Goal: Task Accomplishment & Management: Use online tool/utility

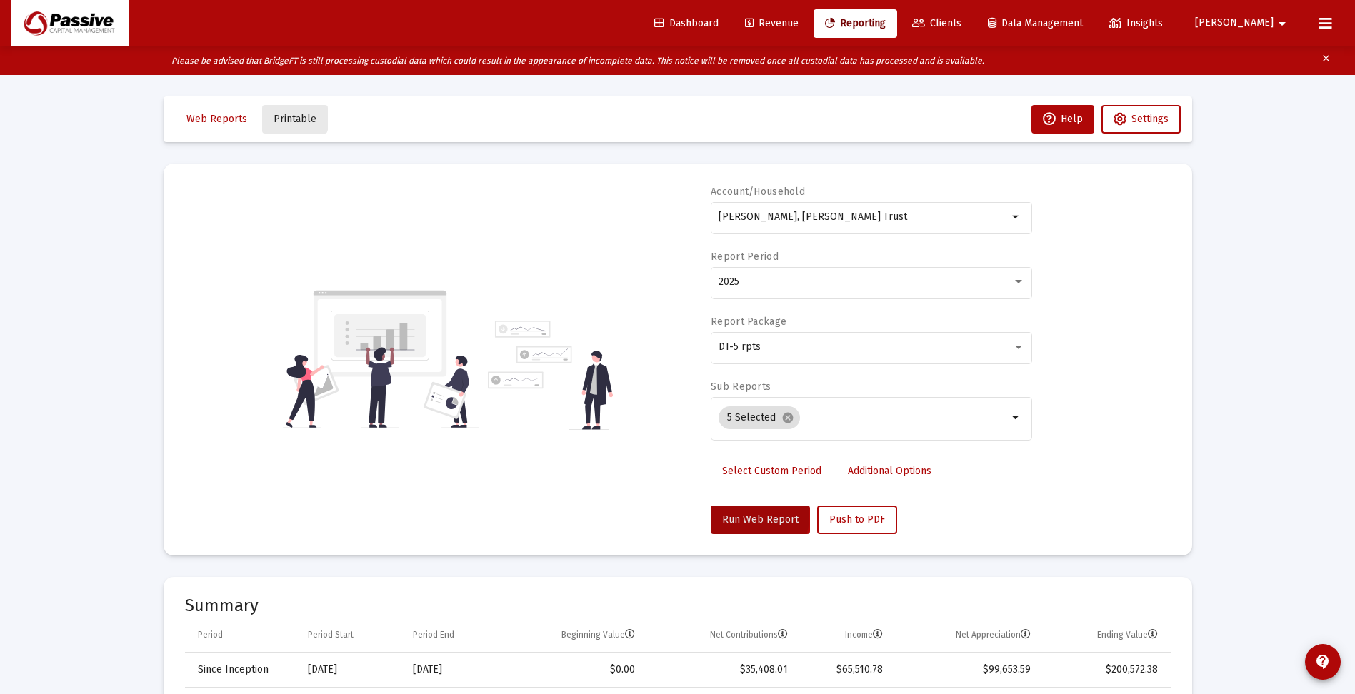
click at [291, 118] on span "Printable" at bounding box center [295, 119] width 43 height 12
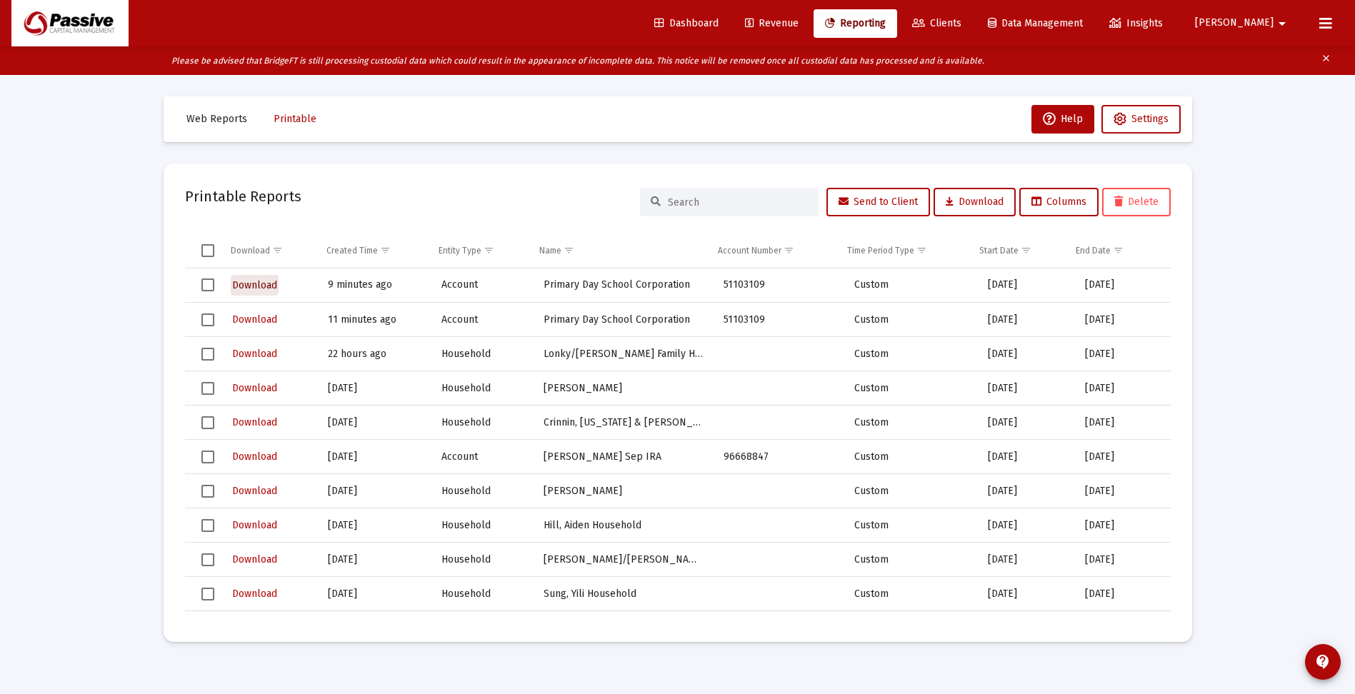
click at [267, 285] on span "Download" at bounding box center [254, 285] width 45 height 12
click at [1280, 243] on div "Loading... Web Reports Printable Help Settings Printable Reports Send to Client…" at bounding box center [677, 376] width 1355 height 694
click at [233, 118] on span "Web Reports" at bounding box center [216, 119] width 61 height 12
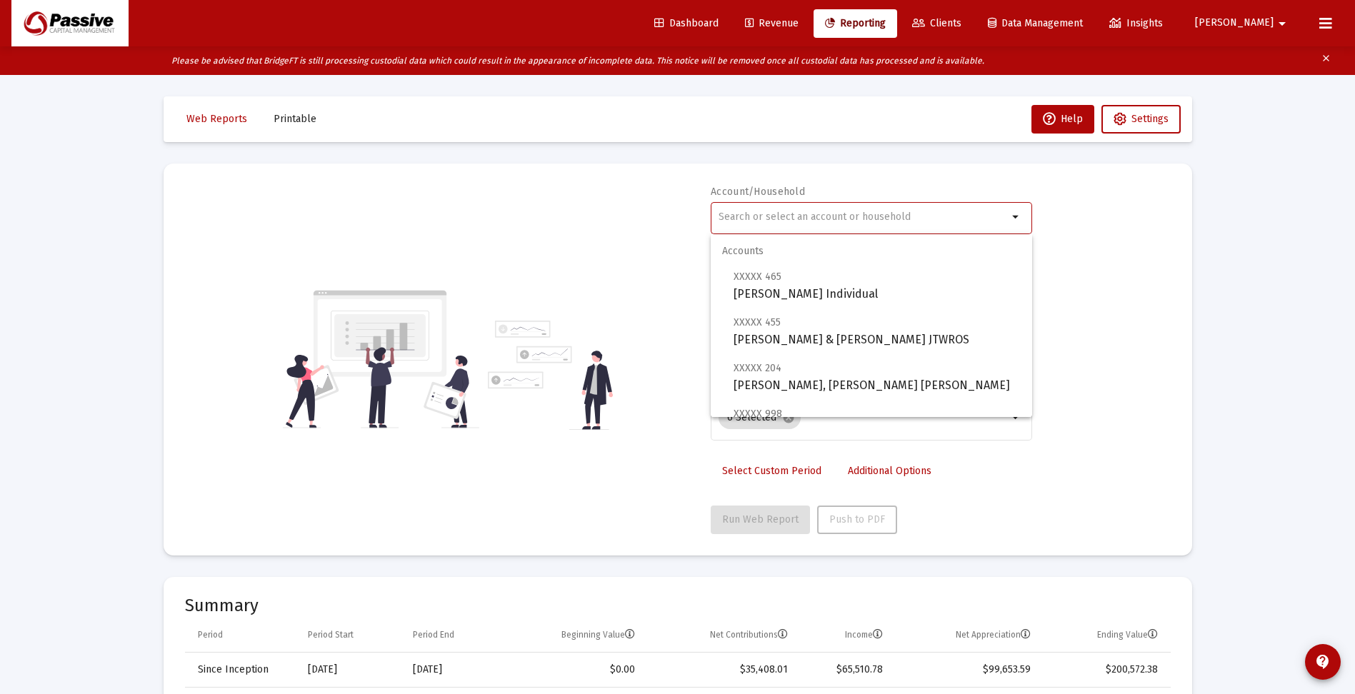
click at [778, 214] on input "text" at bounding box center [863, 216] width 289 height 11
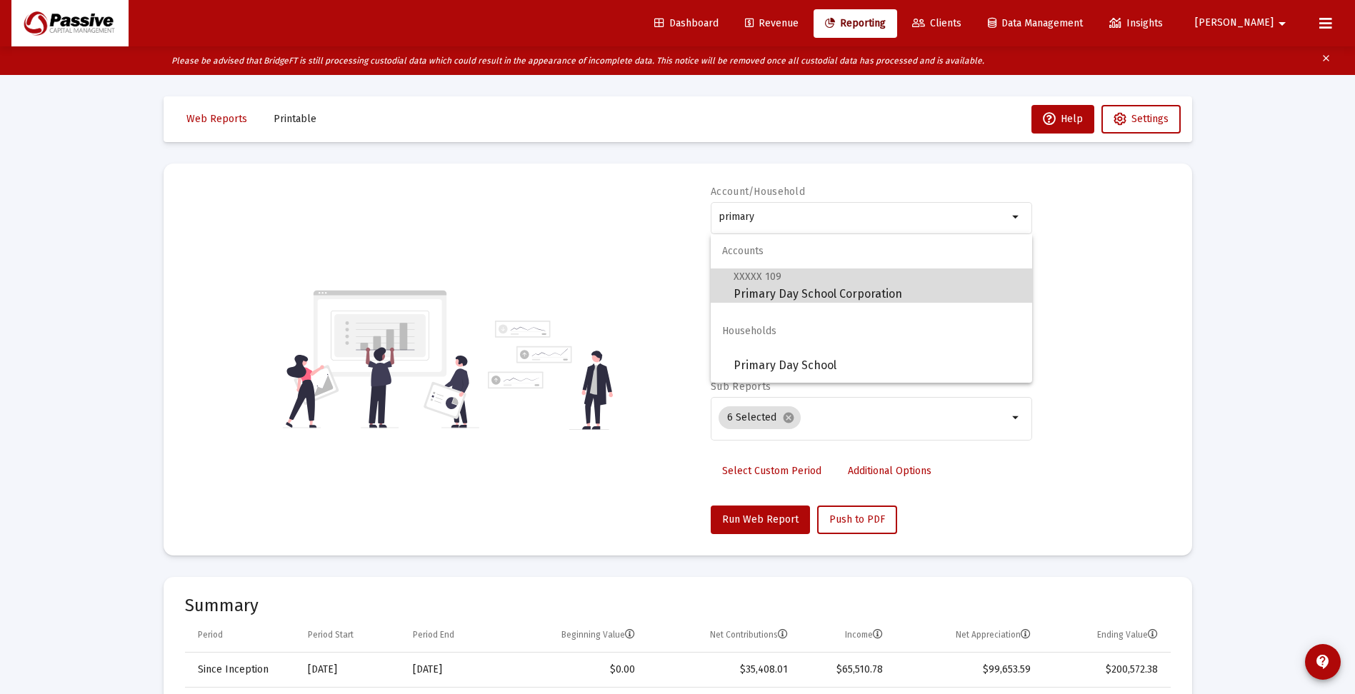
click at [811, 294] on span "XXXXX 109 Primary Day School Corporation" at bounding box center [877, 285] width 287 height 35
type input "Primary Day School Corporation"
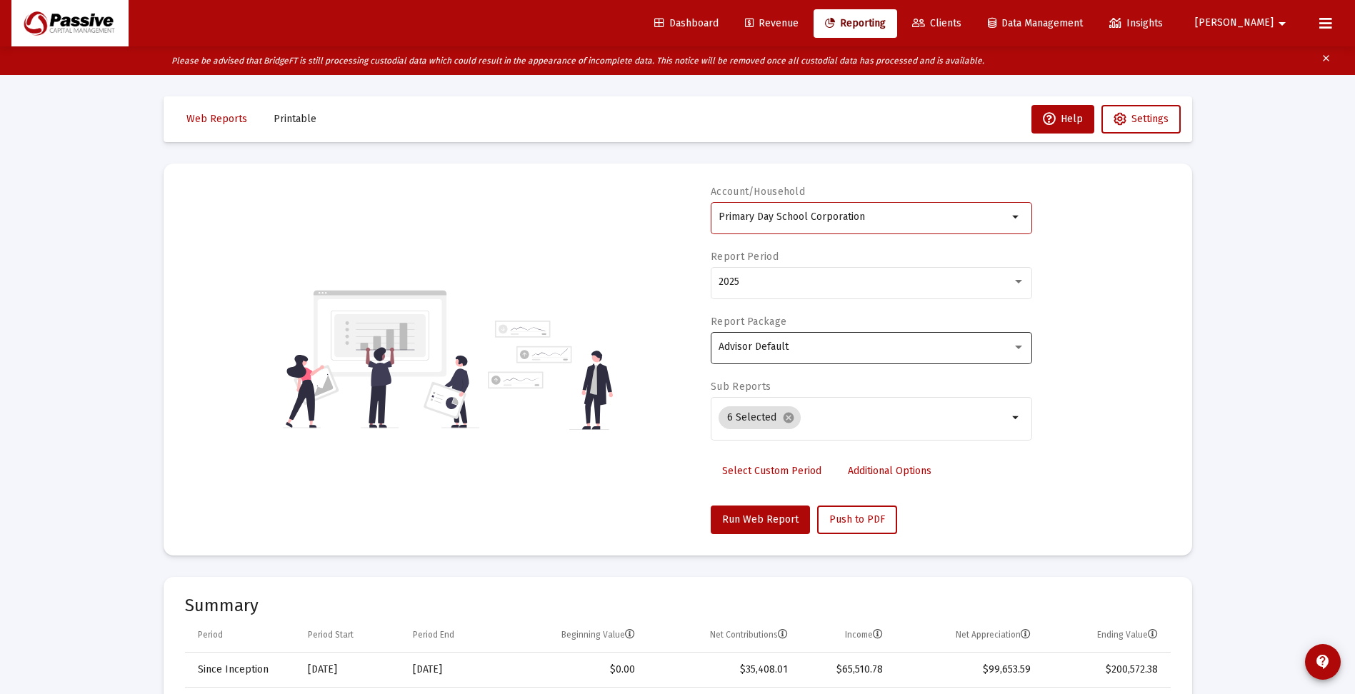
click at [774, 351] on span "Advisor Default" at bounding box center [754, 347] width 70 height 12
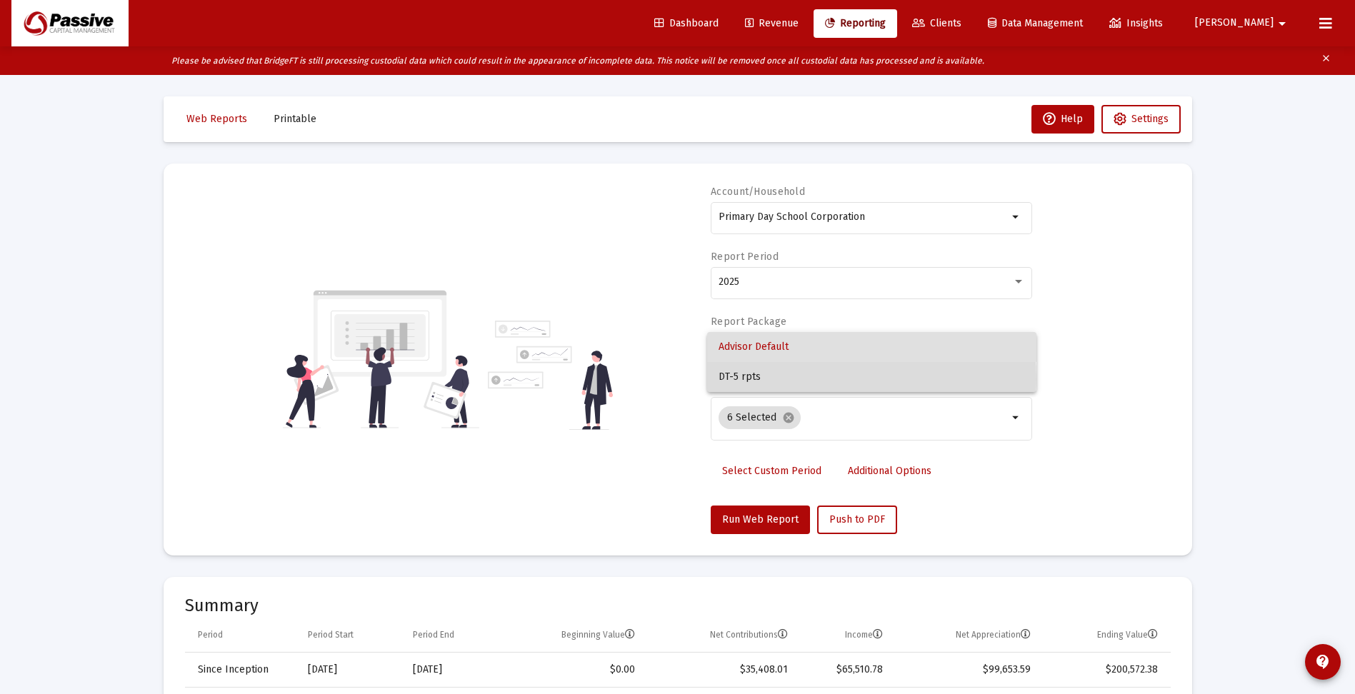
click at [754, 379] on span "DT-5 rpts" at bounding box center [872, 377] width 306 height 30
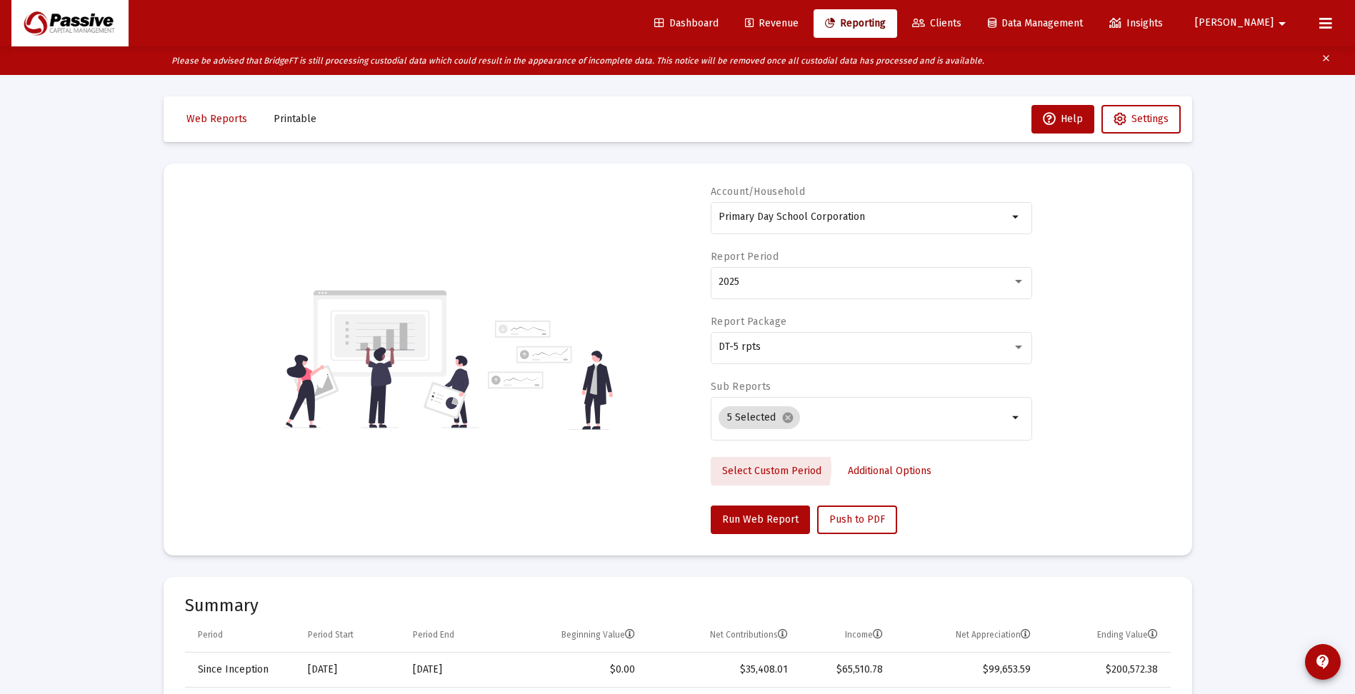
click at [757, 469] on span "Select Custom Period" at bounding box center [771, 471] width 99 height 12
click at [748, 281] on input at bounding box center [783, 281] width 129 height 11
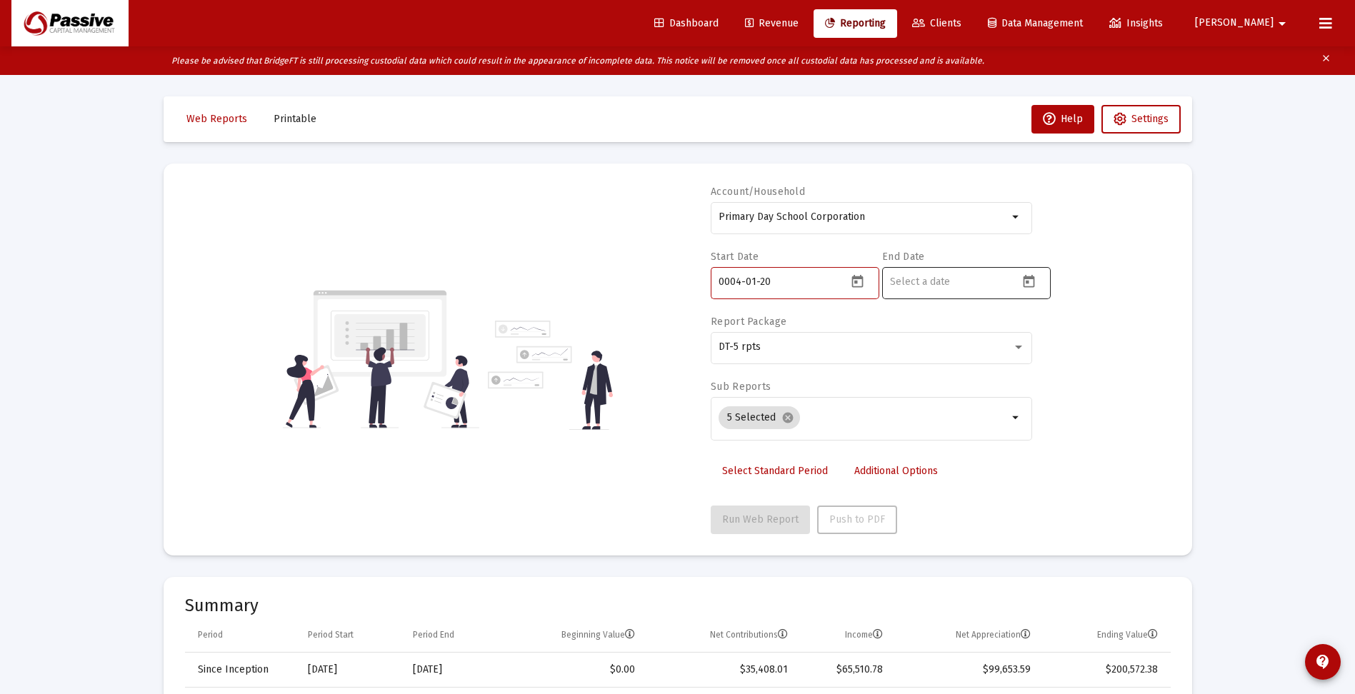
click at [919, 279] on input at bounding box center [954, 281] width 129 height 11
drag, startPoint x: 769, startPoint y: 278, endPoint x: 702, endPoint y: 278, distance: 66.4
click at [702, 278] on div "Account/Household Primary Day School Corporation arrow_drop_down Start Date 000…" at bounding box center [678, 359] width 986 height 349
click at [855, 280] on icon "Open calendar" at bounding box center [857, 281] width 15 height 15
drag, startPoint x: 786, startPoint y: 284, endPoint x: 712, endPoint y: 279, distance: 74.5
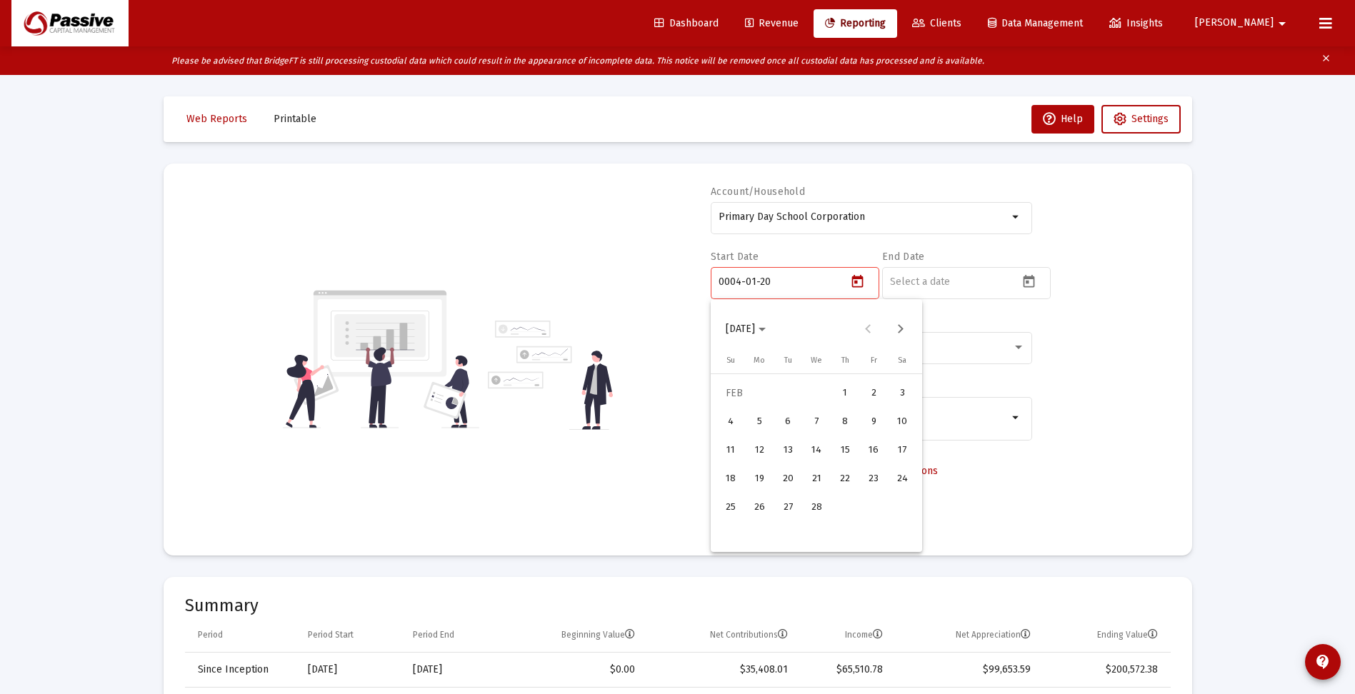
click at [712, 279] on div at bounding box center [677, 347] width 1355 height 694
click at [722, 276] on input "0004-01-20" at bounding box center [783, 281] width 129 height 11
click at [723, 276] on input "0004-01-20" at bounding box center [783, 281] width 129 height 11
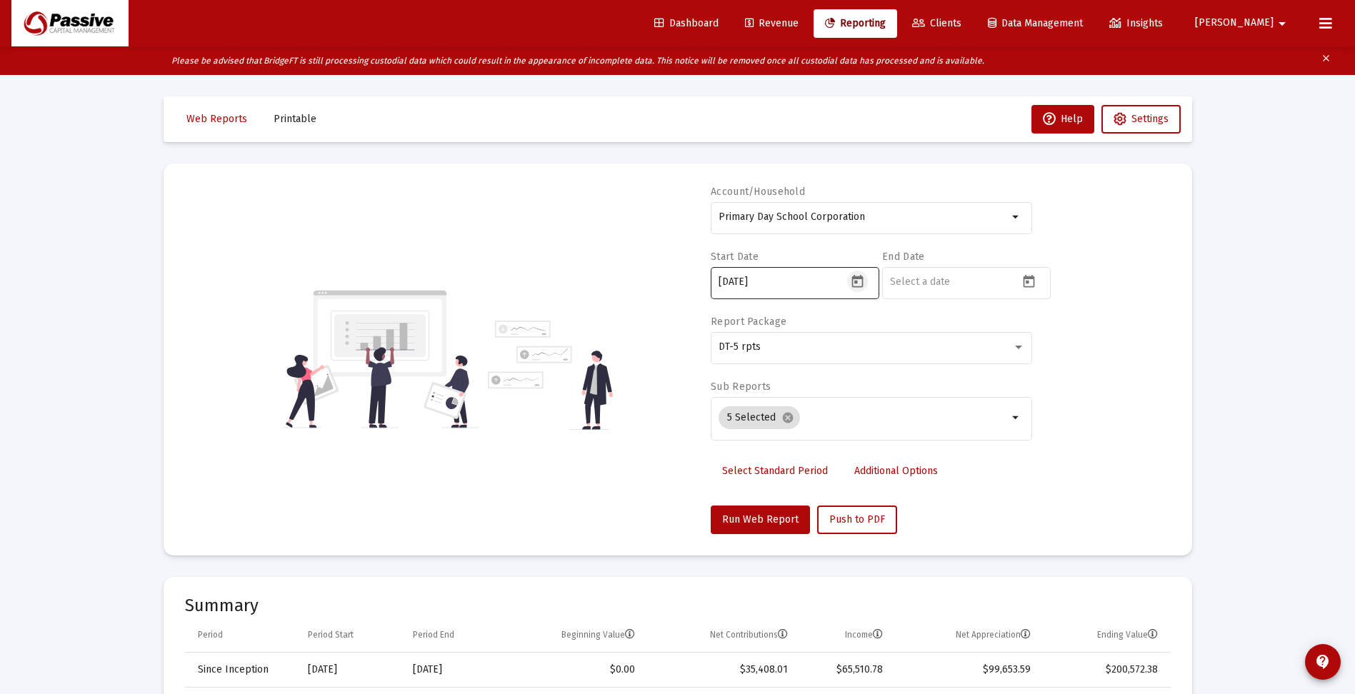
click at [856, 283] on icon "Open calendar" at bounding box center [856, 281] width 11 height 13
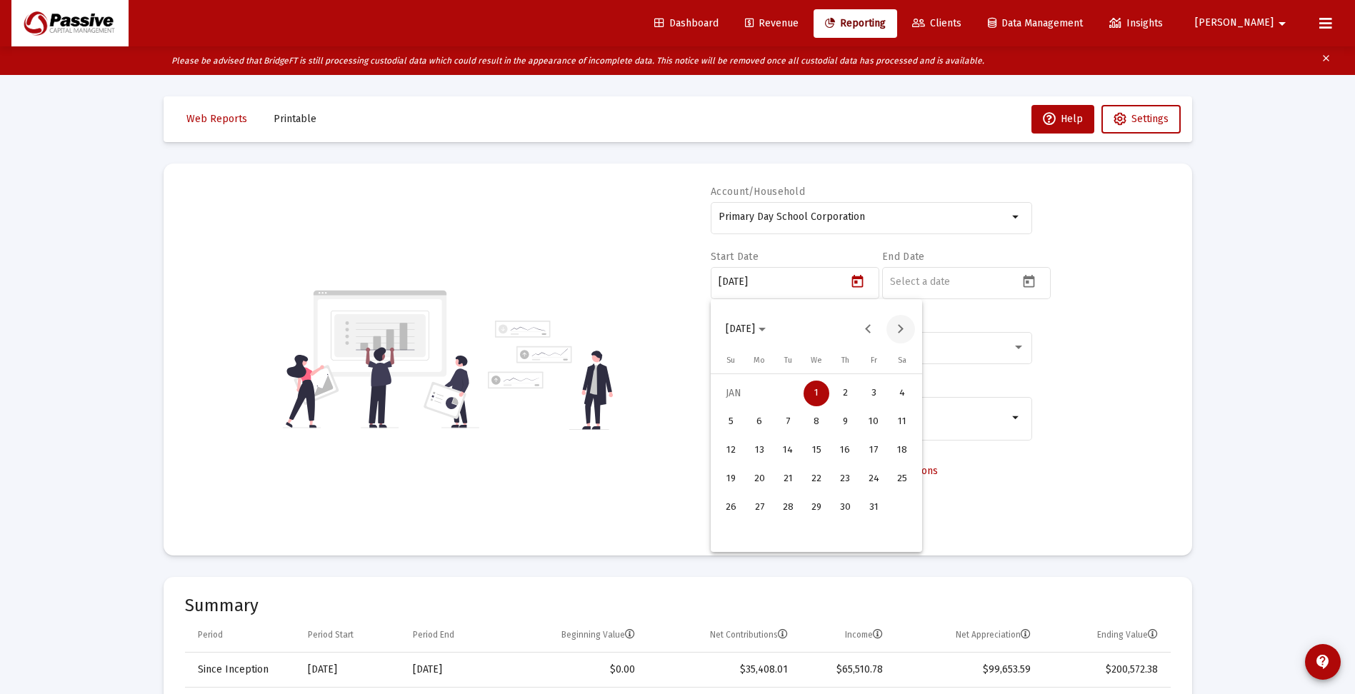
click at [899, 330] on button "Next month" at bounding box center [900, 329] width 29 height 29
click at [785, 417] on div "1" at bounding box center [788, 422] width 26 height 26
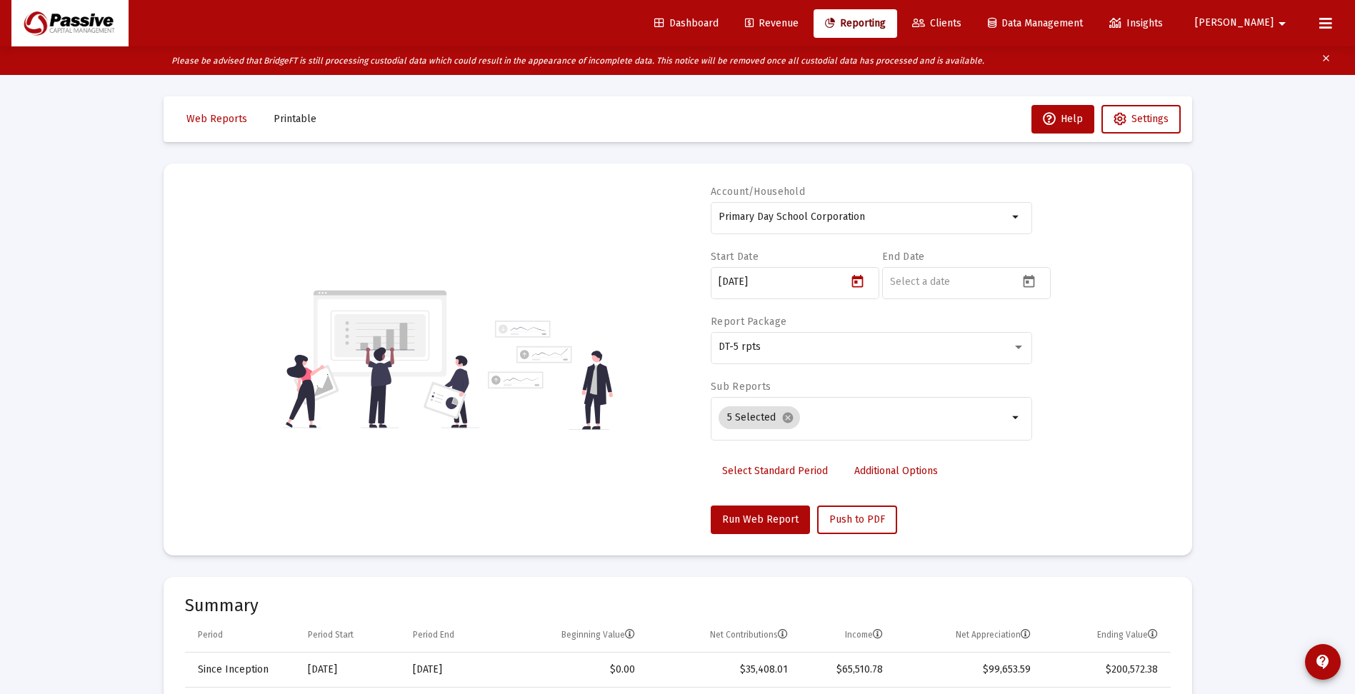
type input "[DATE]"
click at [1029, 279] on icon "Open calendar" at bounding box center [1028, 281] width 15 height 15
click at [1040, 332] on button "Previous month" at bounding box center [1040, 329] width 29 height 29
click at [961, 530] on div "30" at bounding box center [959, 537] width 26 height 26
type input "[DATE]"
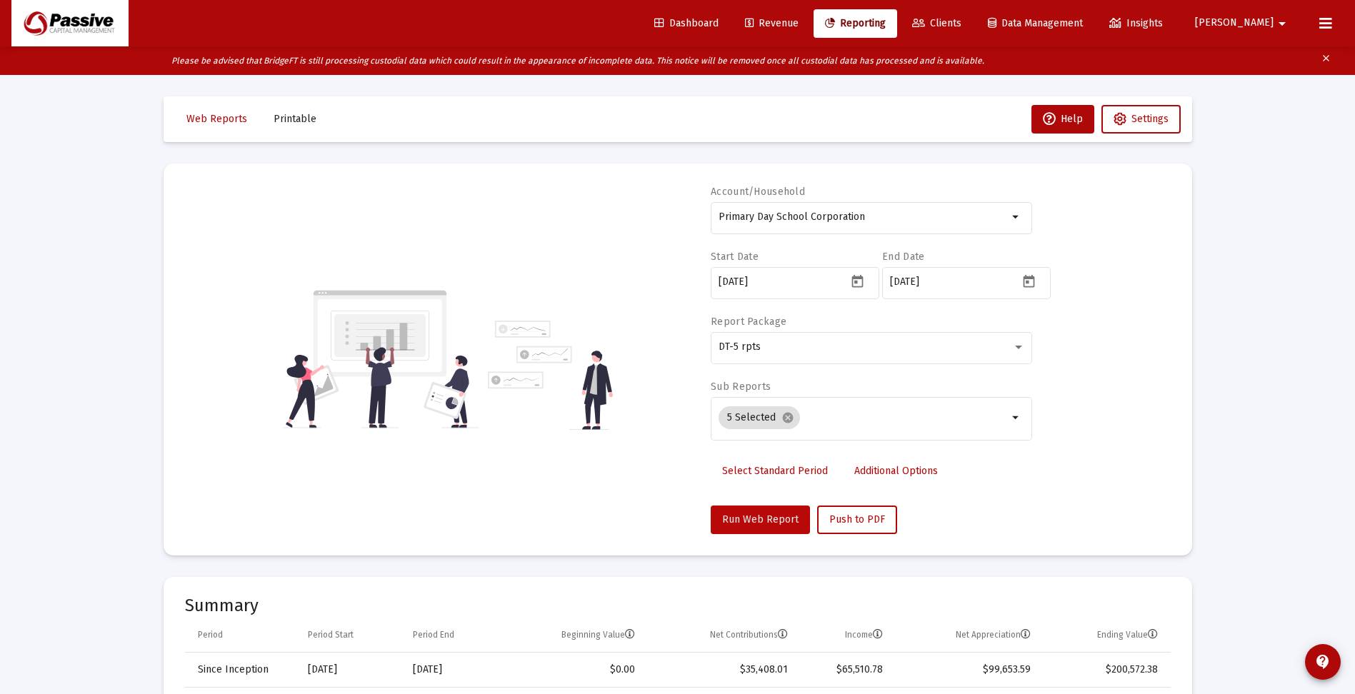
click at [769, 517] on span "Run Web Report" at bounding box center [760, 520] width 76 height 12
click at [745, 348] on span "DT-5 rpts" at bounding box center [740, 347] width 42 height 12
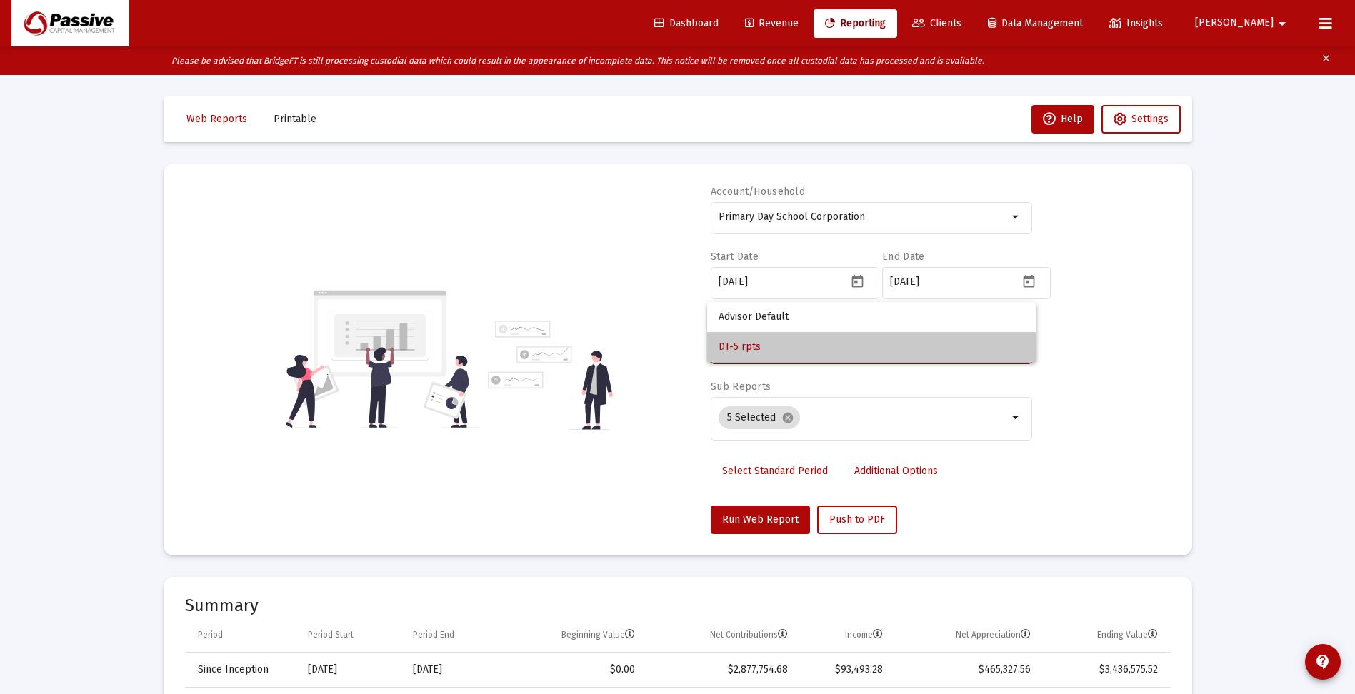
click at [745, 348] on span "DT-5 rpts" at bounding box center [872, 347] width 306 height 30
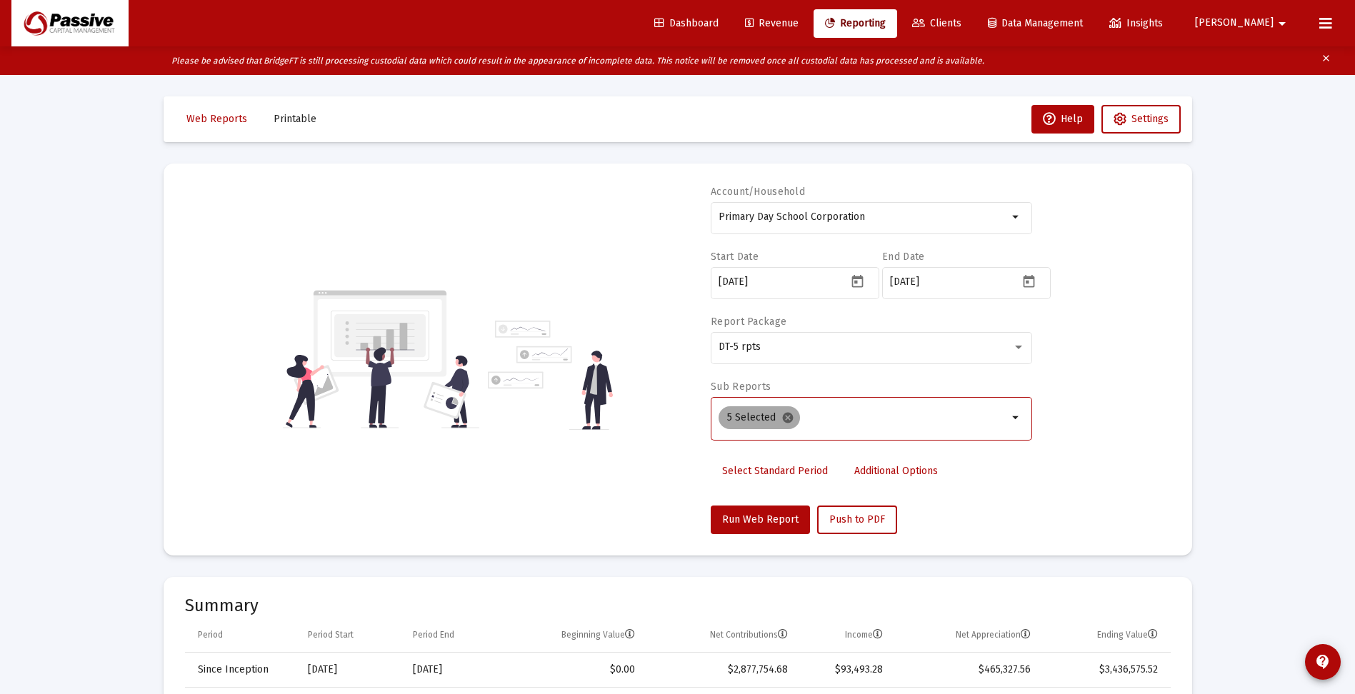
click at [790, 414] on mat-icon "cancel" at bounding box center [787, 417] width 13 height 13
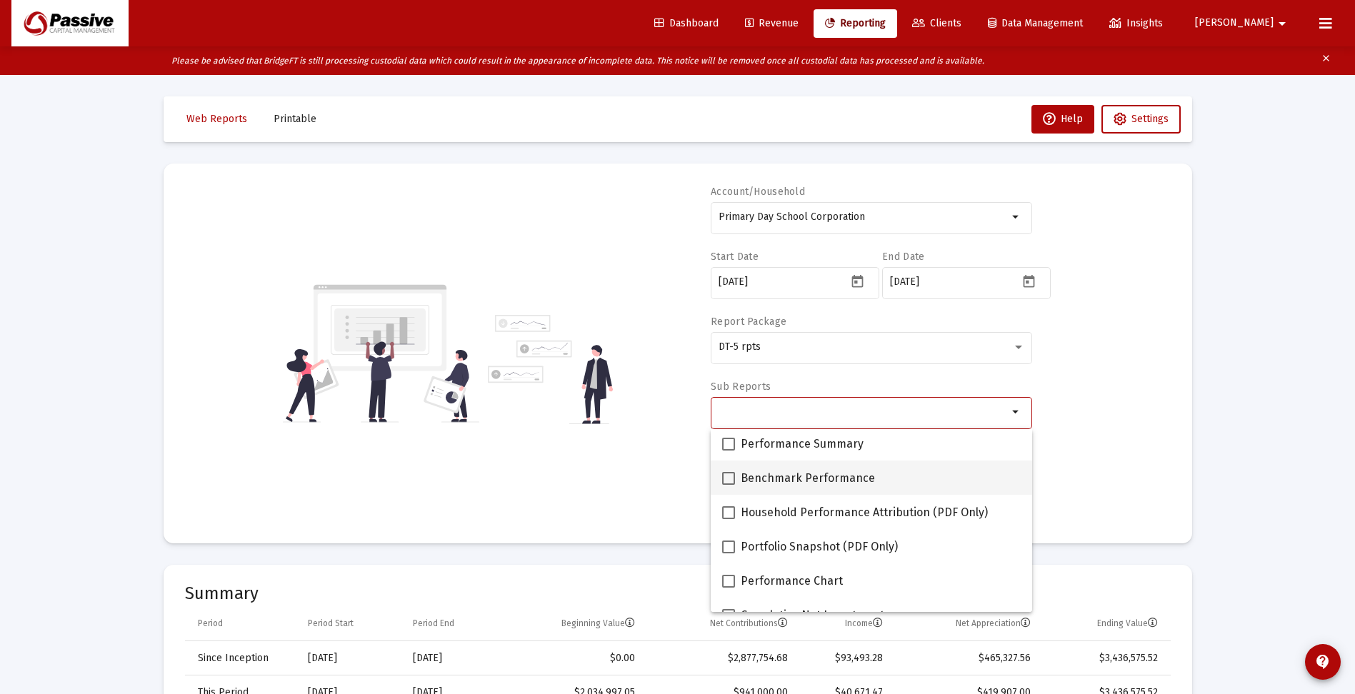
scroll to position [143, 0]
click at [727, 476] on span at bounding box center [728, 475] width 13 height 13
click at [728, 482] on input "Portfolio Snapshot (PDF Only)" at bounding box center [728, 482] width 1 height 1
checkbox input "true"
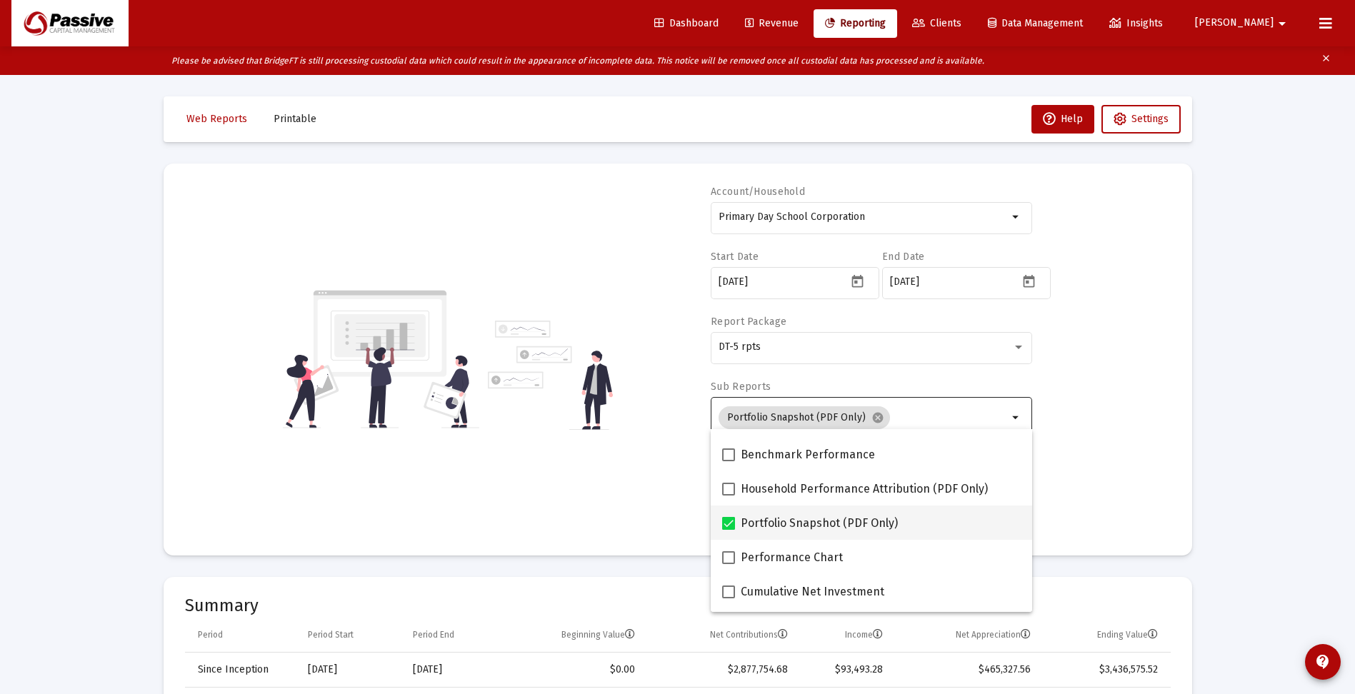
scroll to position [71, 0]
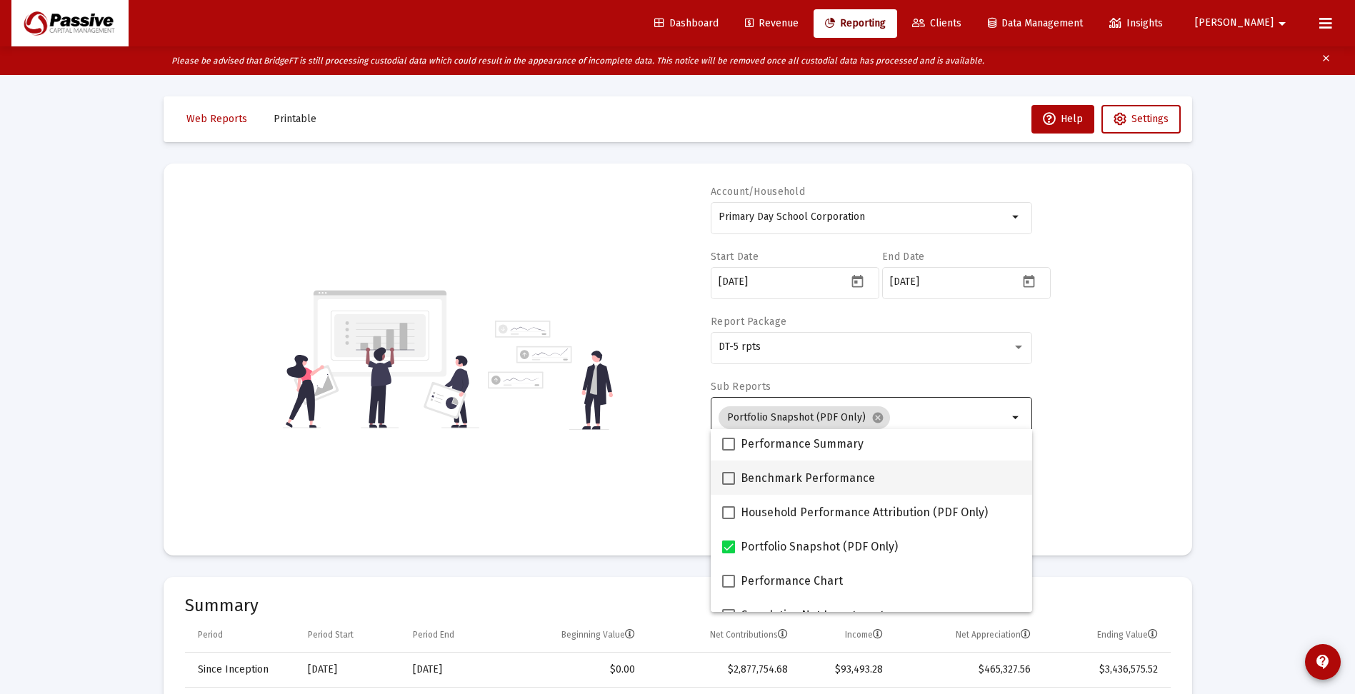
click at [726, 479] on span at bounding box center [728, 478] width 13 height 13
click at [728, 485] on input "Benchmark Performance" at bounding box center [728, 485] width 1 height 1
checkbox input "true"
click at [726, 444] on span at bounding box center [728, 444] width 13 height 13
click at [728, 451] on input "Performance Summary" at bounding box center [728, 451] width 1 height 1
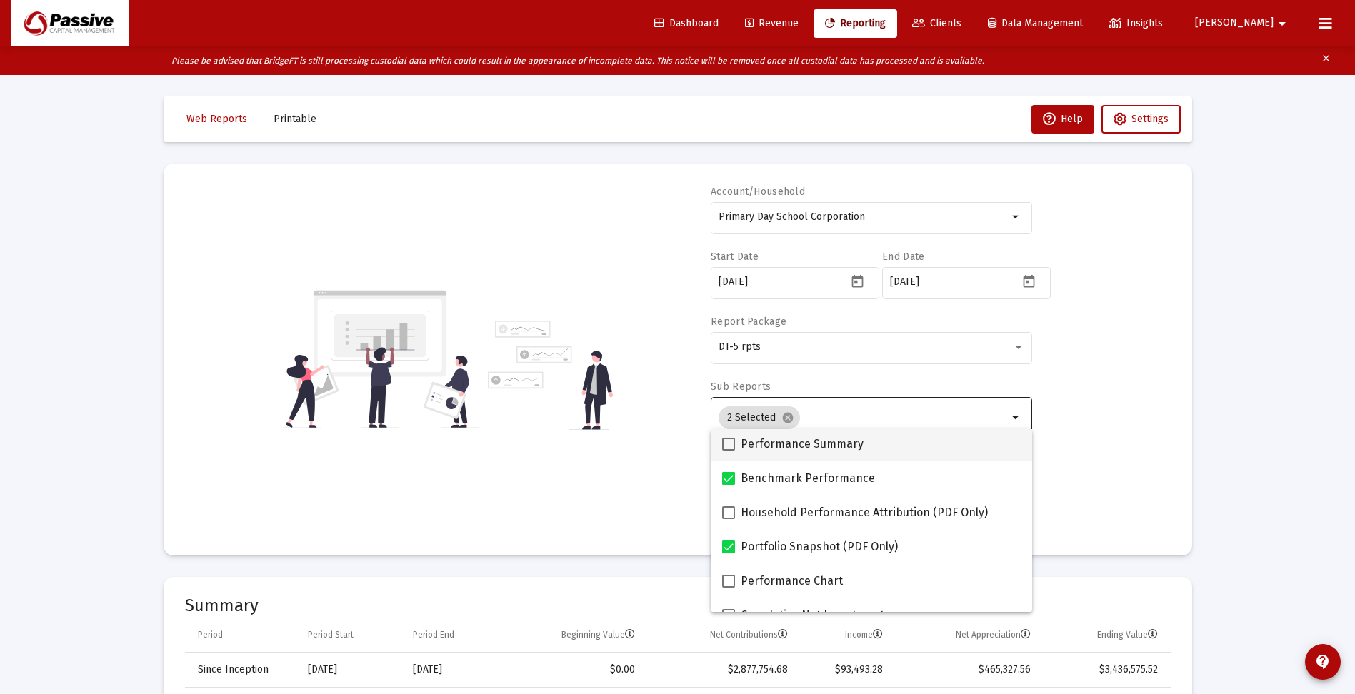
checkbox input "true"
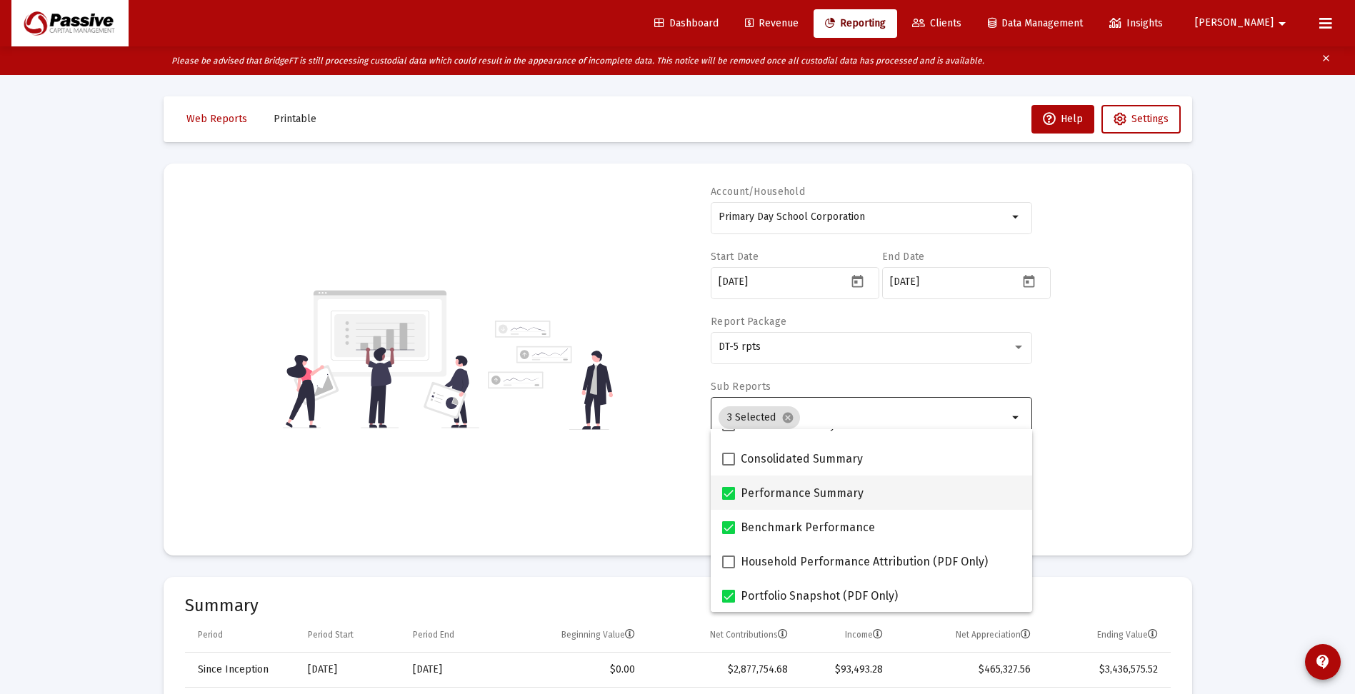
scroll to position [0, 0]
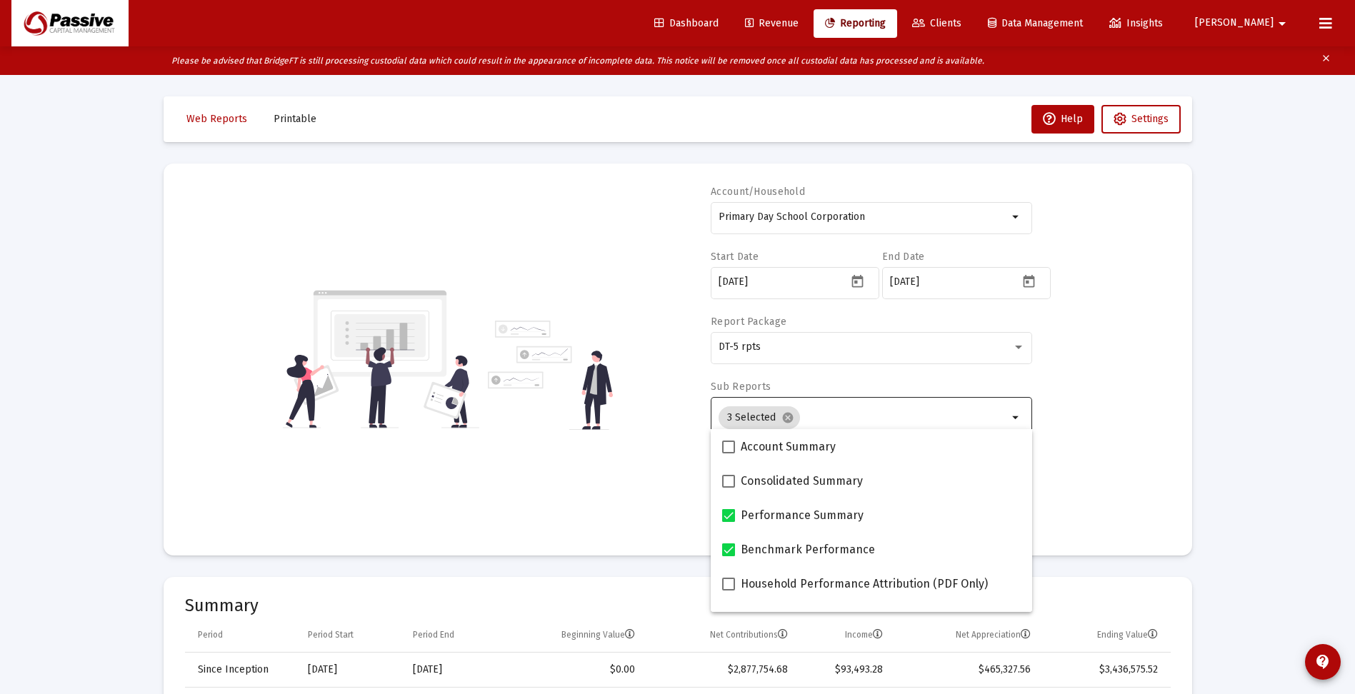
click at [1101, 439] on div "Account/Household Primary Day School Corporation arrow_drop_down Start Date [DA…" at bounding box center [678, 359] width 986 height 349
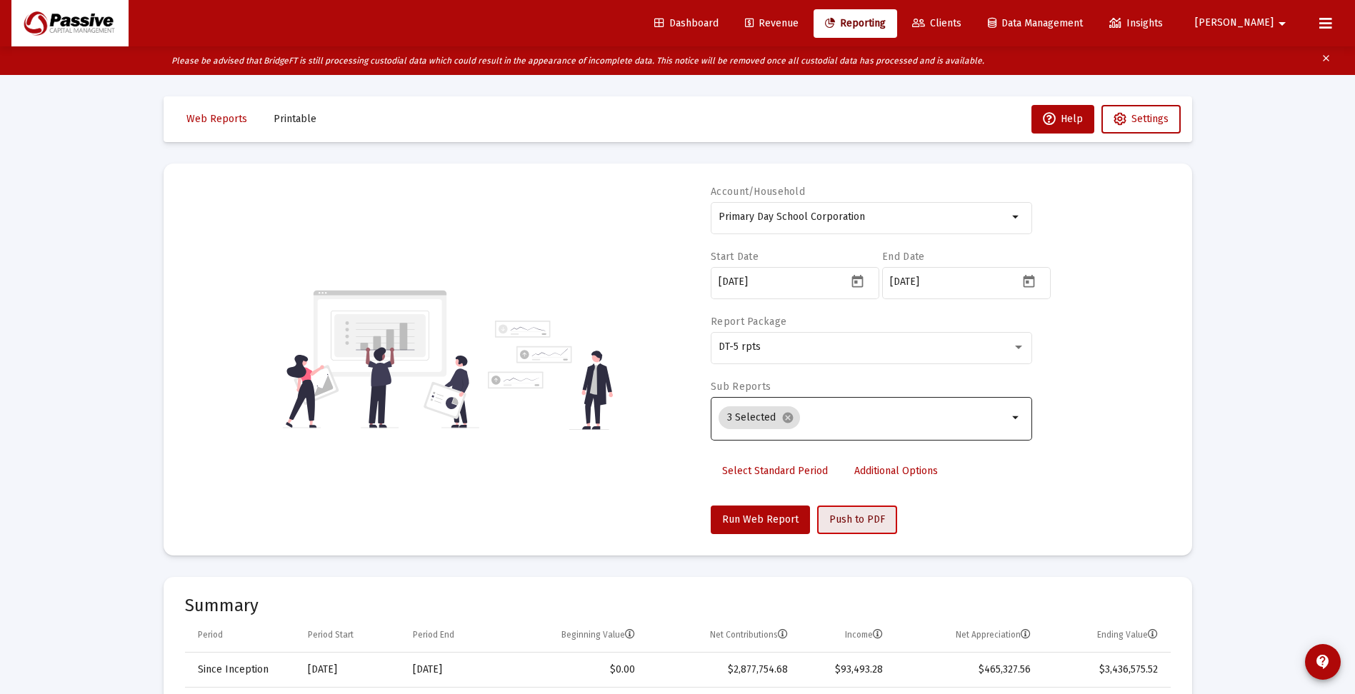
click at [867, 519] on span "Push to PDF" at bounding box center [857, 520] width 56 height 12
click at [221, 114] on span "Web Reports" at bounding box center [216, 119] width 61 height 12
click at [282, 117] on span "Printable" at bounding box center [295, 119] width 43 height 12
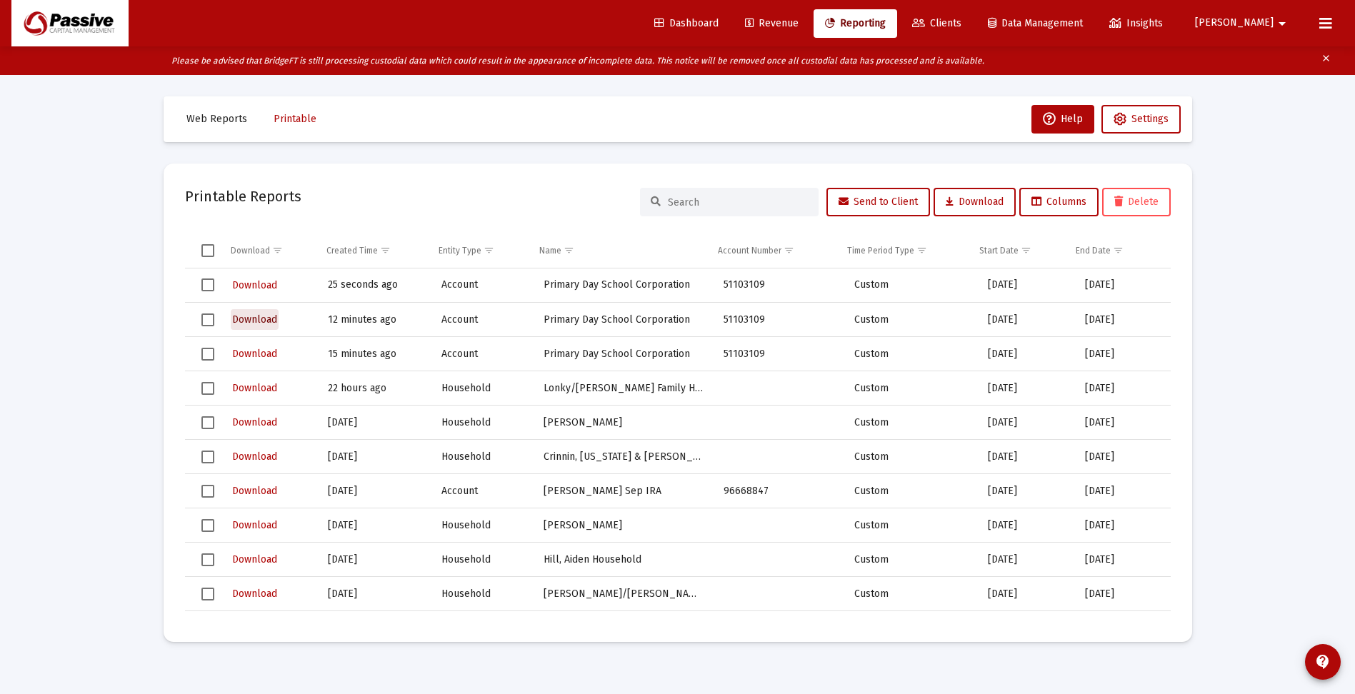
click at [252, 320] on span "Download" at bounding box center [254, 320] width 45 height 12
click at [249, 282] on span "Download" at bounding box center [254, 285] width 45 height 12
click at [216, 112] on button "Web Reports" at bounding box center [217, 119] width 84 height 29
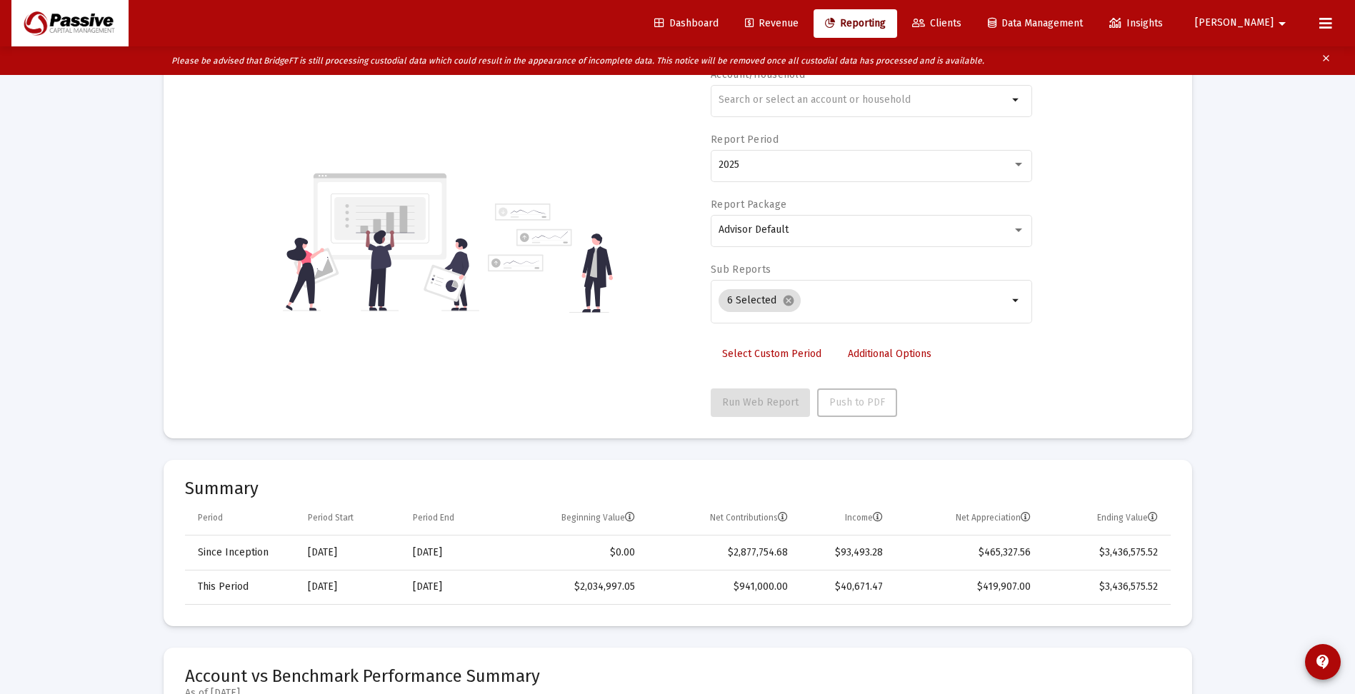
scroll to position [71, 0]
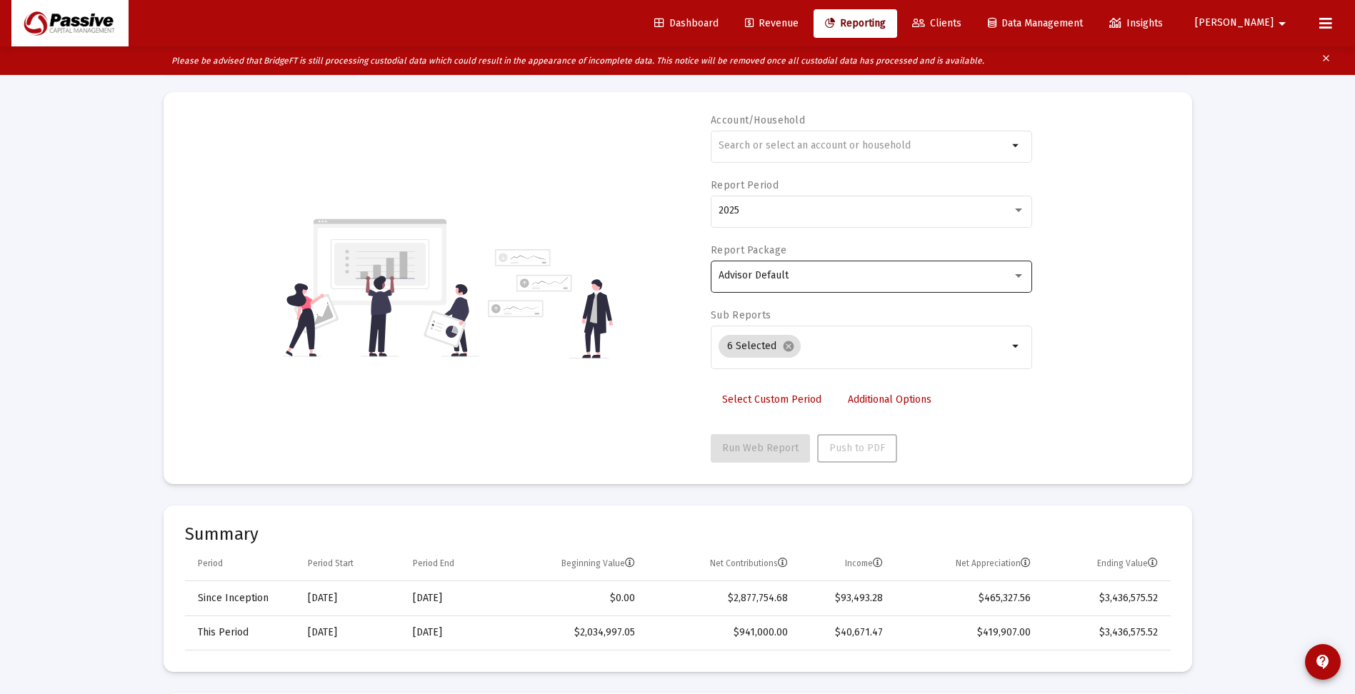
click at [785, 283] on div "Advisor Default" at bounding box center [872, 275] width 306 height 35
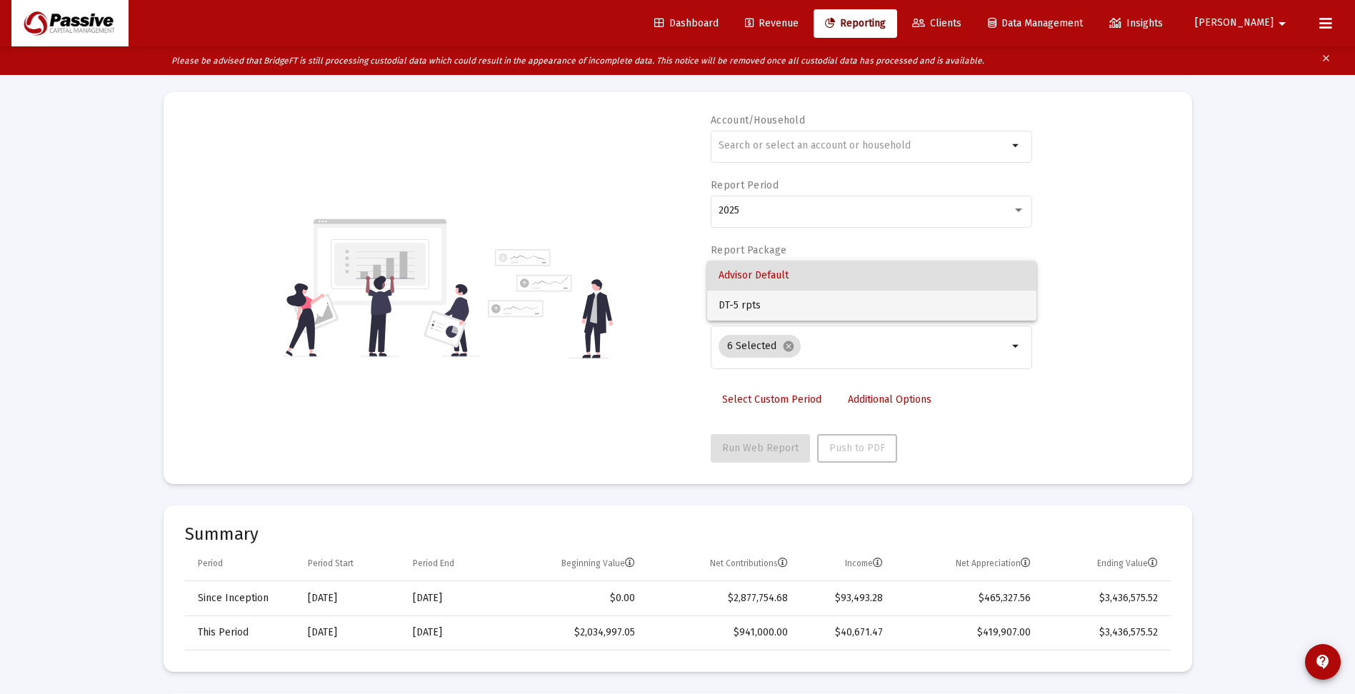
click at [767, 301] on span "DT-5 rpts" at bounding box center [872, 306] width 306 height 30
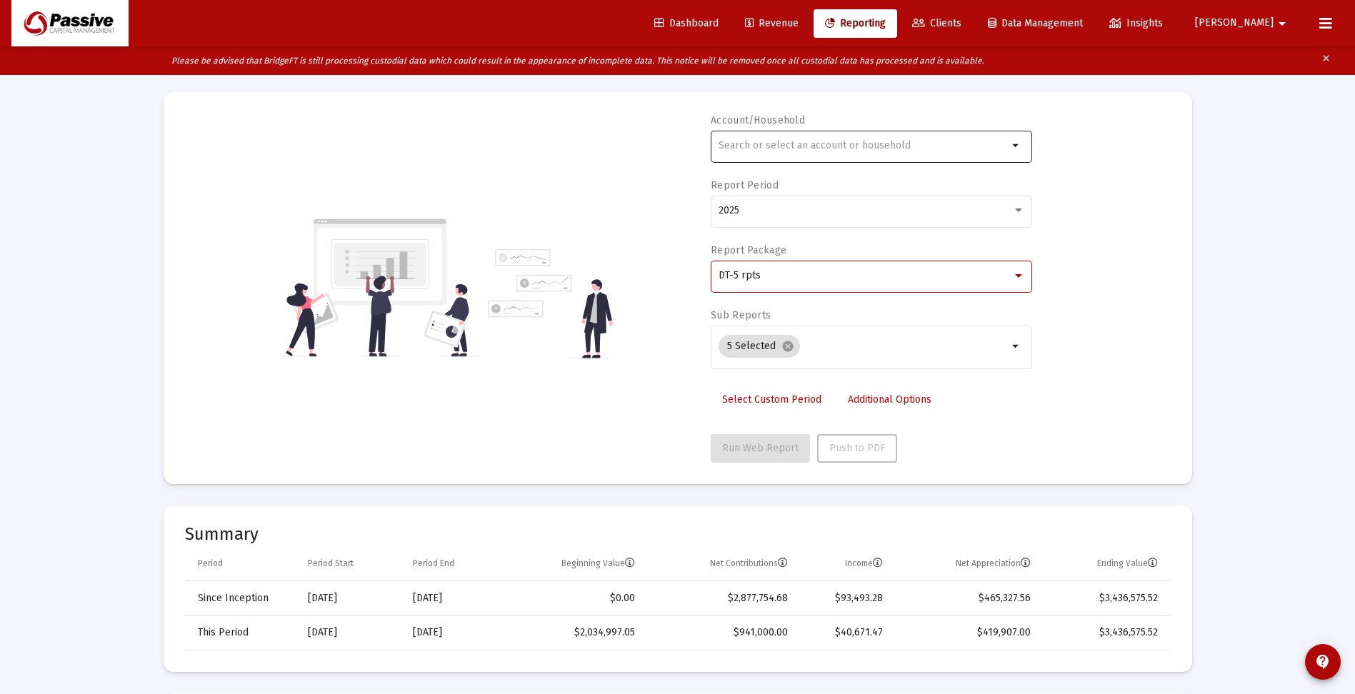
click at [801, 144] on input "text" at bounding box center [863, 145] width 289 height 11
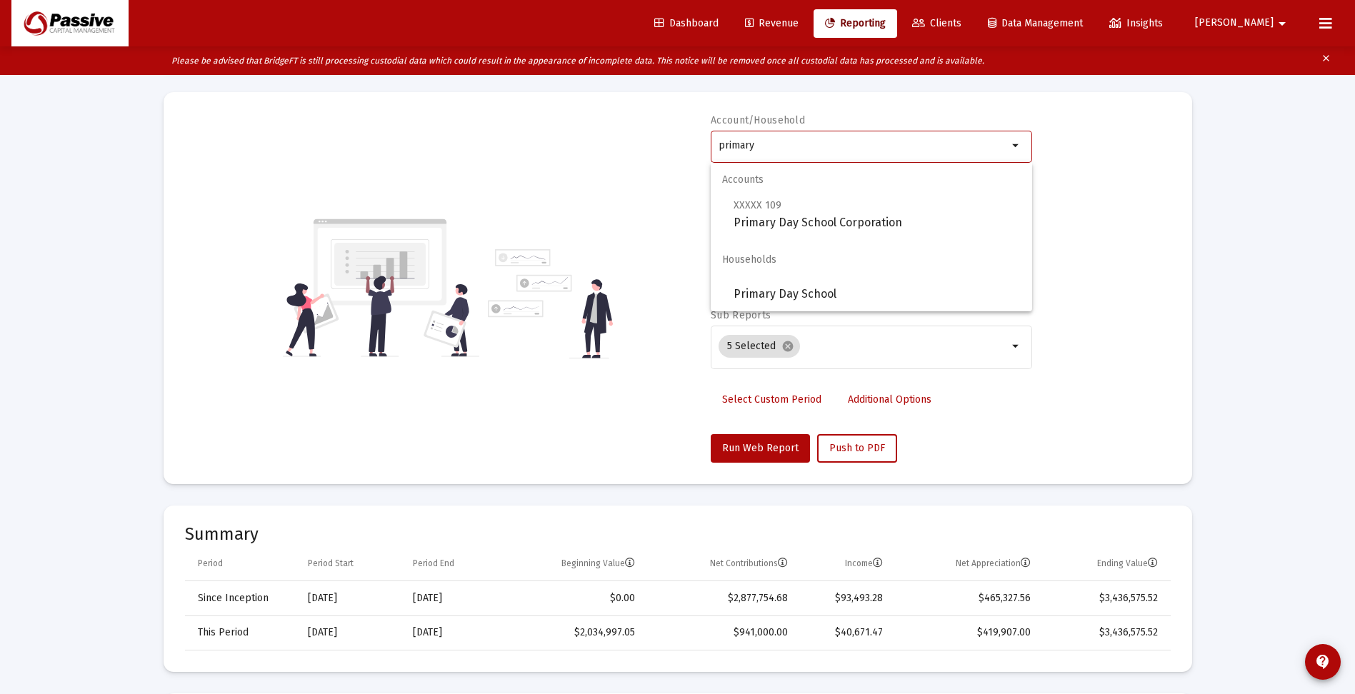
type input "primary"
click at [762, 443] on span "Run Web Report" at bounding box center [760, 448] width 76 height 12
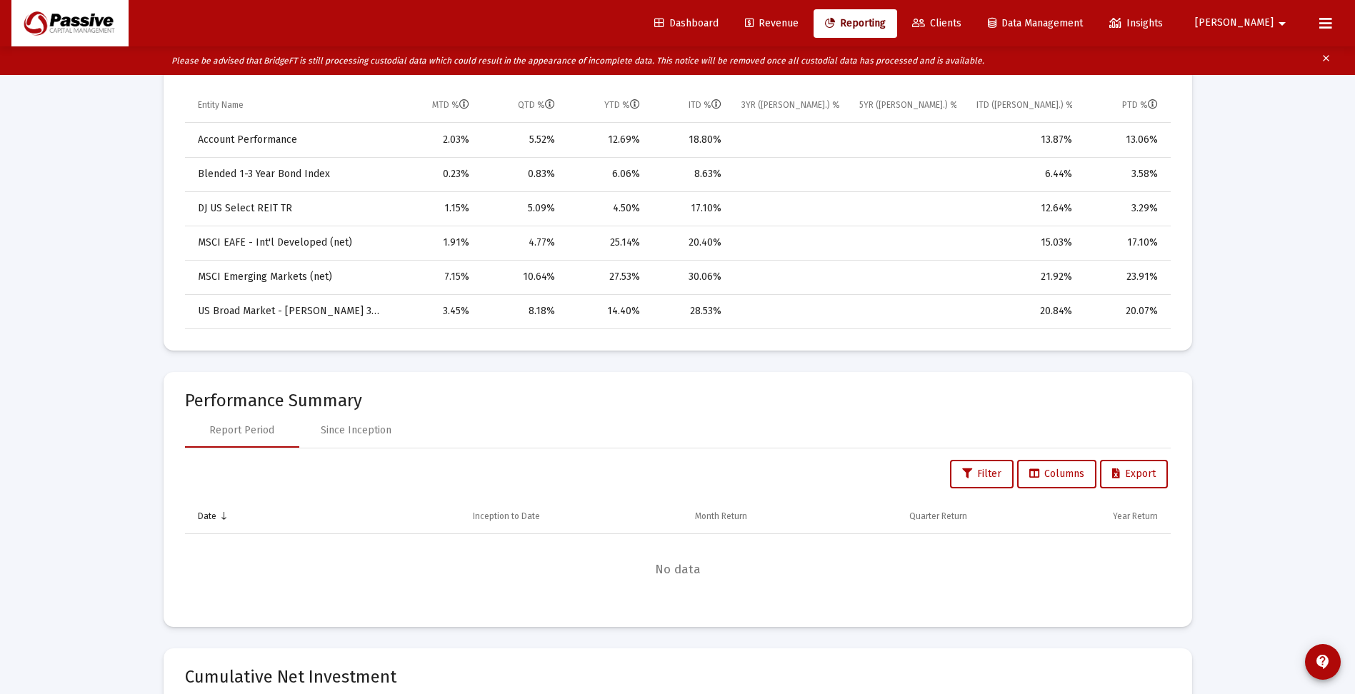
scroll to position [786, 0]
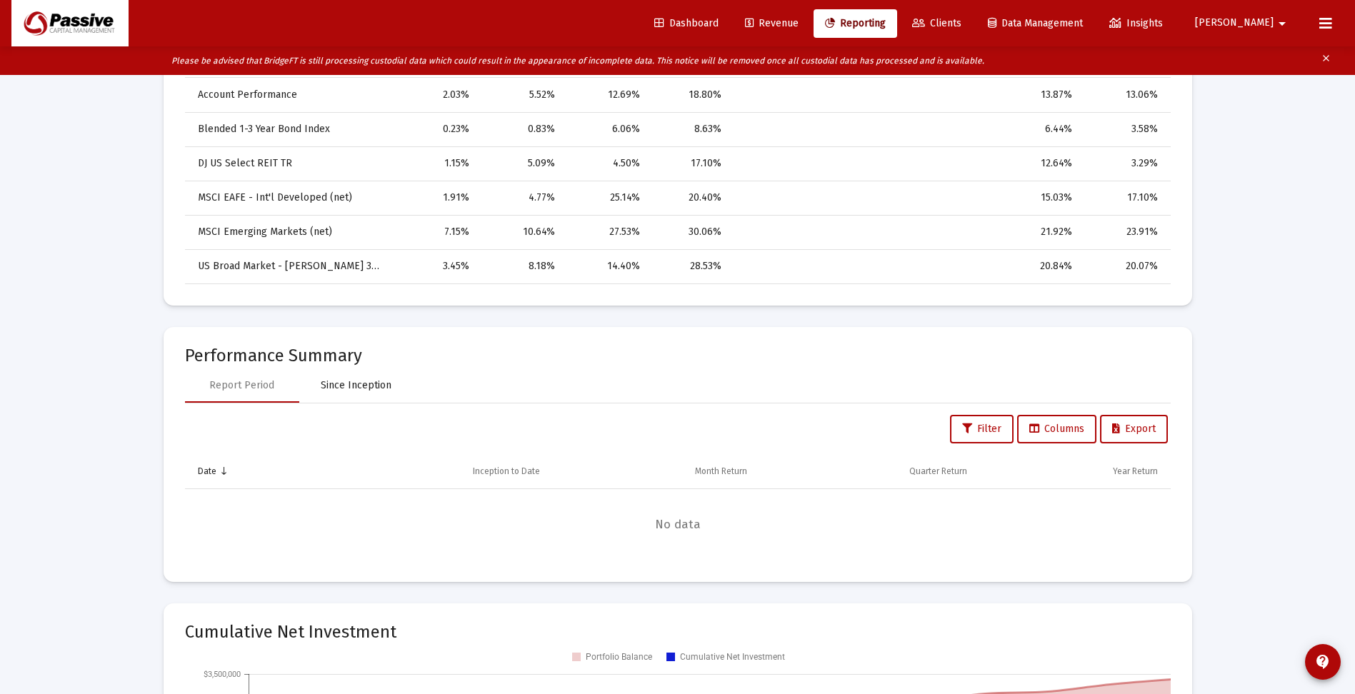
click at [369, 387] on div "Since Inception" at bounding box center [356, 386] width 71 height 14
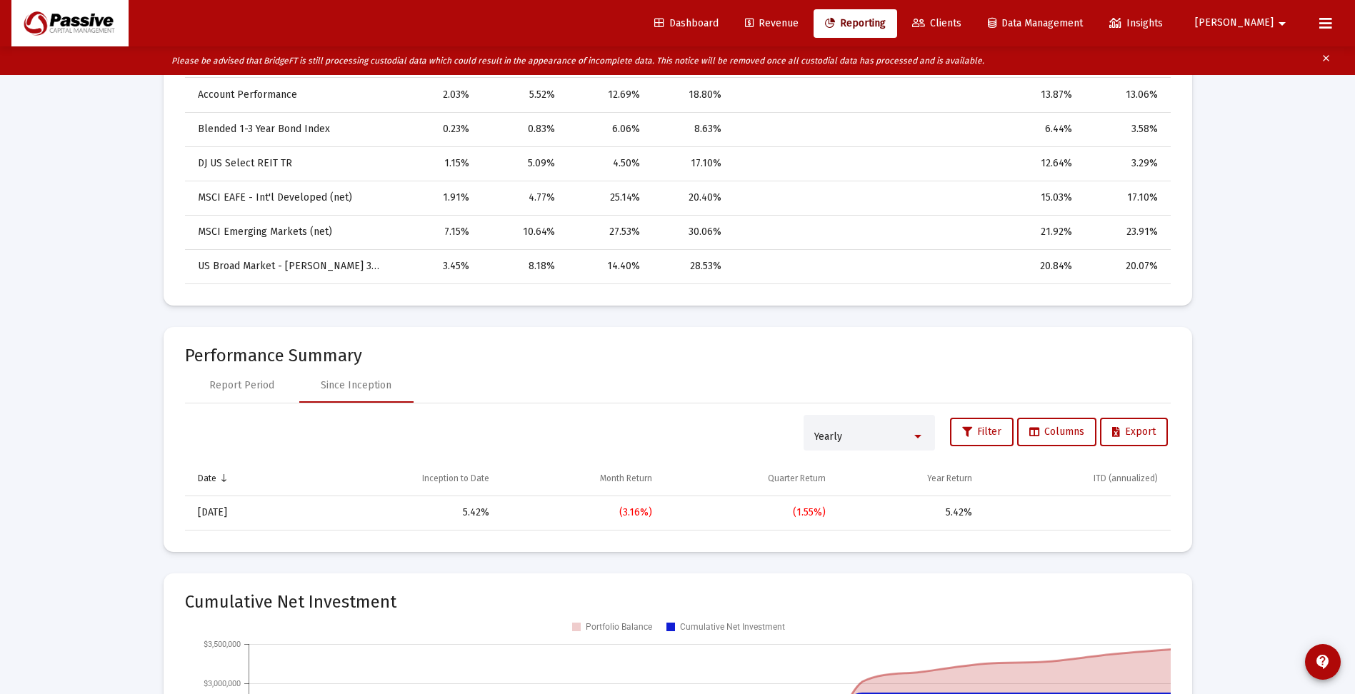
click at [836, 437] on div "Yearly" at bounding box center [862, 436] width 97 height 11
click at [835, 382] on span "Monthly" at bounding box center [865, 377] width 110 height 30
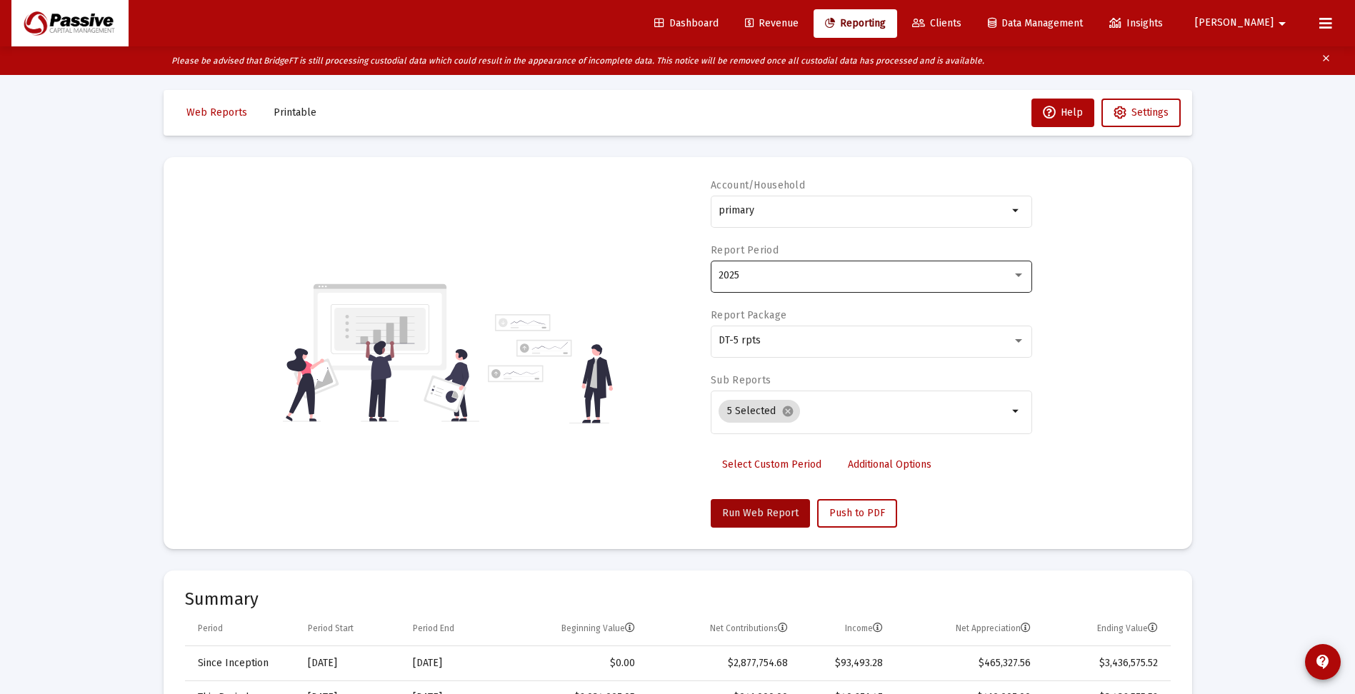
scroll to position [0, 0]
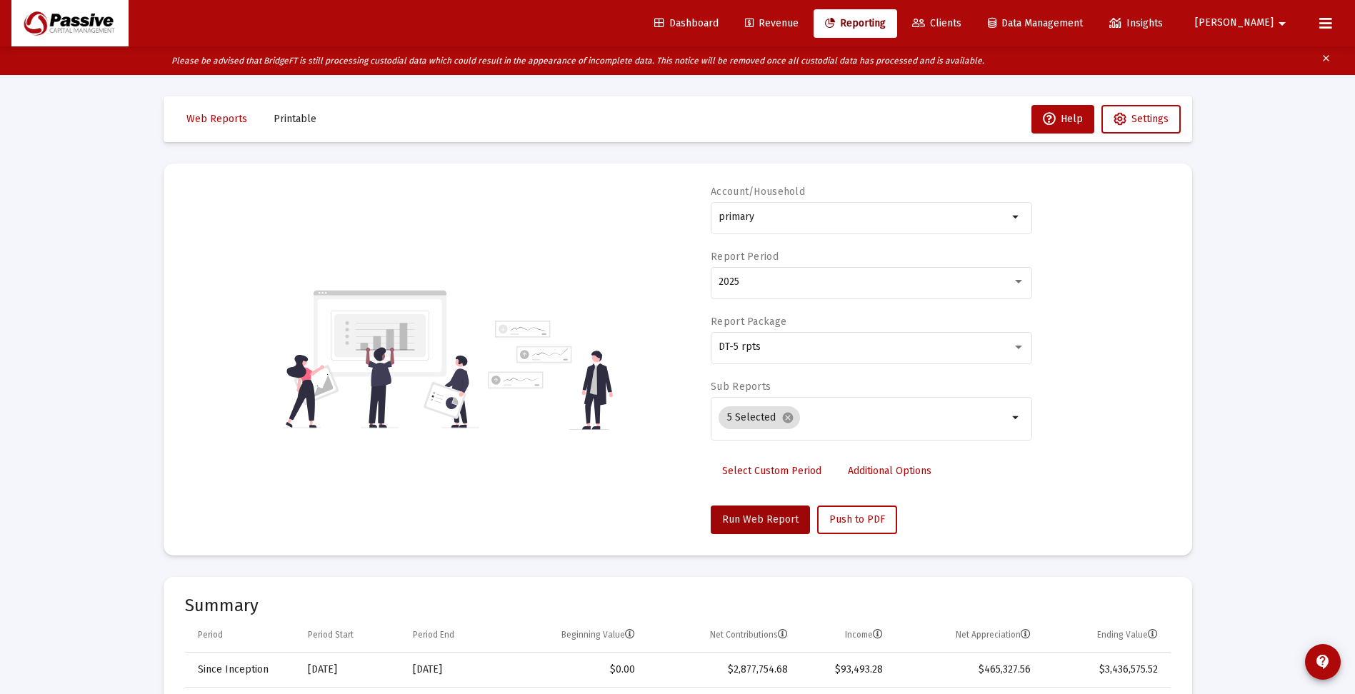
click at [766, 474] on span "Select Custom Period" at bounding box center [771, 471] width 99 height 12
click at [856, 279] on icon "Open calendar" at bounding box center [857, 281] width 15 height 15
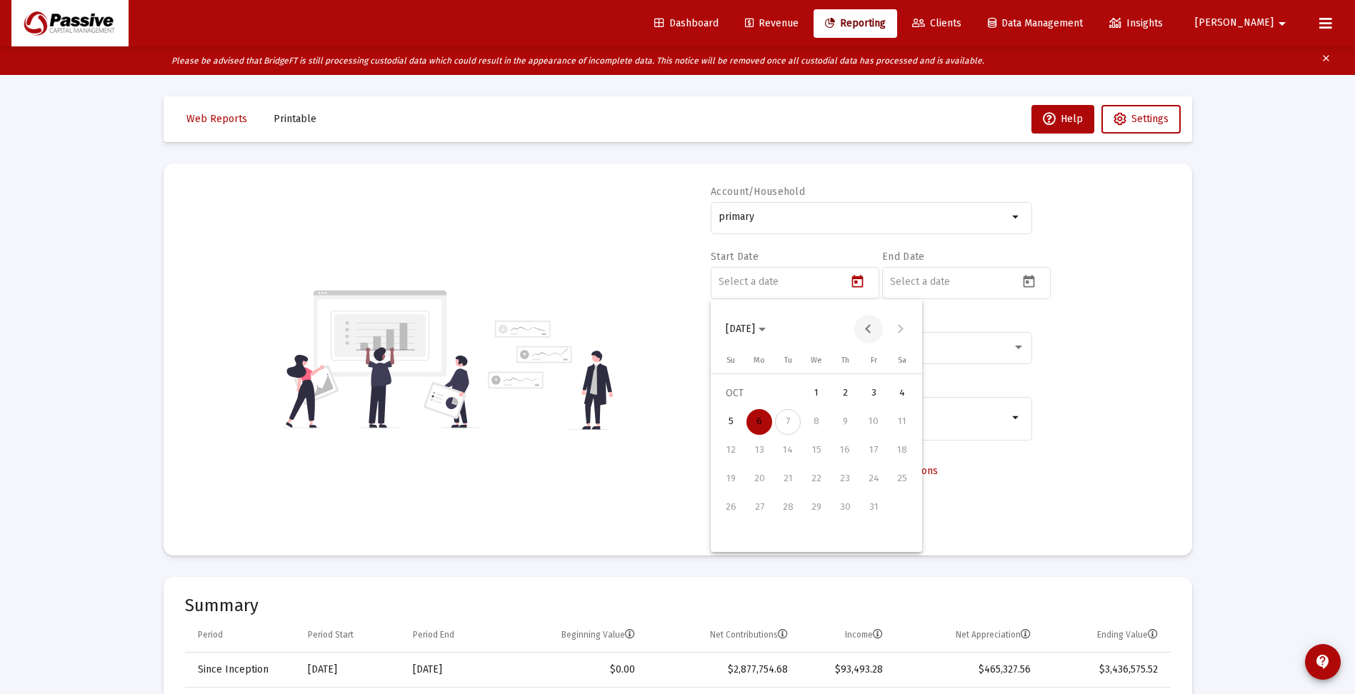
click at [866, 330] on button "Previous month" at bounding box center [868, 329] width 29 height 29
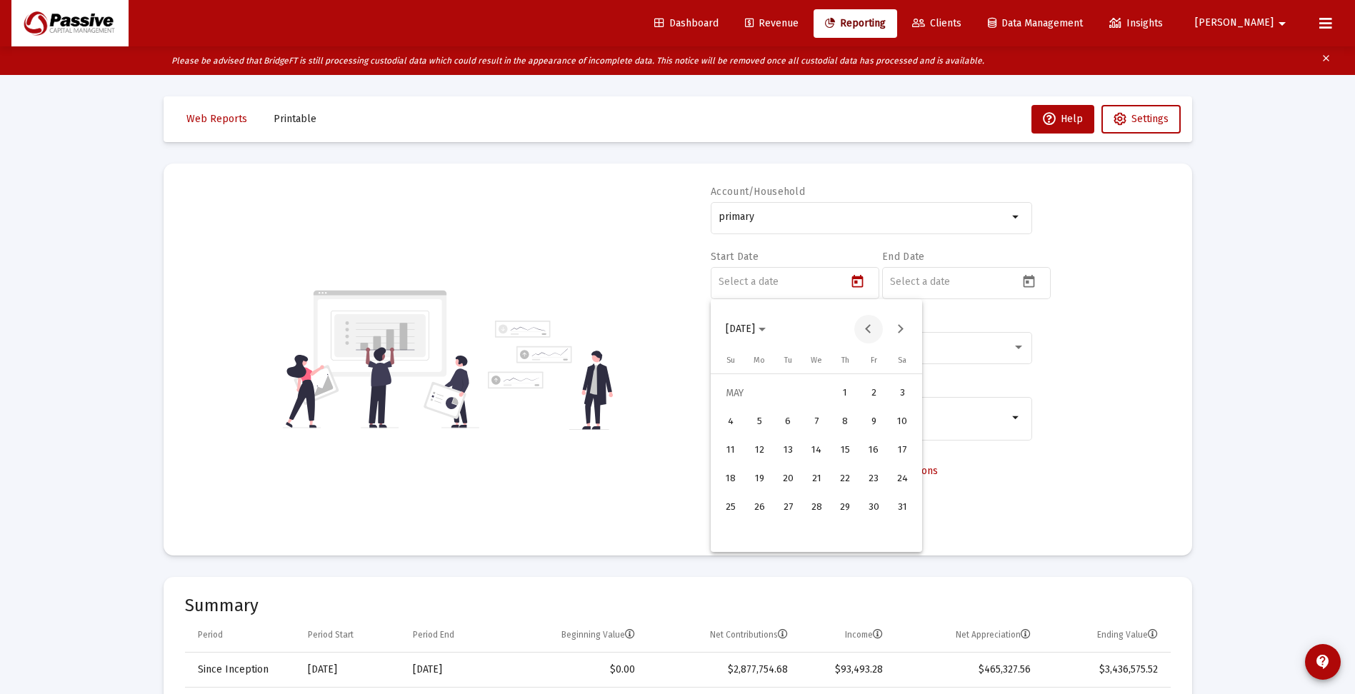
click at [866, 330] on button "Previous month" at bounding box center [868, 329] width 29 height 29
click at [756, 450] on div "7" at bounding box center [759, 451] width 26 height 26
type input "[DATE]"
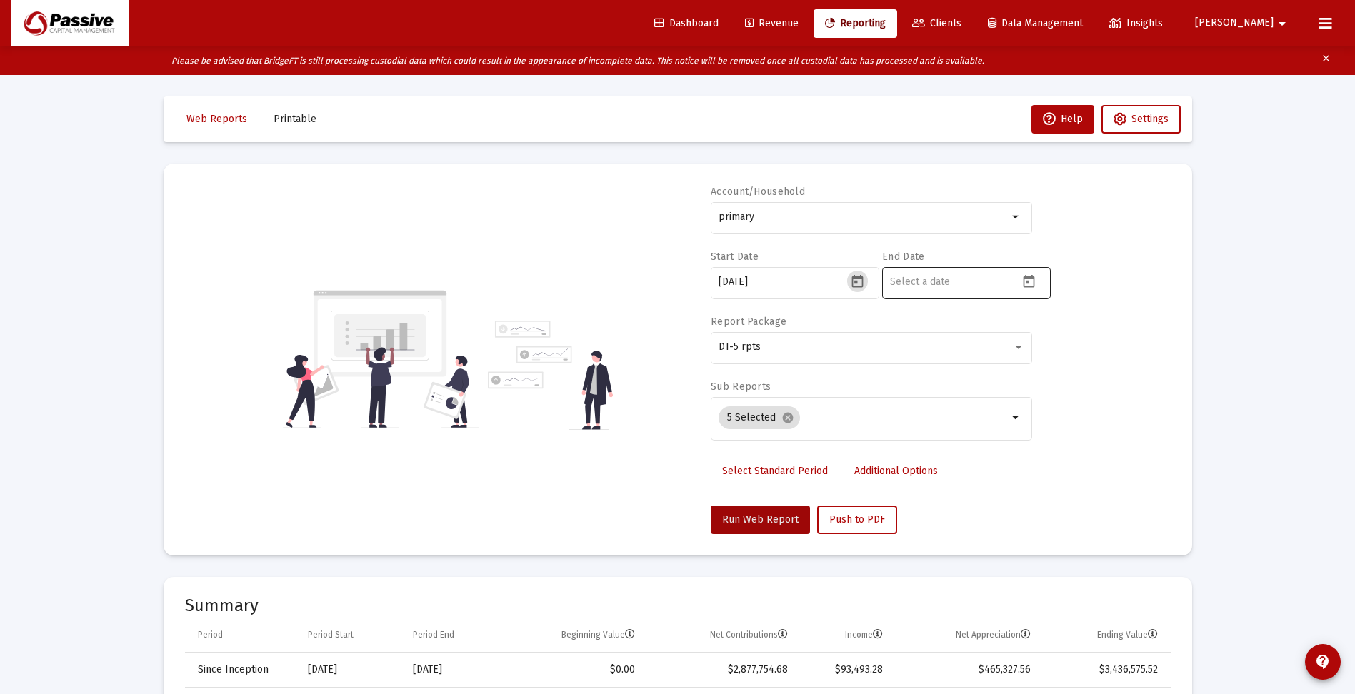
click at [938, 281] on input at bounding box center [954, 281] width 129 height 11
click at [1026, 279] on icon "Open calendar" at bounding box center [1028, 281] width 15 height 15
click at [1036, 326] on button "Previous month" at bounding box center [1040, 329] width 29 height 29
click at [961, 534] on div "30" at bounding box center [959, 537] width 26 height 26
type input "[DATE]"
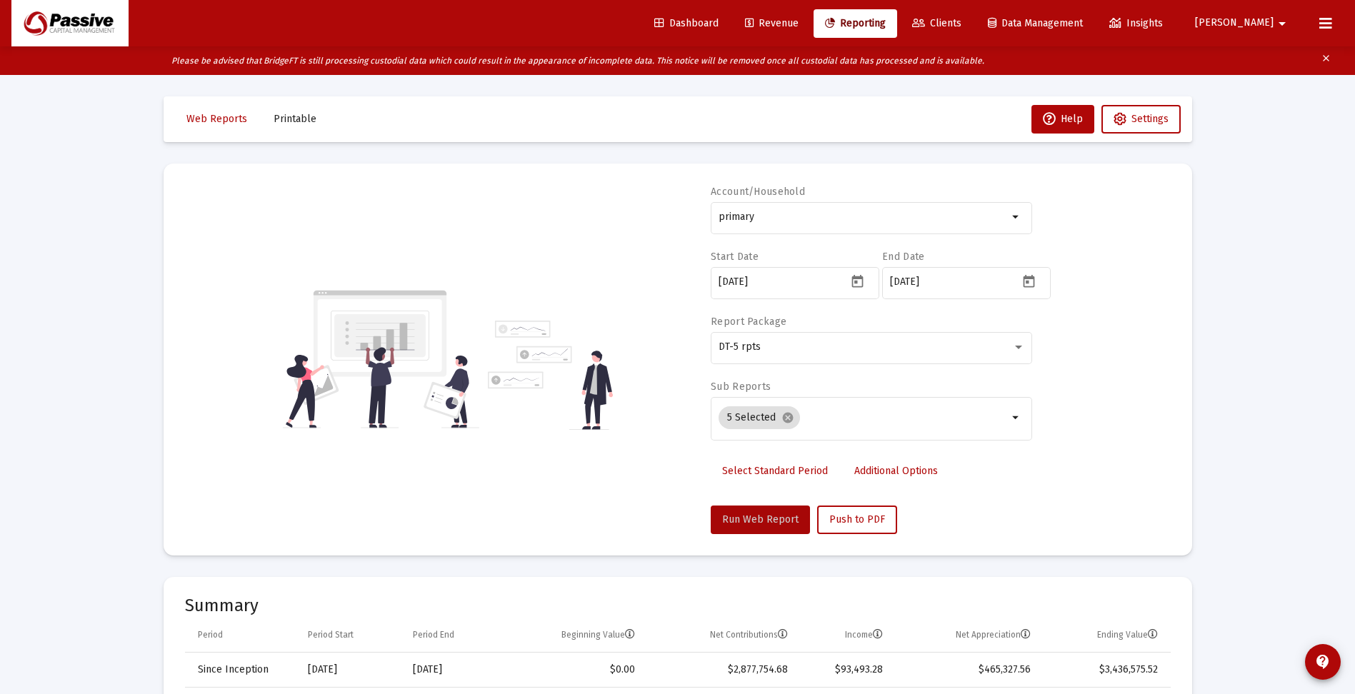
click at [771, 519] on span "Run Web Report" at bounding box center [760, 520] width 76 height 12
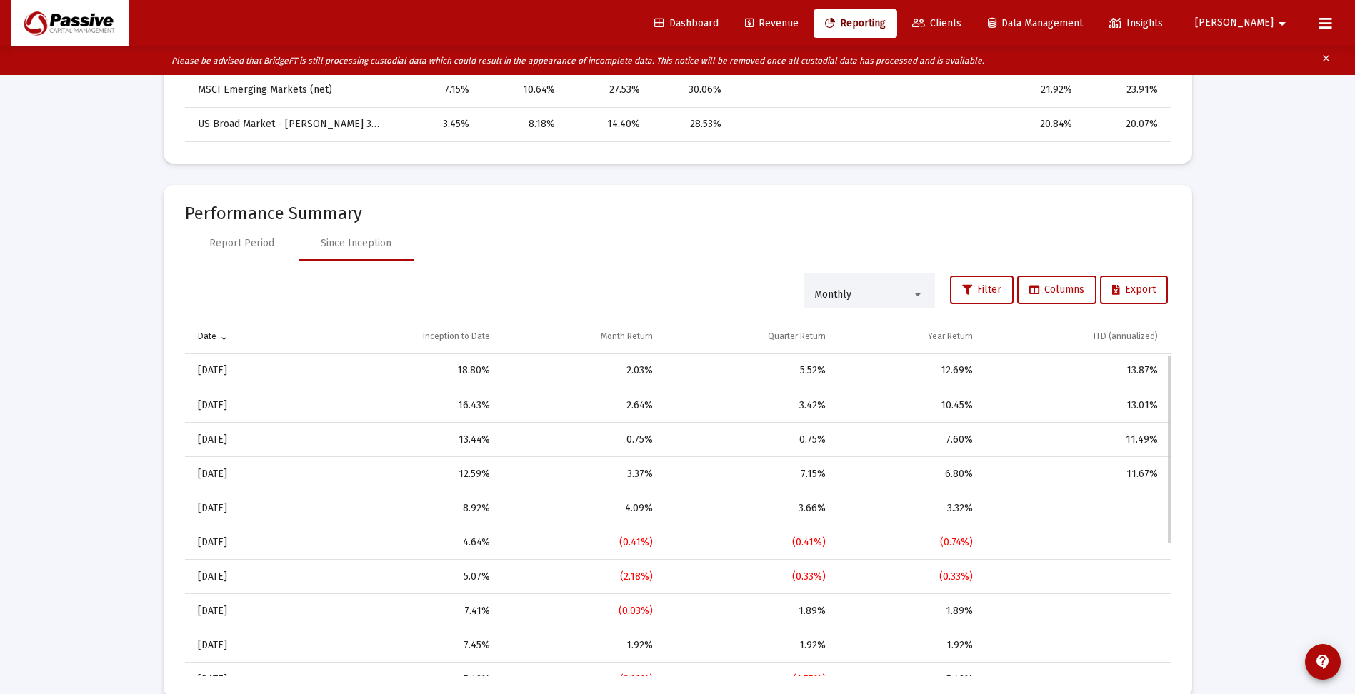
scroll to position [929, 0]
click at [249, 241] on div "Report Period" at bounding box center [241, 243] width 65 height 14
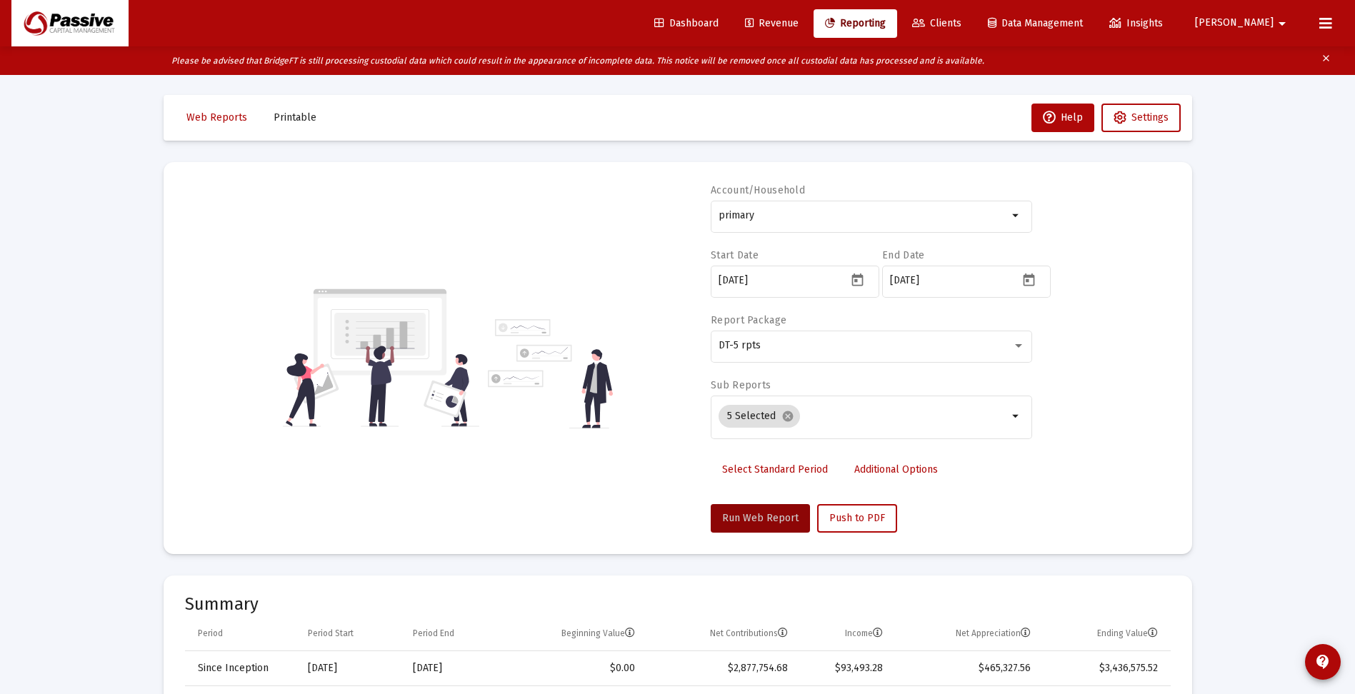
scroll to position [0, 0]
click at [766, 471] on span "Select Standard Period" at bounding box center [775, 471] width 106 height 12
click at [760, 518] on span "Run Web Report" at bounding box center [760, 520] width 76 height 12
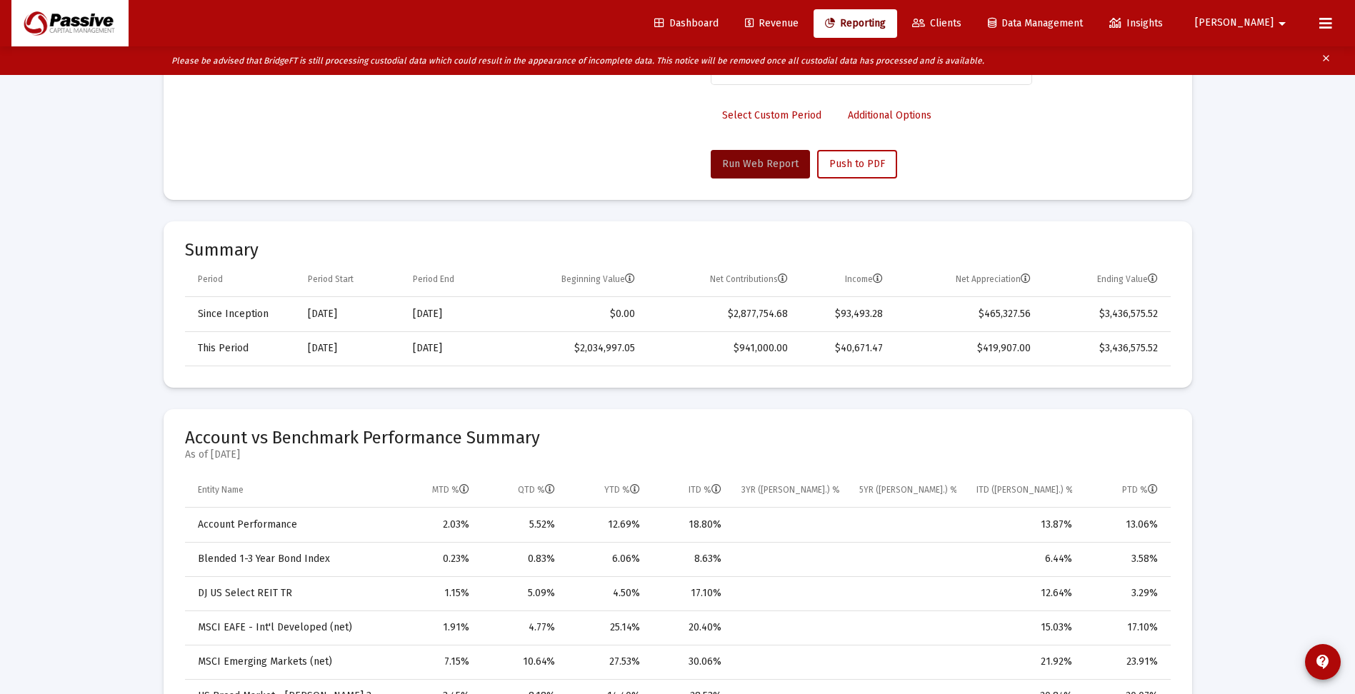
scroll to position [357, 0]
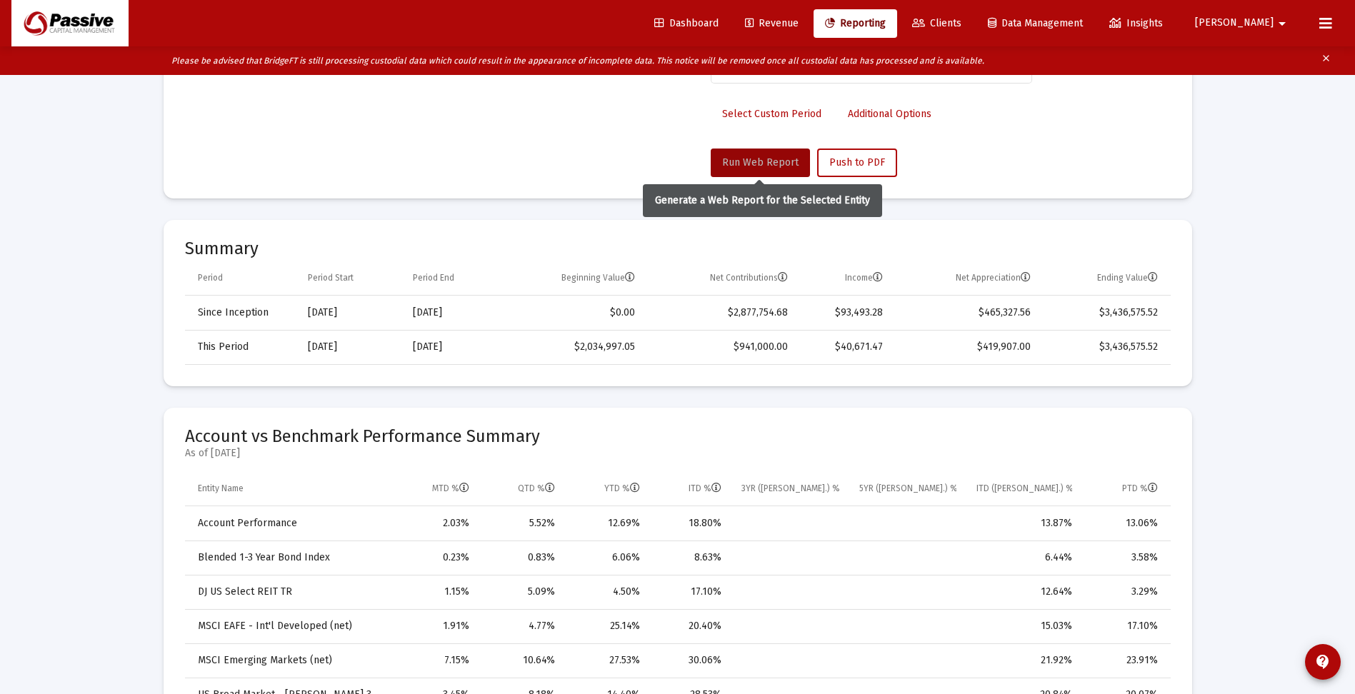
click at [779, 162] on span "Run Web Report" at bounding box center [760, 162] width 76 height 12
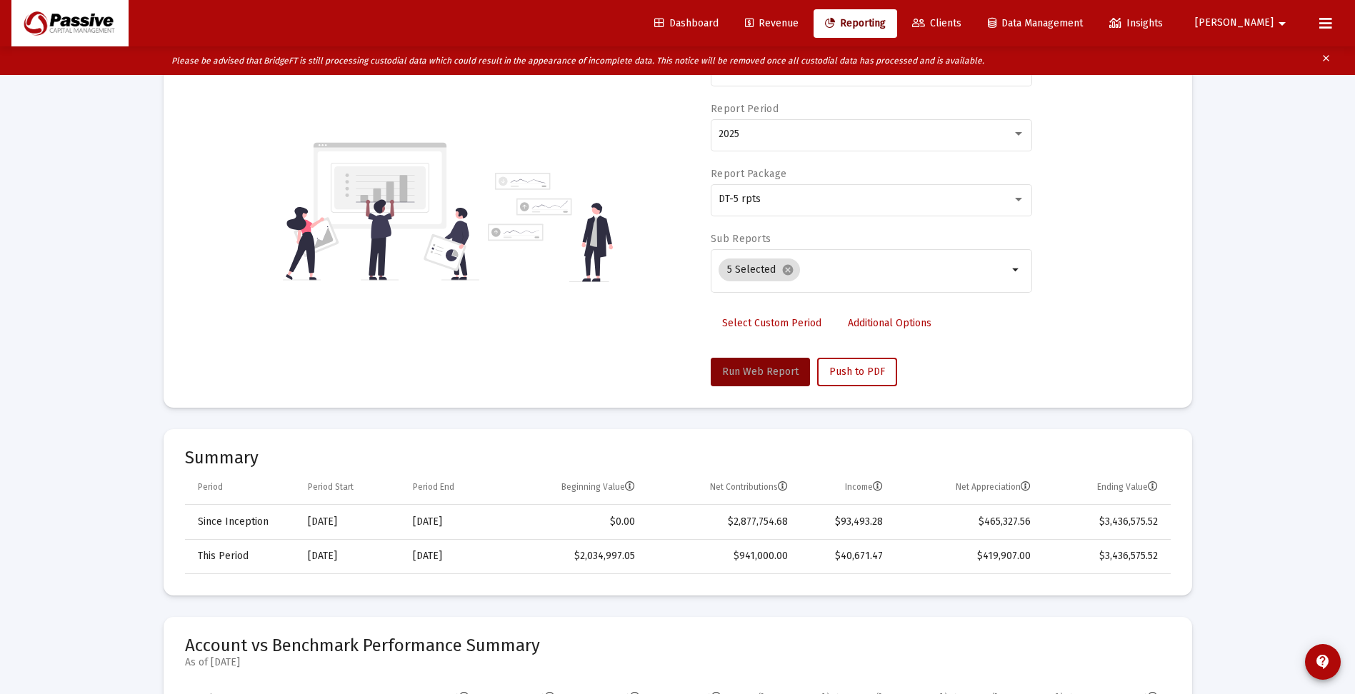
scroll to position [71, 0]
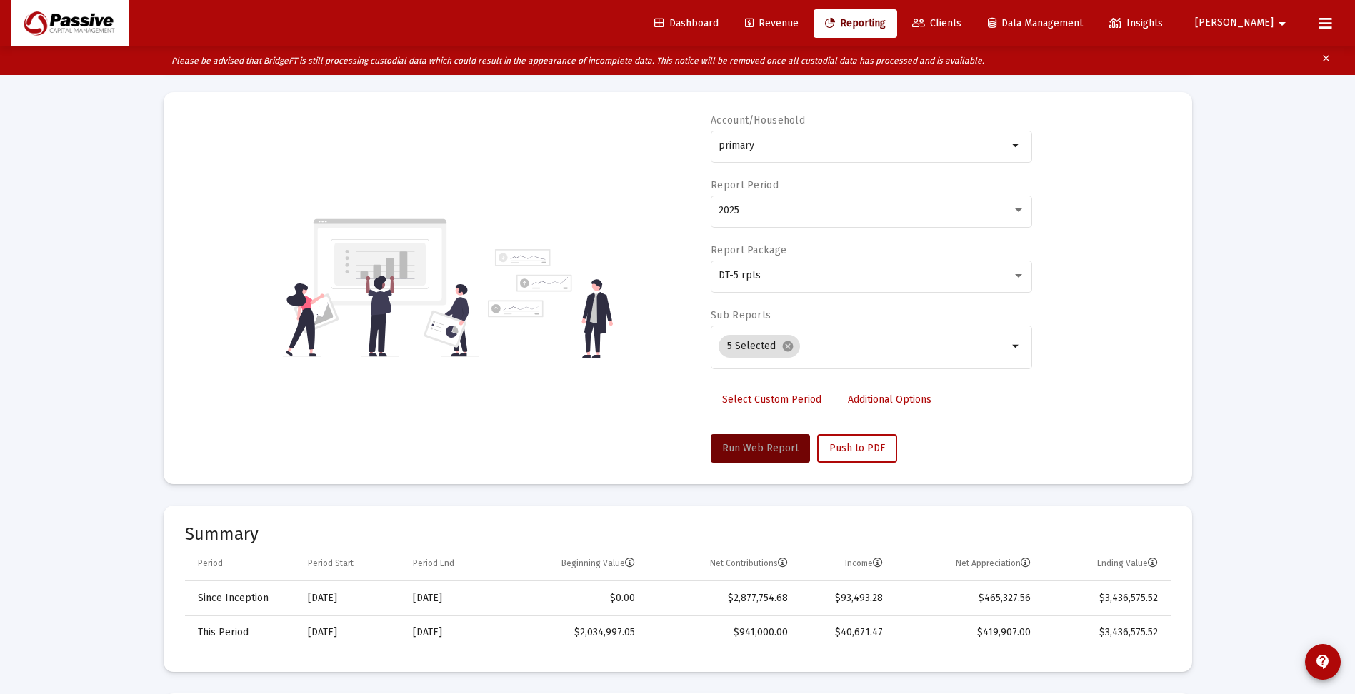
click at [798, 400] on span "Select Custom Period" at bounding box center [771, 400] width 99 height 12
click at [859, 210] on icon "Open calendar" at bounding box center [857, 210] width 15 height 15
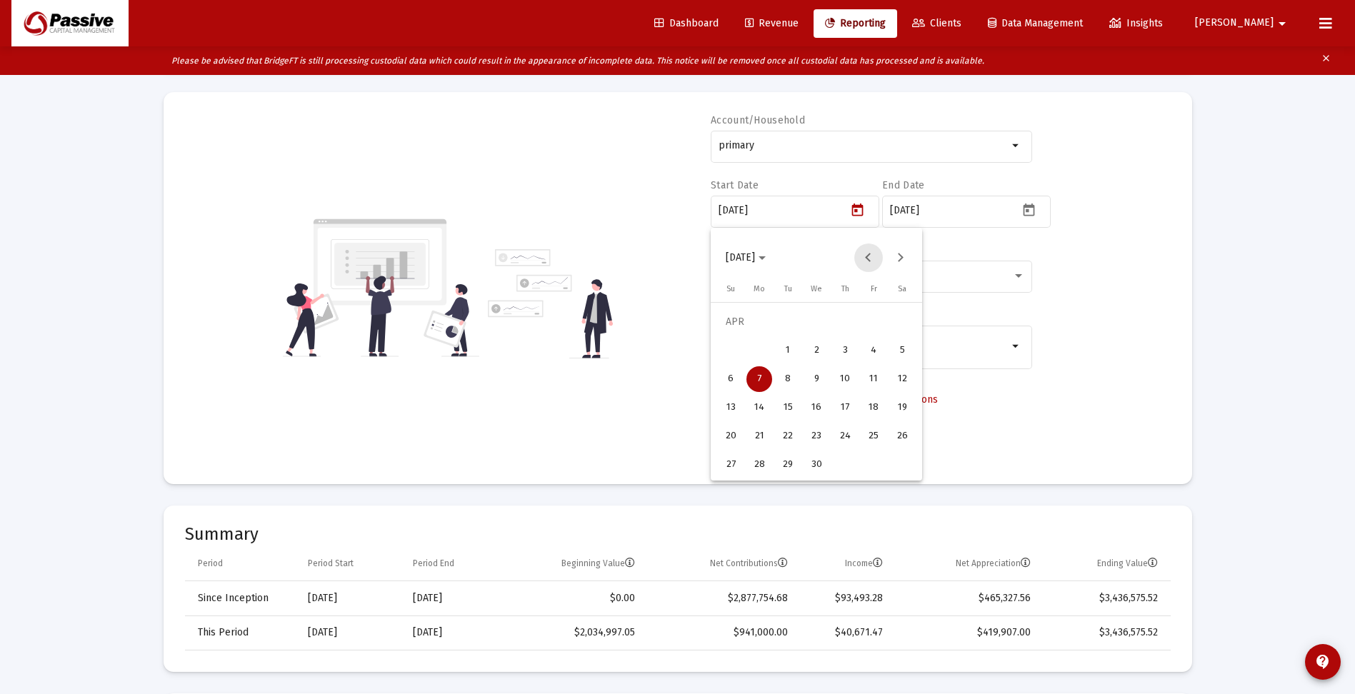
click at [871, 255] on button "Previous month" at bounding box center [868, 258] width 29 height 29
click at [904, 253] on button "Next month" at bounding box center [900, 258] width 29 height 29
click at [792, 352] on div "1" at bounding box center [788, 351] width 26 height 26
type input "[DATE]"
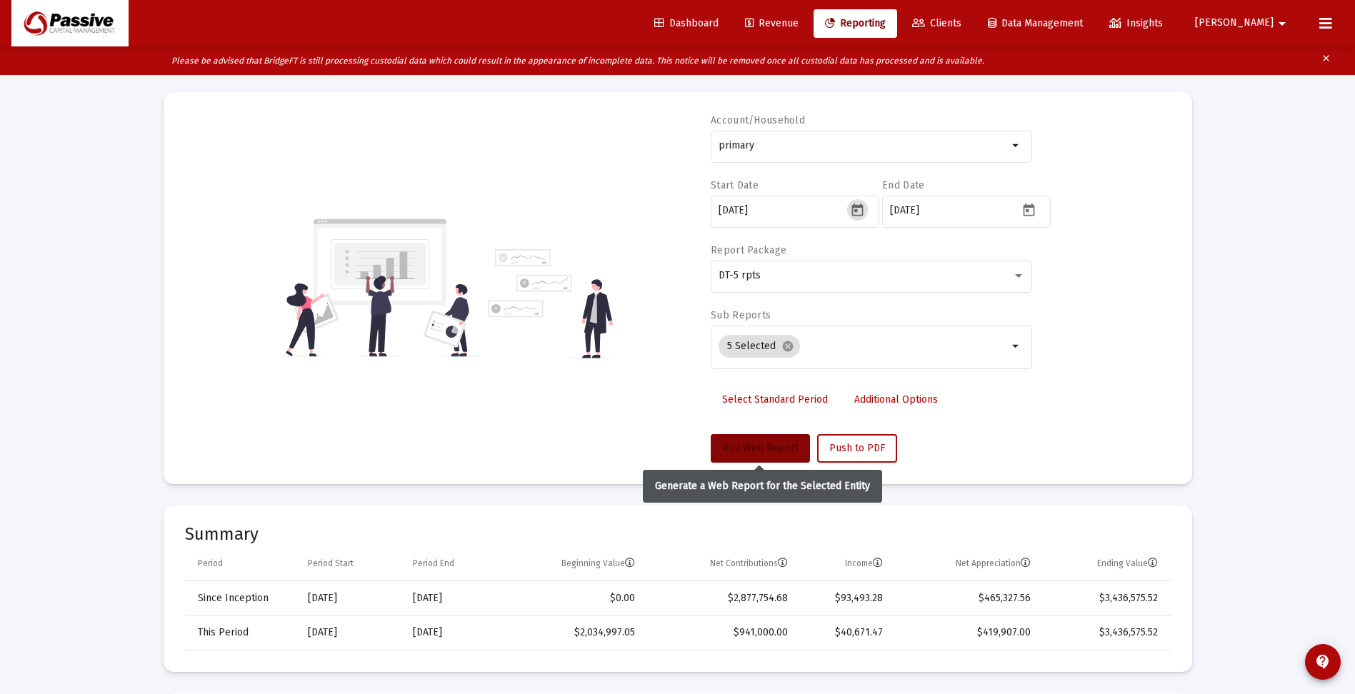
click at [767, 447] on span "Run Web Report" at bounding box center [760, 448] width 76 height 12
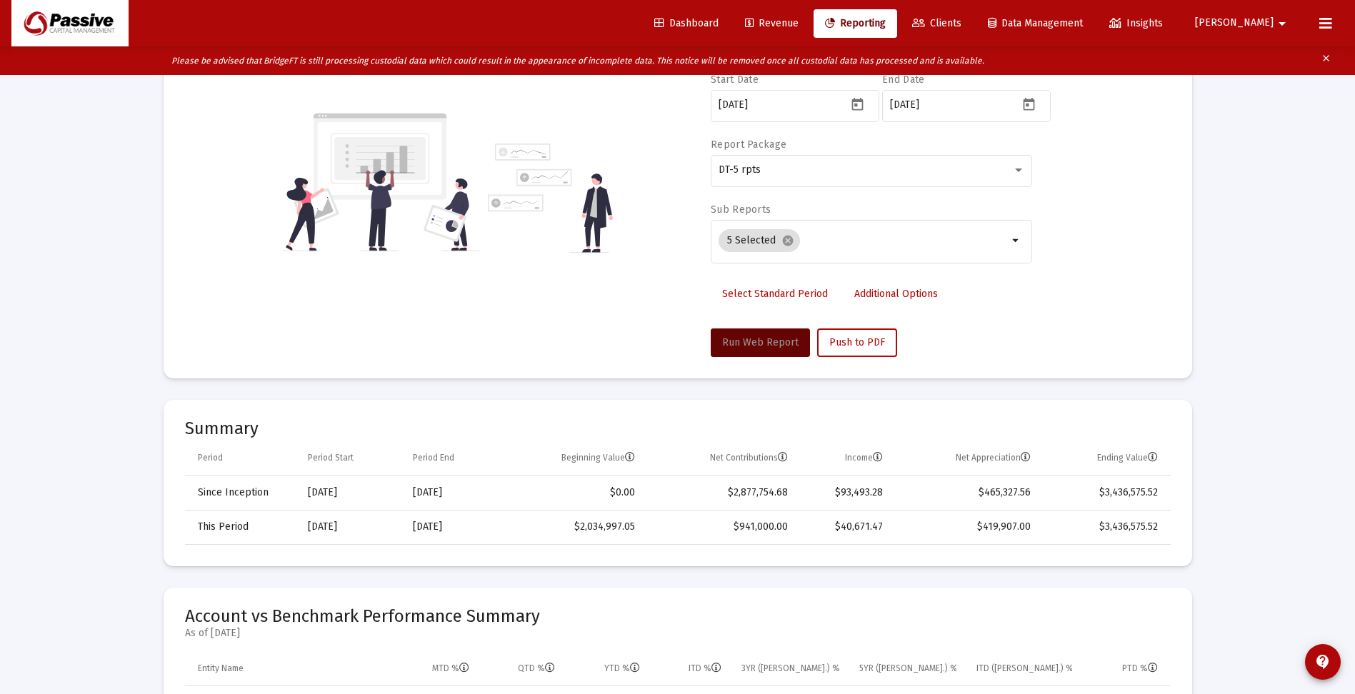
scroll to position [143, 0]
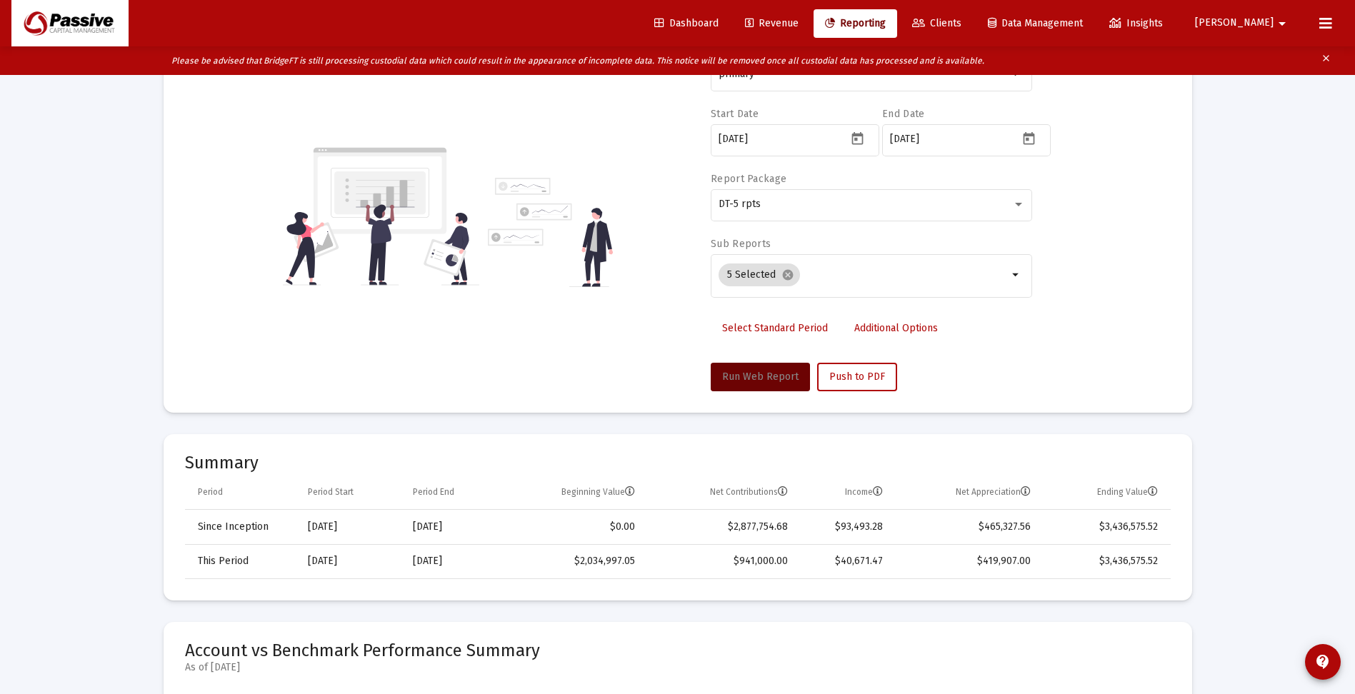
click at [785, 379] on span "Run Web Report" at bounding box center [760, 377] width 76 height 12
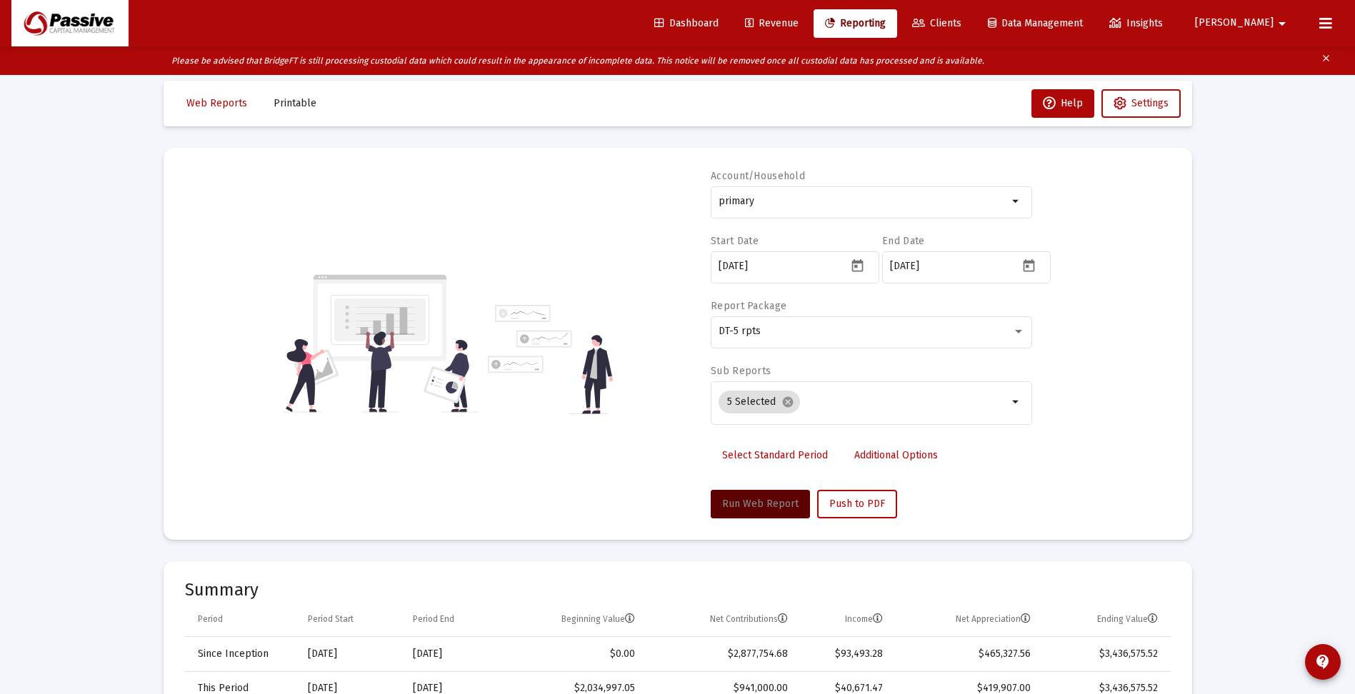
scroll to position [0, 0]
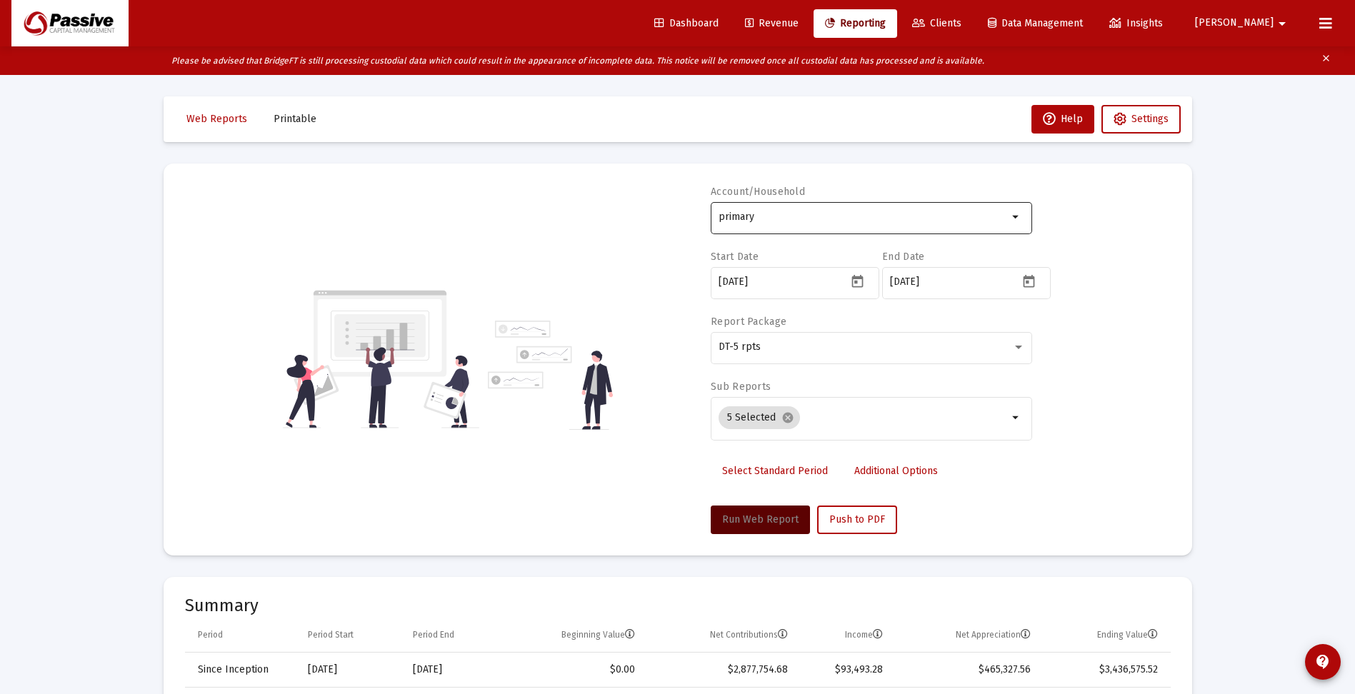
click at [798, 229] on div "primary" at bounding box center [863, 216] width 289 height 35
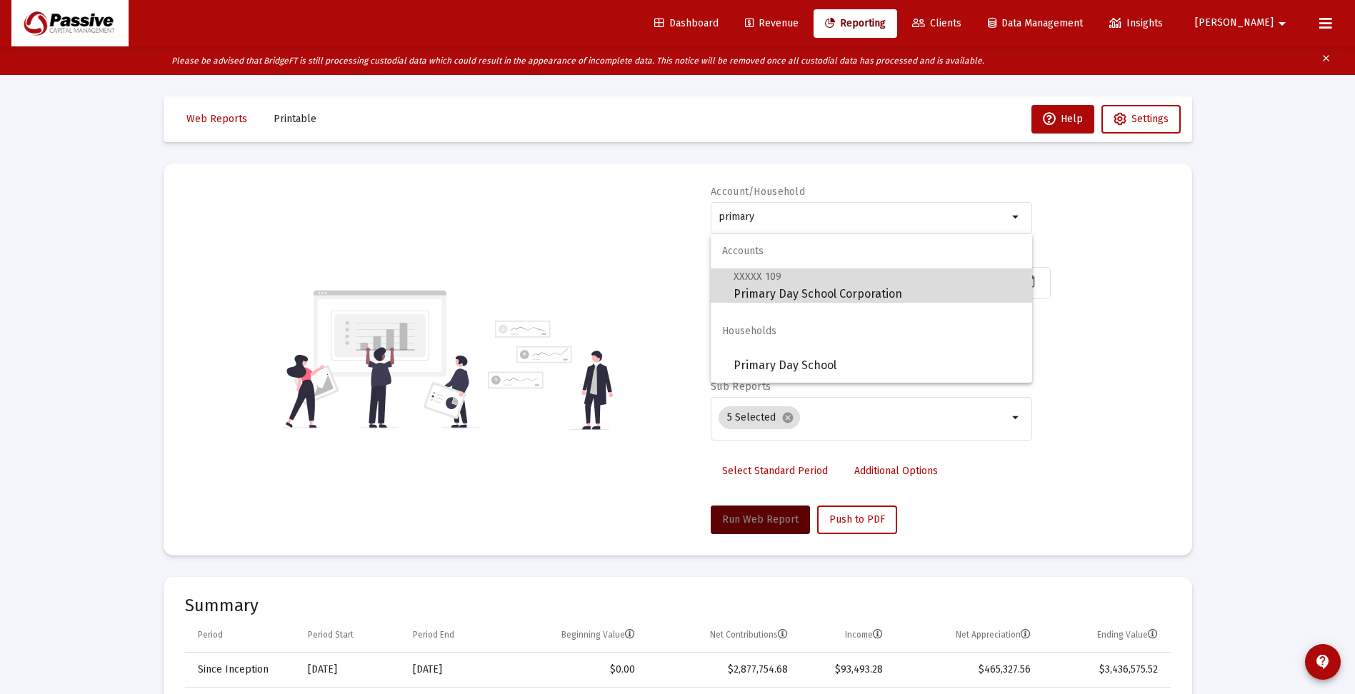
click at [806, 296] on span "XXXXX 109 Primary Day School Corporation" at bounding box center [877, 285] width 287 height 35
type input "Primary Day School Corporation"
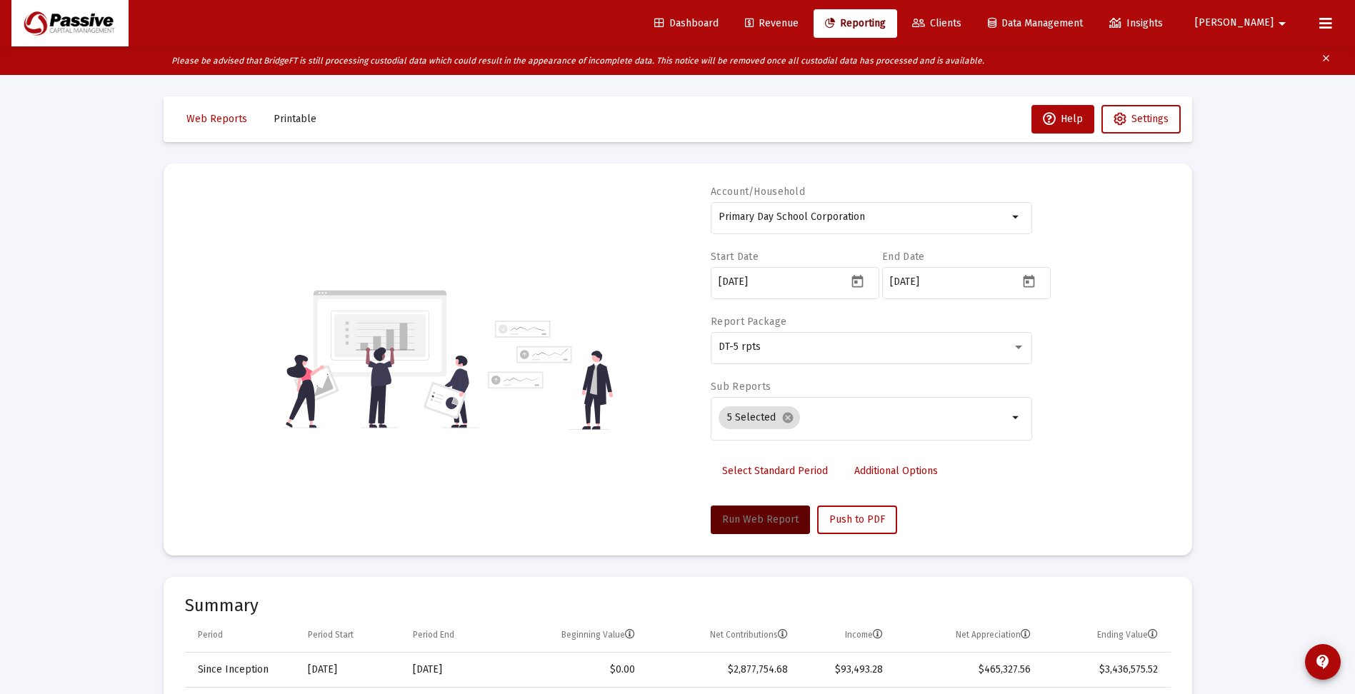
click at [781, 522] on span "Run Web Report" at bounding box center [760, 520] width 76 height 12
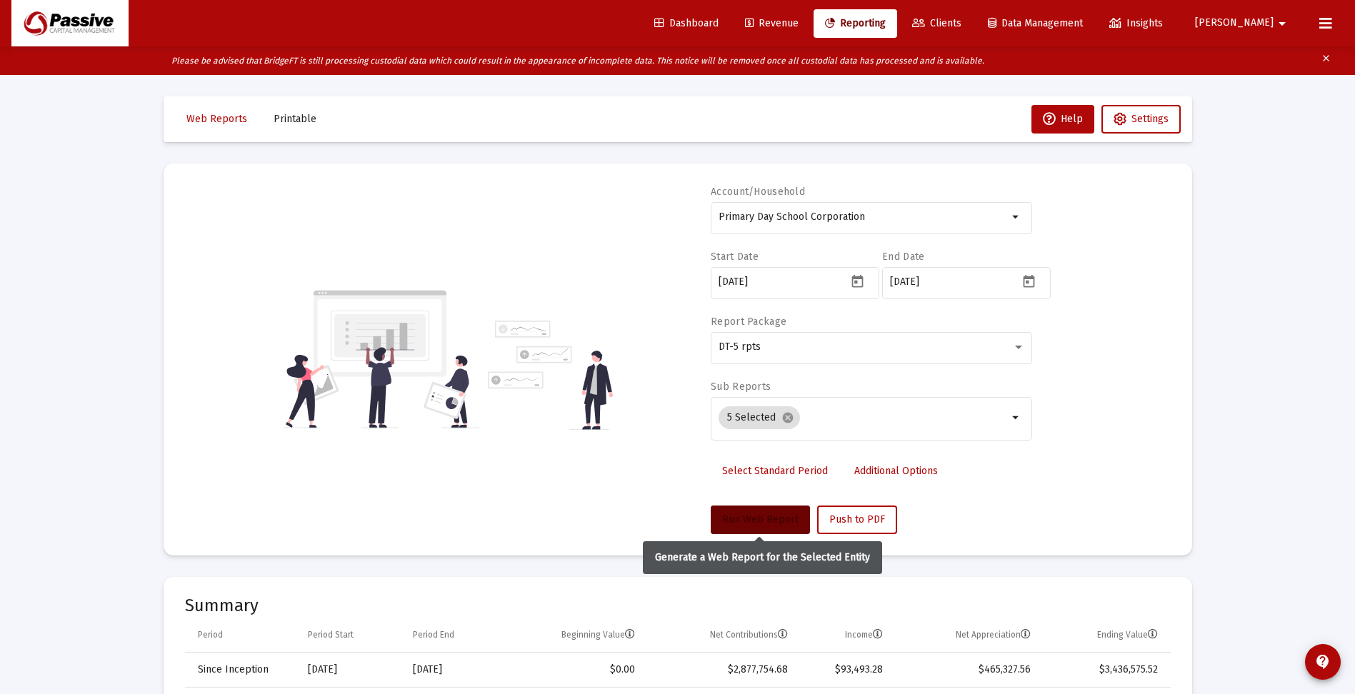
click at [771, 512] on button "Run Web Report" at bounding box center [760, 520] width 99 height 29
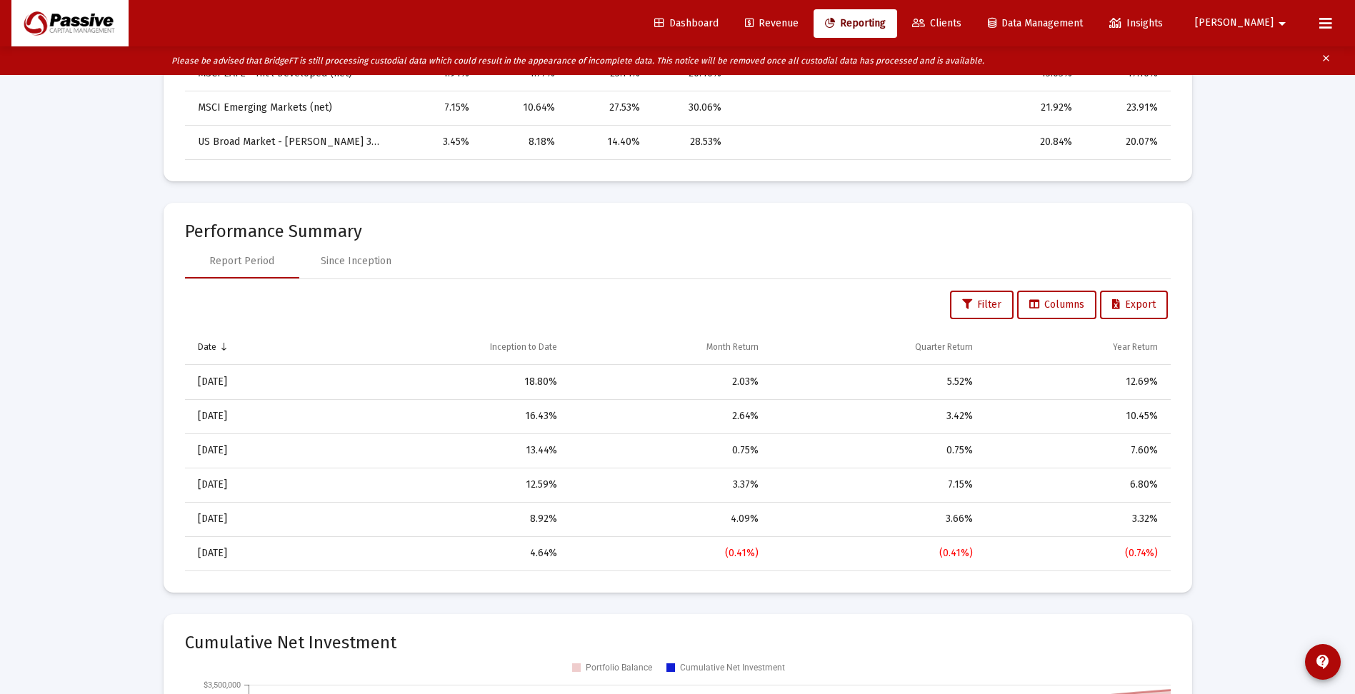
scroll to position [929, 0]
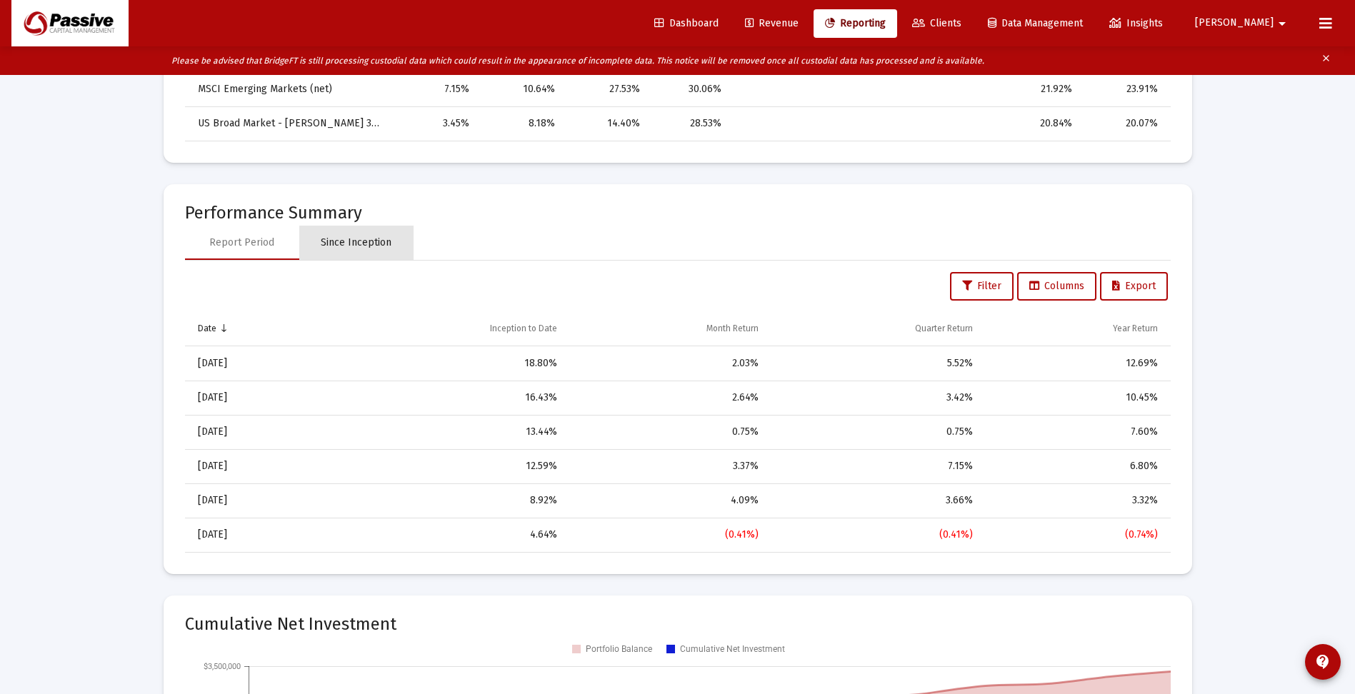
click at [369, 242] on div "Since Inception" at bounding box center [356, 243] width 71 height 14
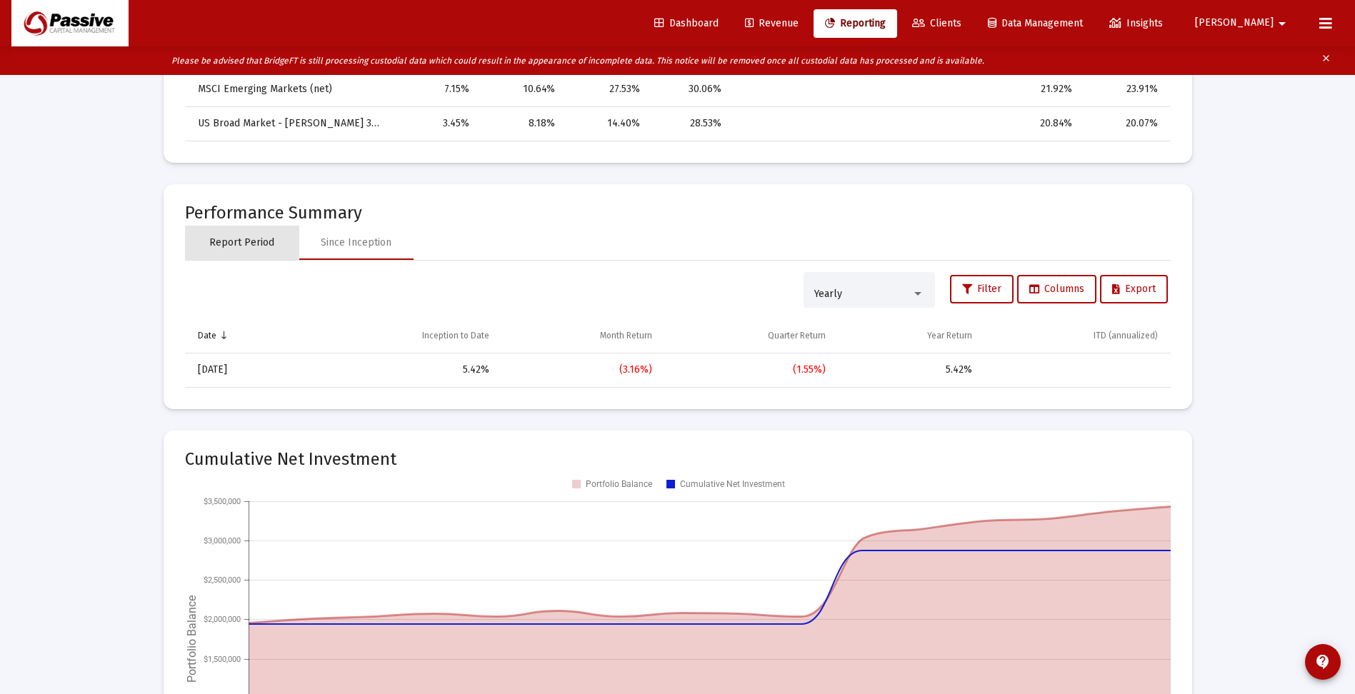
click at [248, 239] on div "Report Period" at bounding box center [241, 243] width 65 height 14
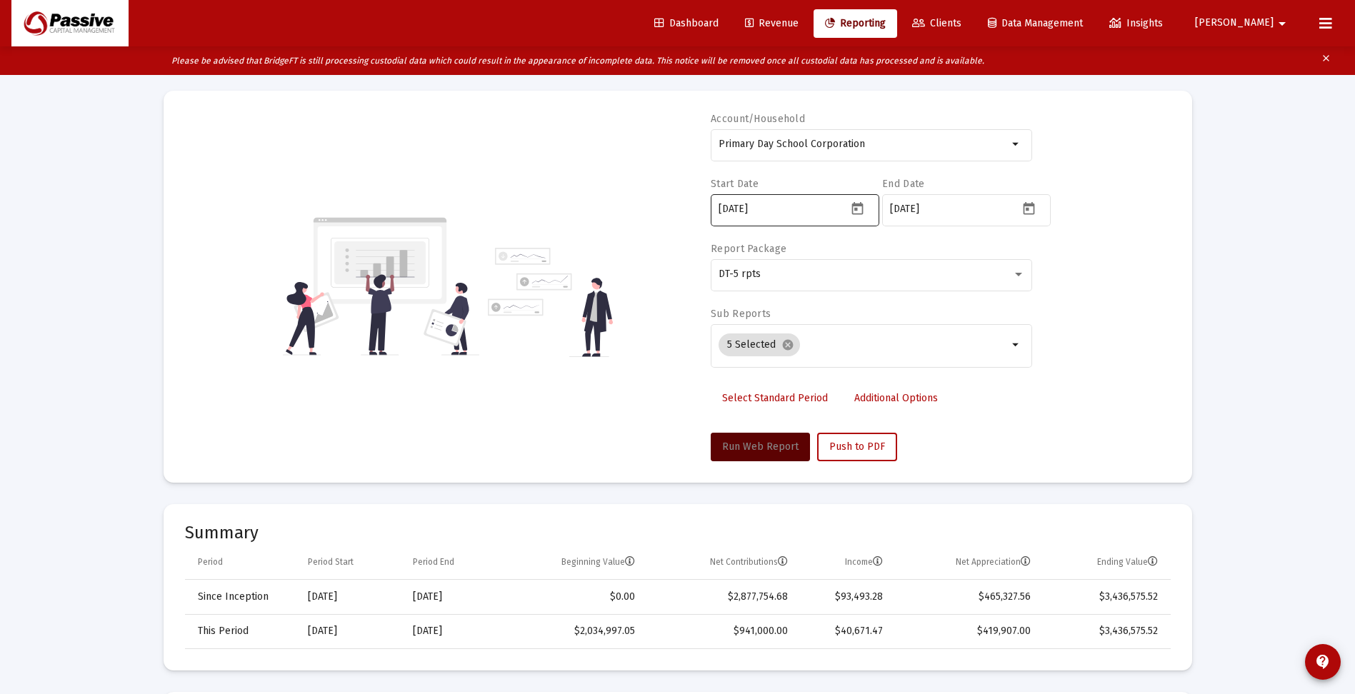
scroll to position [71, 0]
click at [932, 213] on input "[DATE]" at bounding box center [954, 210] width 129 height 11
click at [1029, 211] on icon "Open calendar" at bounding box center [1028, 210] width 15 height 15
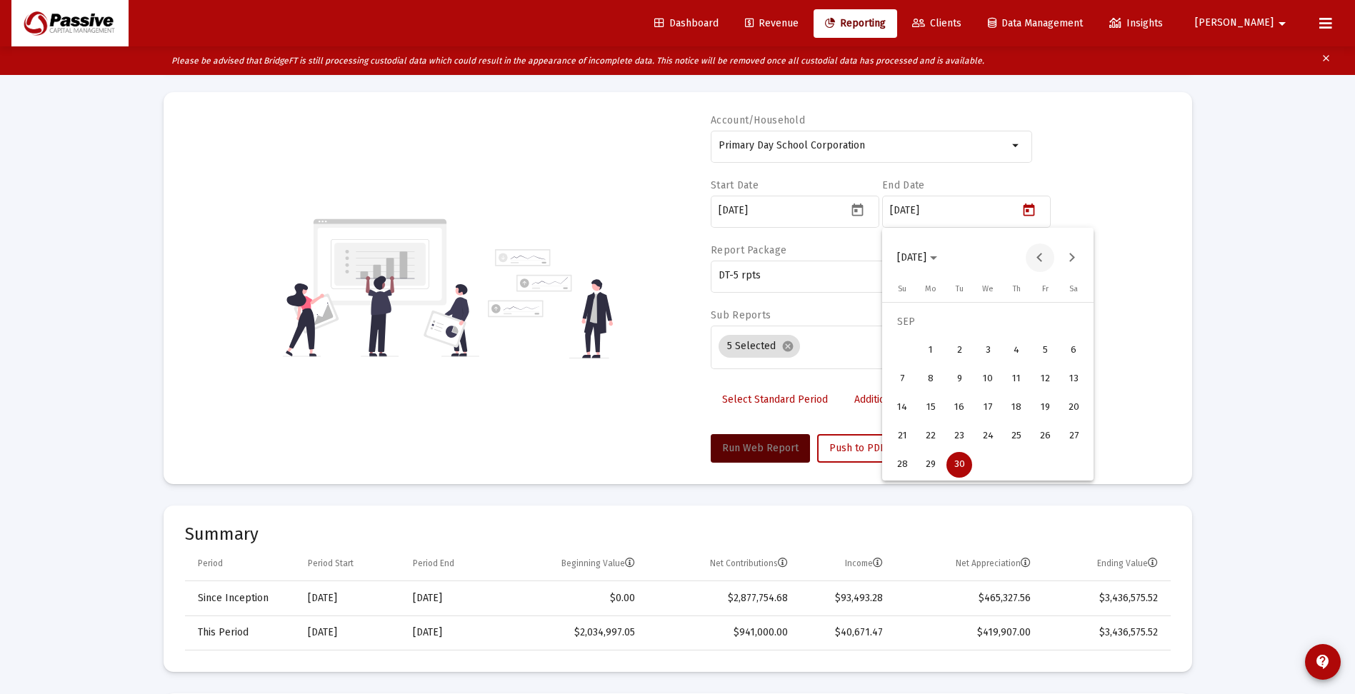
click at [1037, 260] on button "Previous month" at bounding box center [1040, 258] width 29 height 29
click at [1037, 259] on button "Previous month" at bounding box center [1040, 258] width 29 height 29
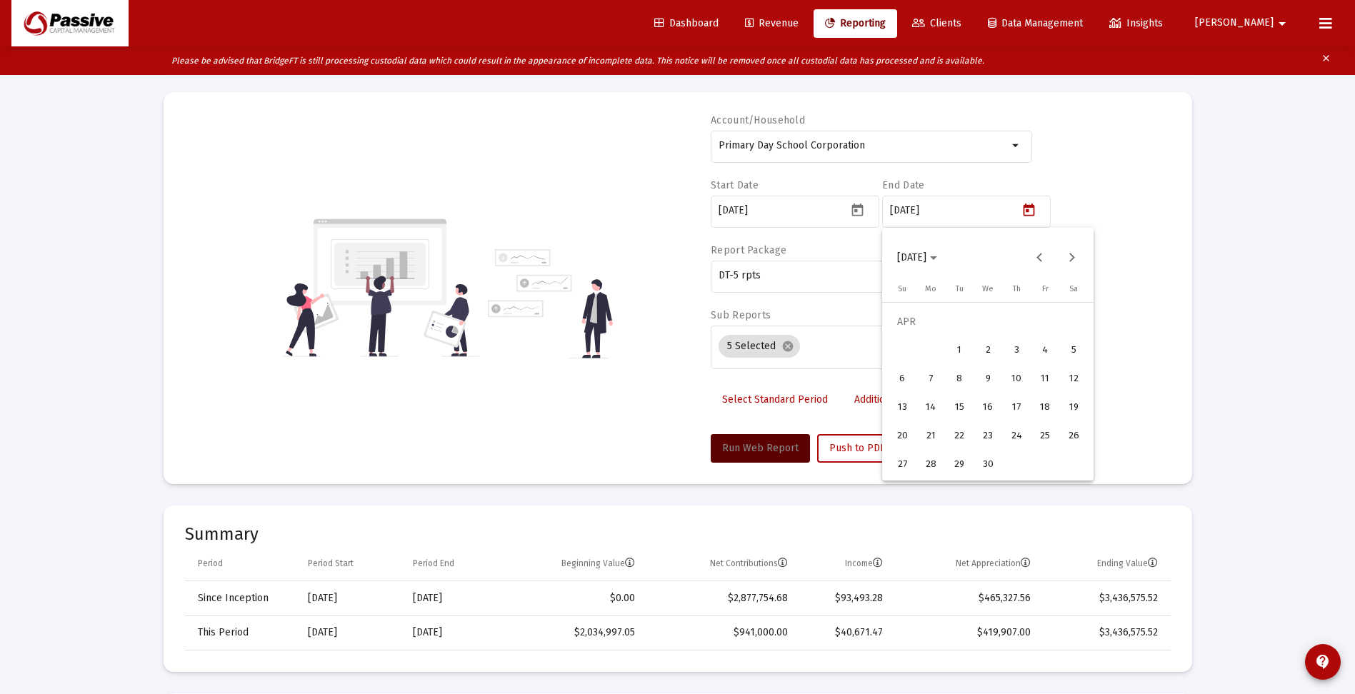
click at [989, 464] on div "30" at bounding box center [988, 465] width 26 height 26
type input "[DATE]"
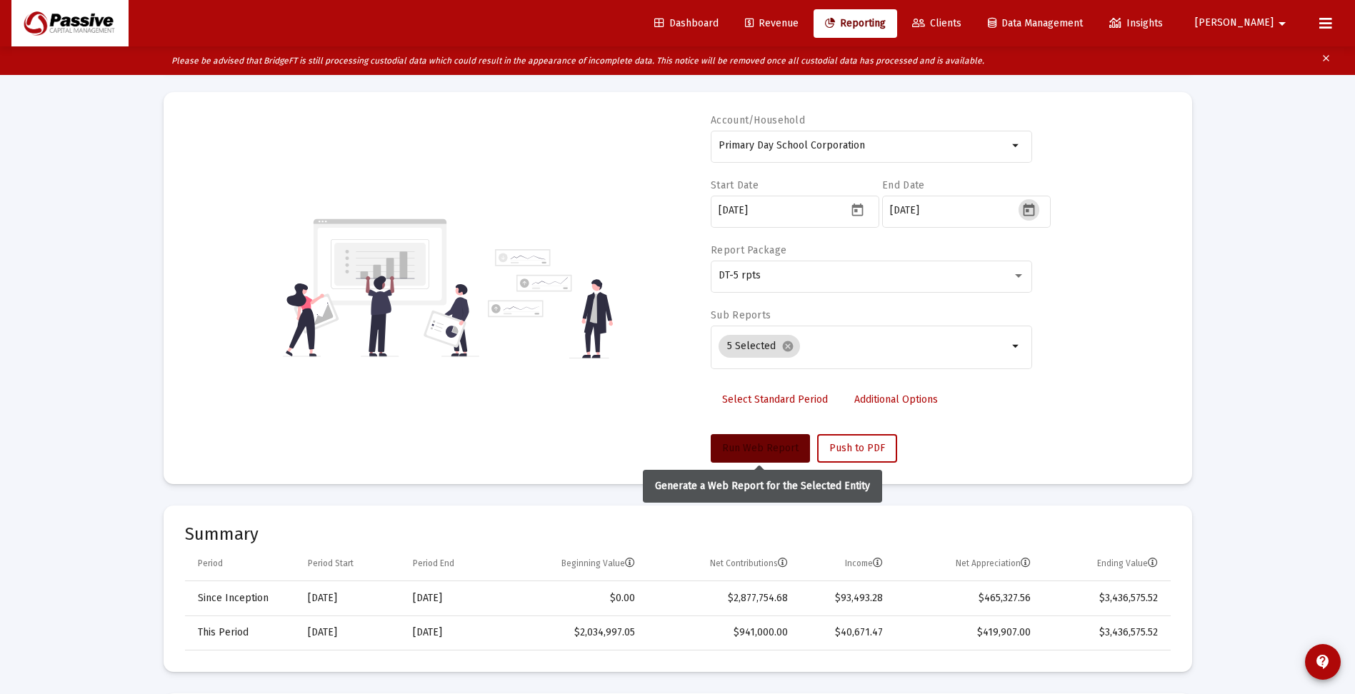
click at [778, 449] on span "Run Web Report" at bounding box center [760, 448] width 76 height 12
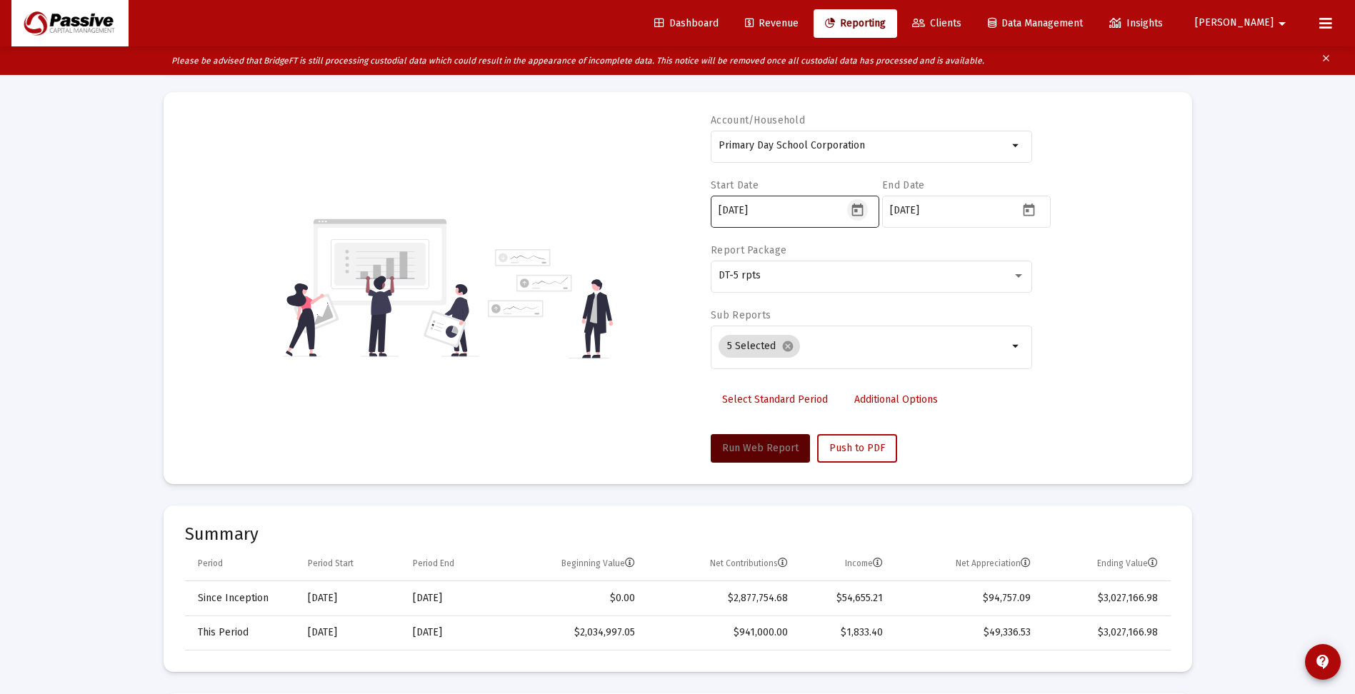
click at [859, 208] on icon "Open calendar" at bounding box center [857, 210] width 15 height 15
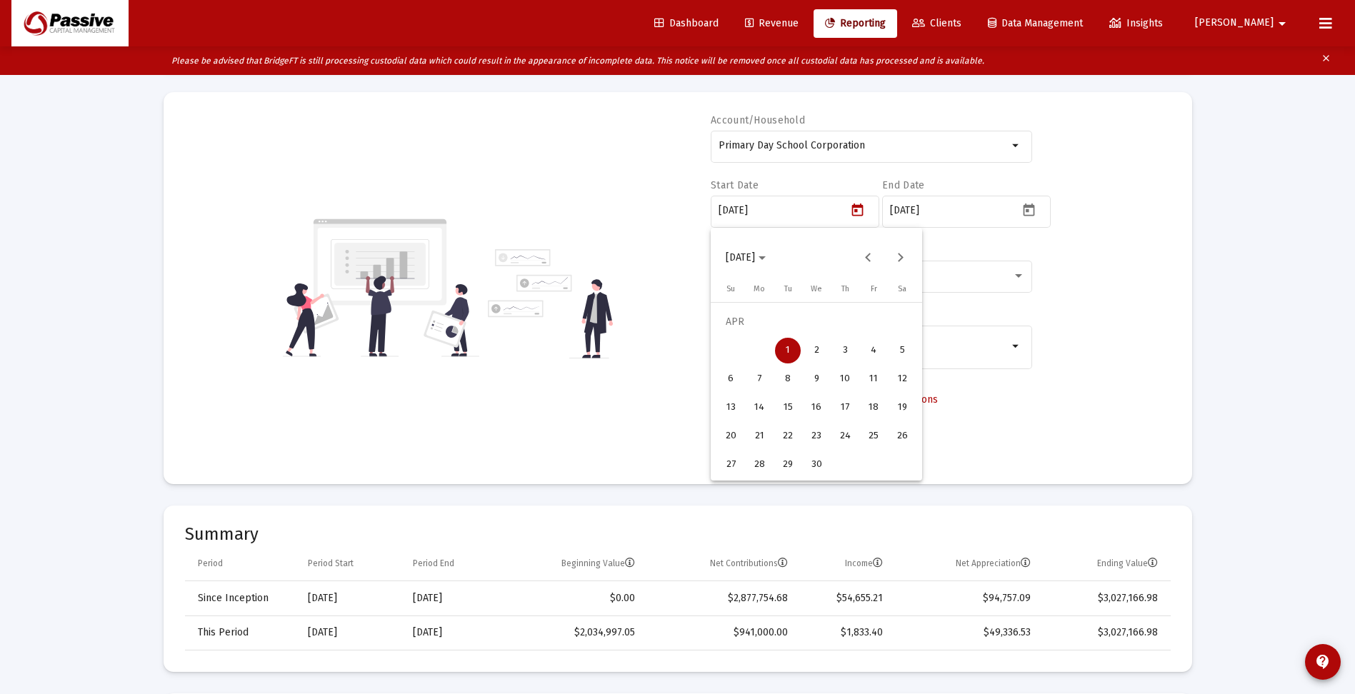
click at [759, 374] on div "7" at bounding box center [759, 379] width 26 height 26
type input "[DATE]"
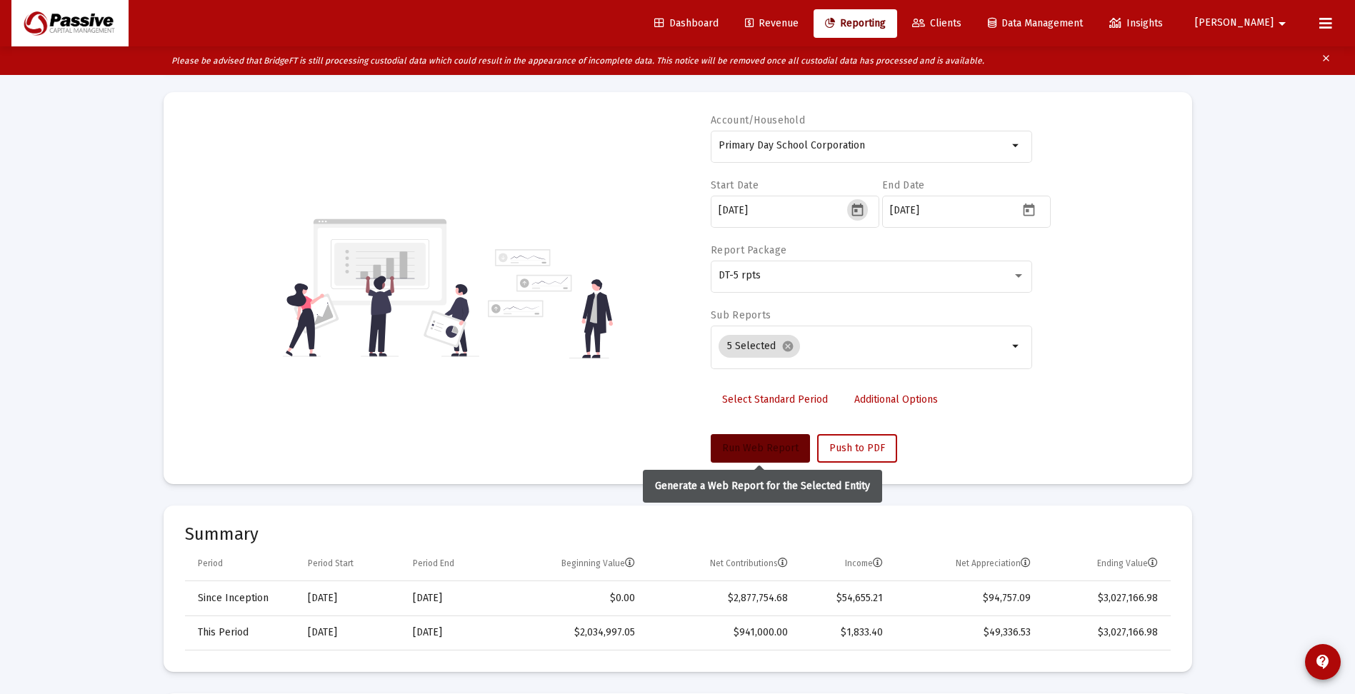
click at [760, 448] on span "Run Web Report" at bounding box center [760, 448] width 76 height 12
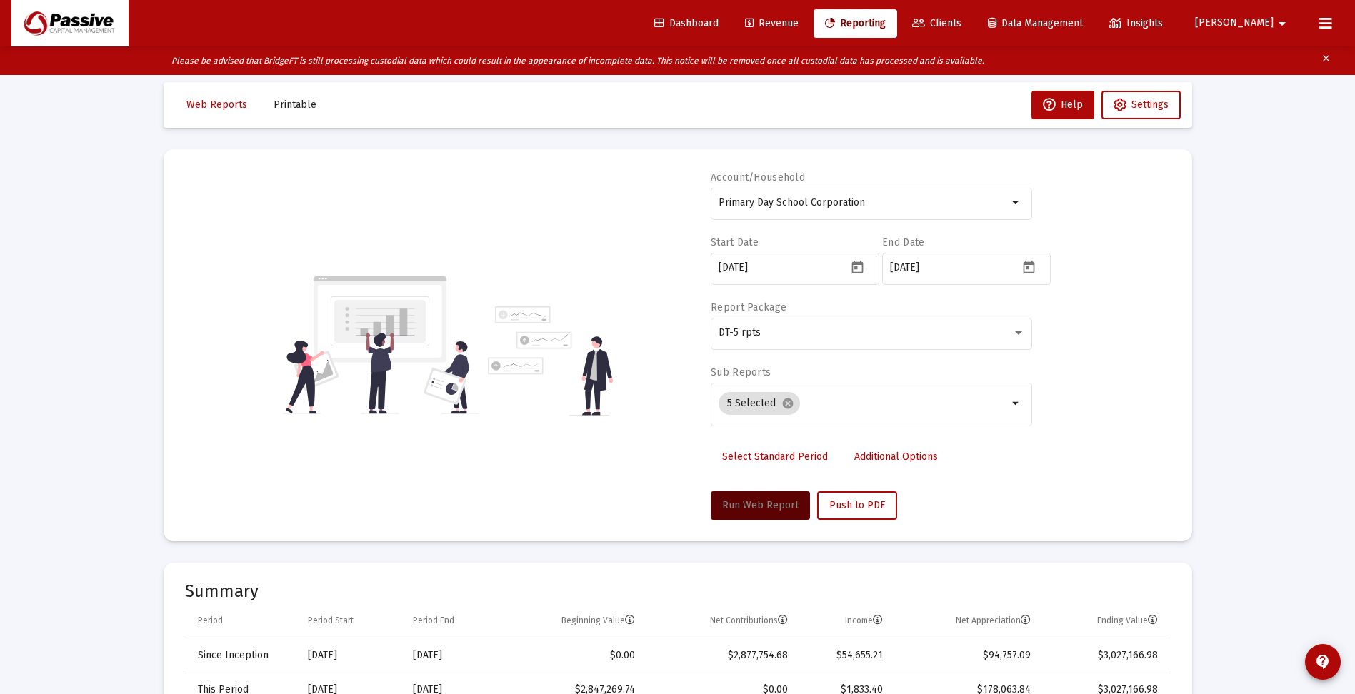
scroll to position [0, 0]
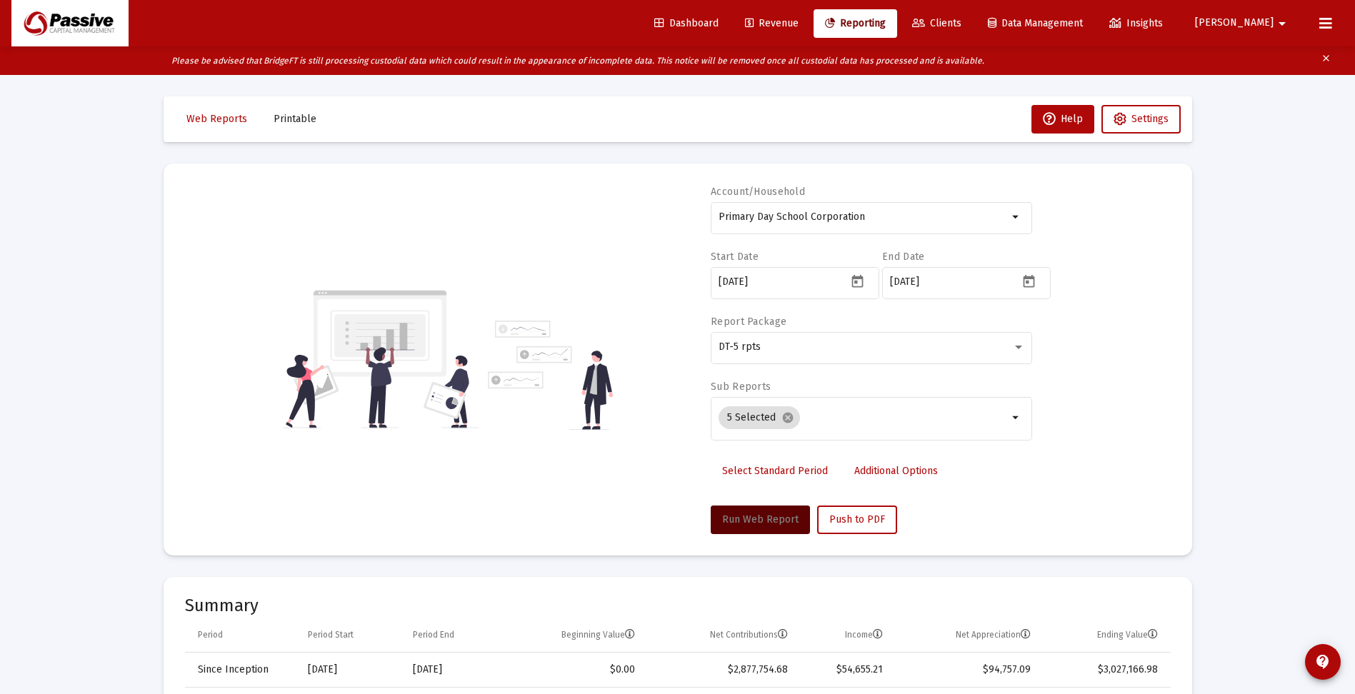
drag, startPoint x: 784, startPoint y: 467, endPoint x: 789, endPoint y: 441, distance: 26.3
click at [784, 466] on span "Select Standard Period" at bounding box center [775, 471] width 106 height 12
click at [794, 280] on div "2025" at bounding box center [866, 281] width 294 height 11
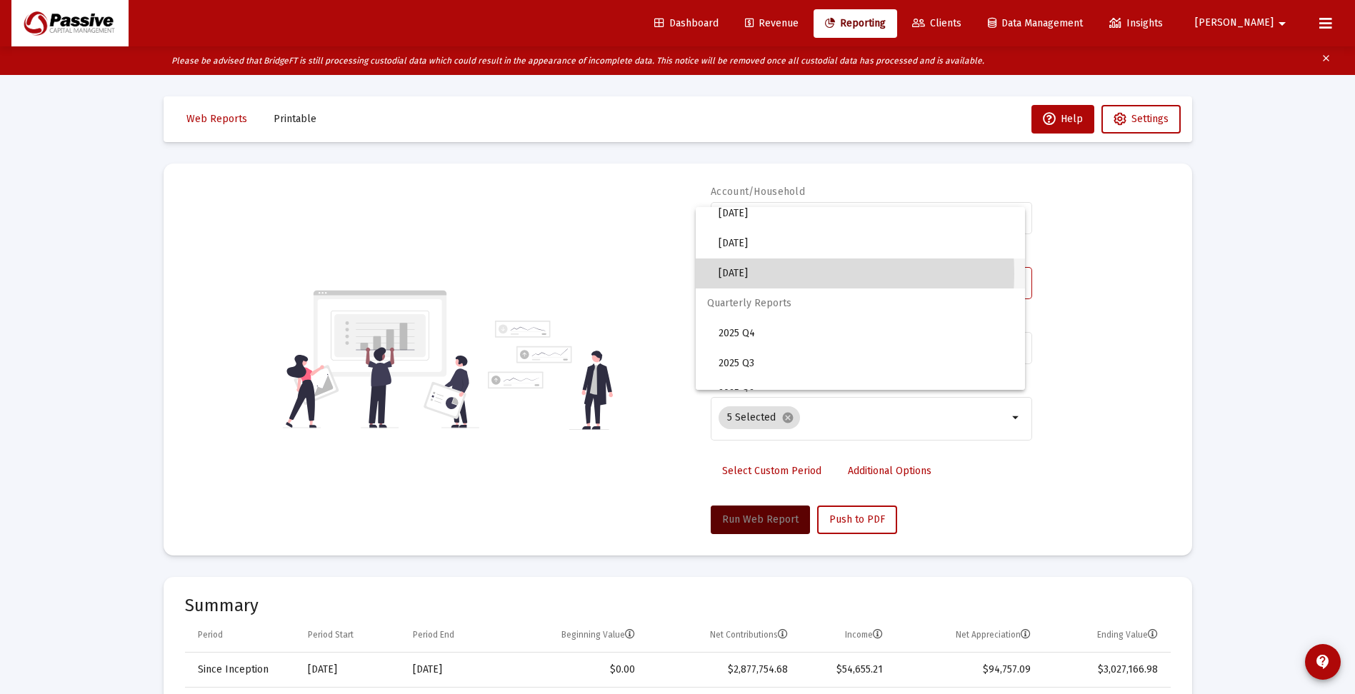
click at [757, 274] on span "[DATE]" at bounding box center [866, 274] width 295 height 30
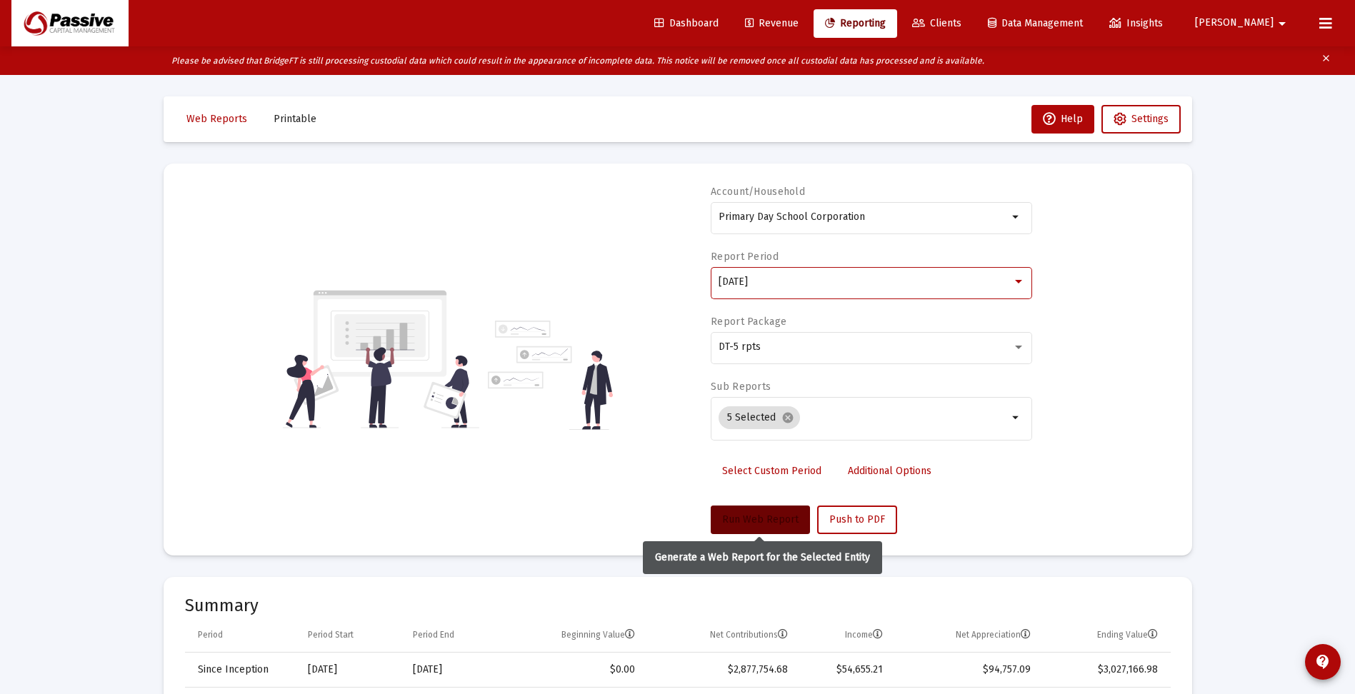
click at [758, 515] on span "Run Web Report" at bounding box center [760, 520] width 76 height 12
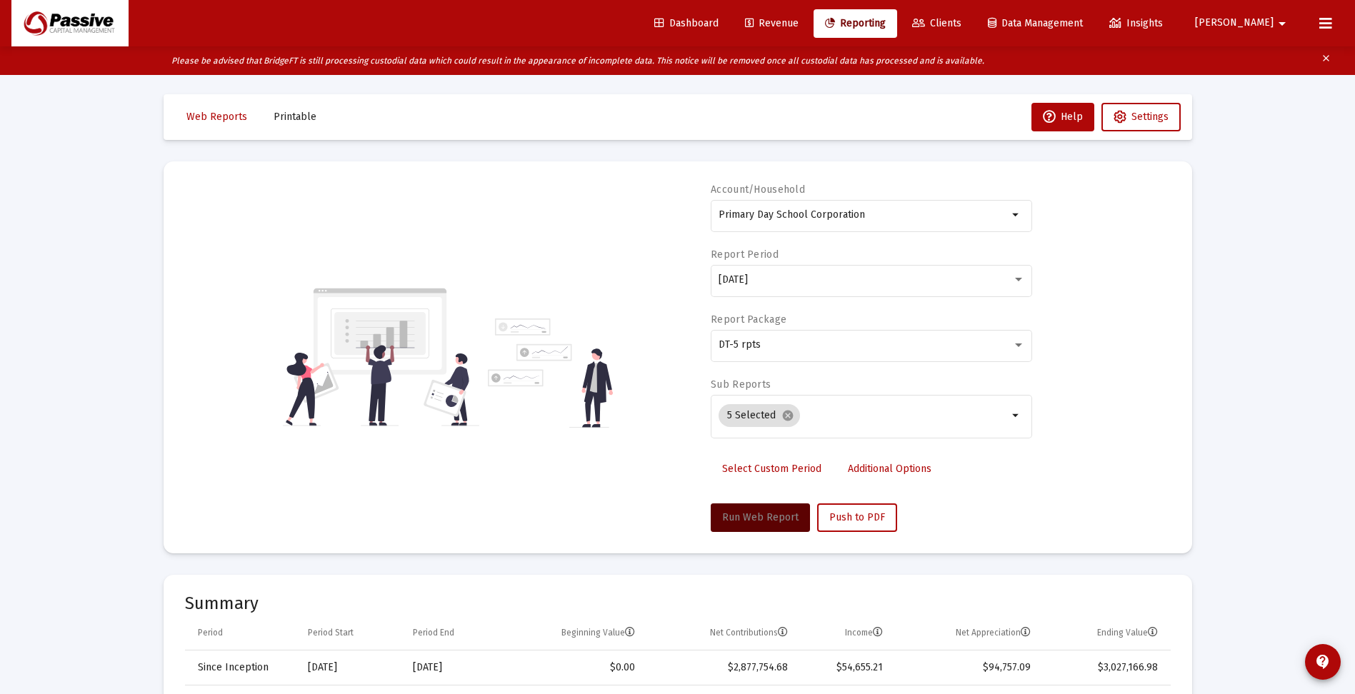
scroll to position [0, 0]
click at [788, 209] on div "Primary Day School Corporation" at bounding box center [863, 216] width 289 height 35
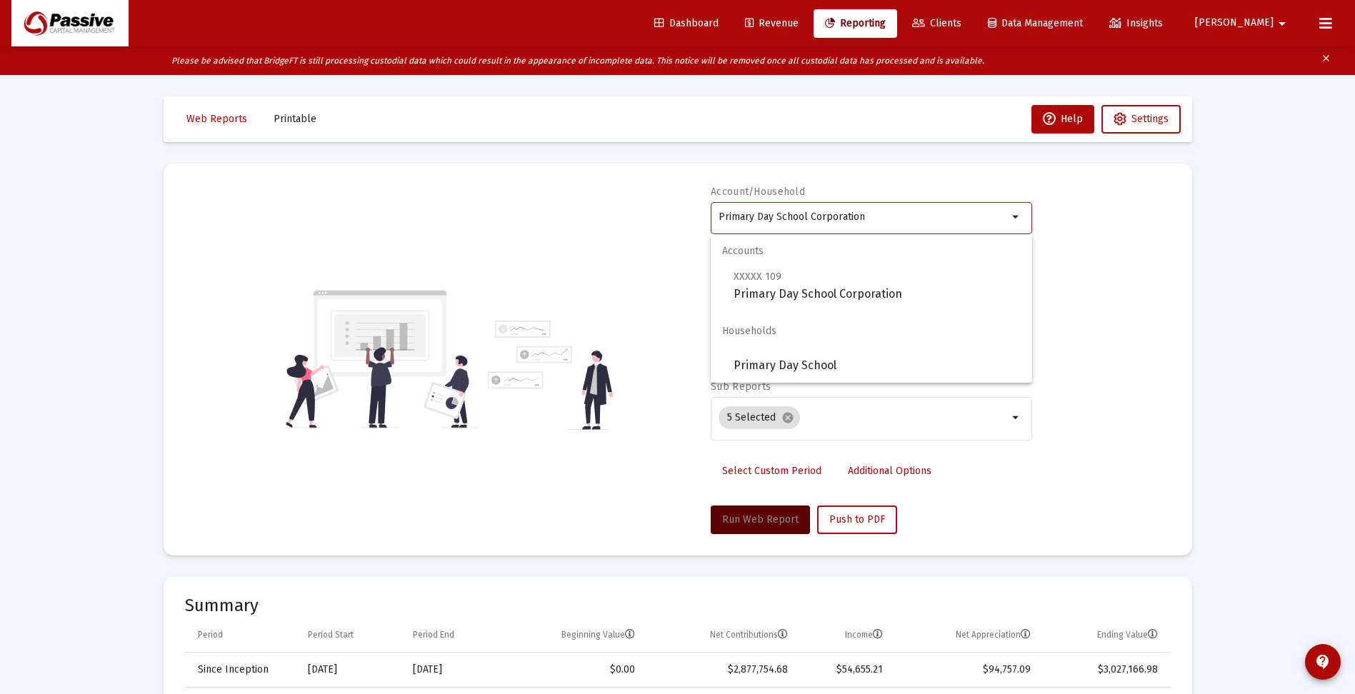
click at [786, 218] on input "Primary Day School Corporation" at bounding box center [863, 216] width 289 height 11
click at [786, 219] on input "Primary Day School Corporation" at bounding box center [863, 216] width 289 height 11
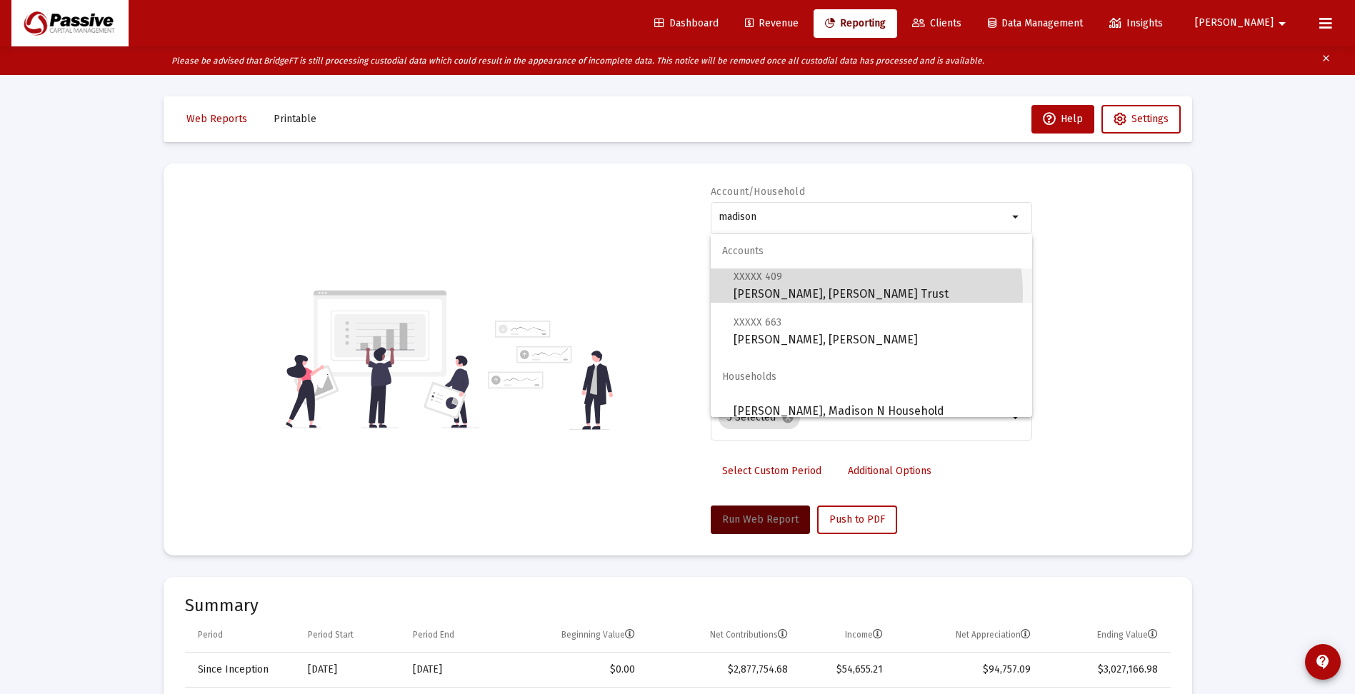
click at [816, 294] on span "XXXXX 409 [PERSON_NAME], [PERSON_NAME] Trust" at bounding box center [877, 285] width 287 height 35
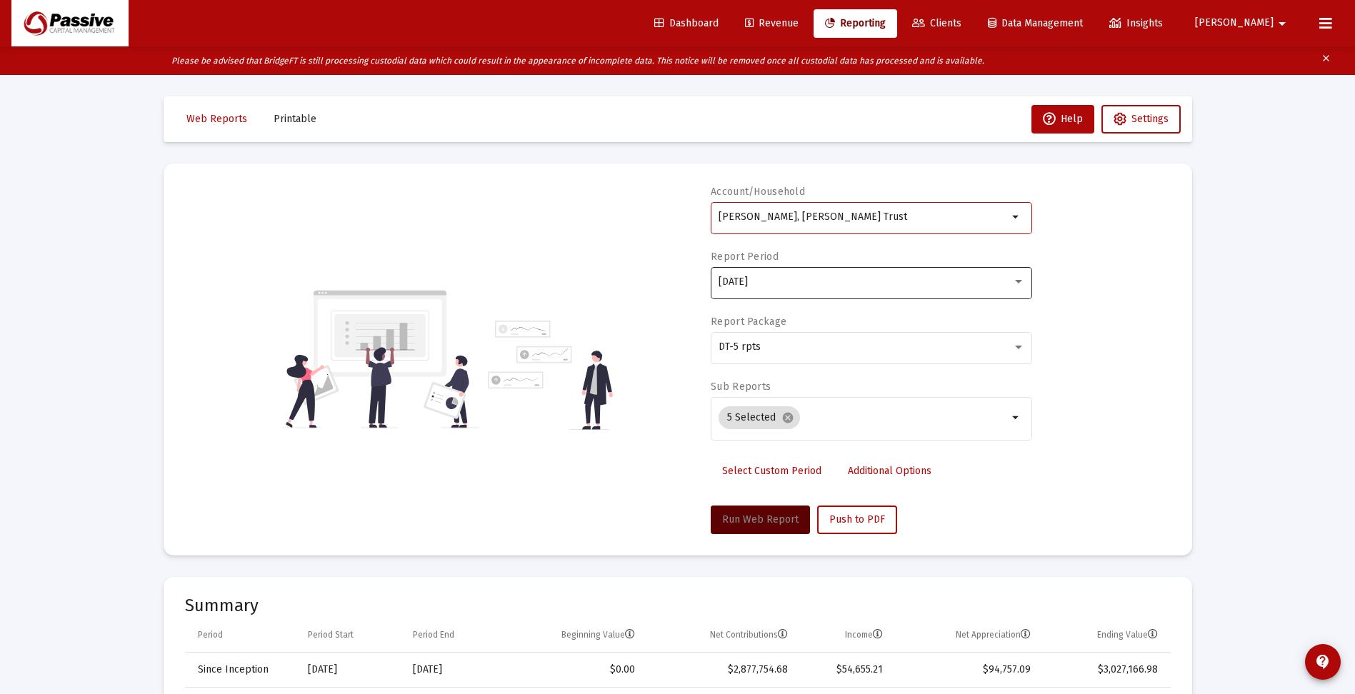
click at [786, 280] on div "[DATE]" at bounding box center [866, 281] width 294 height 11
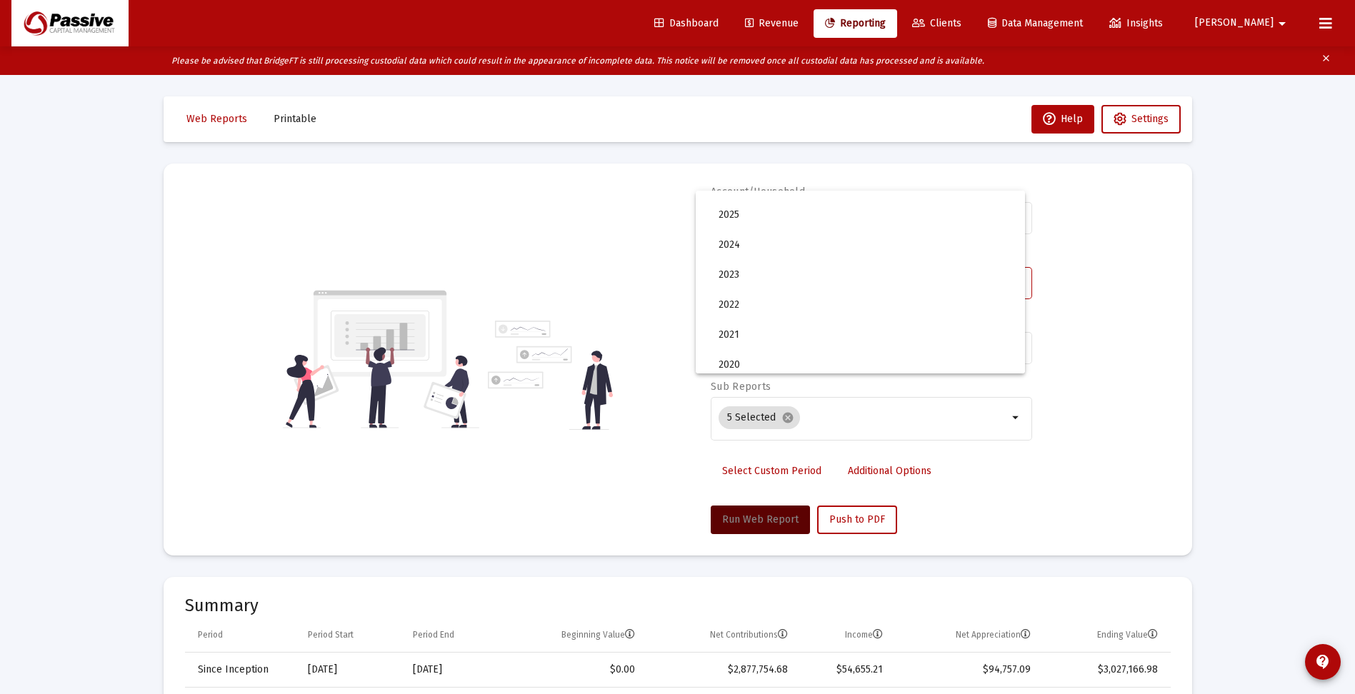
scroll to position [46, 0]
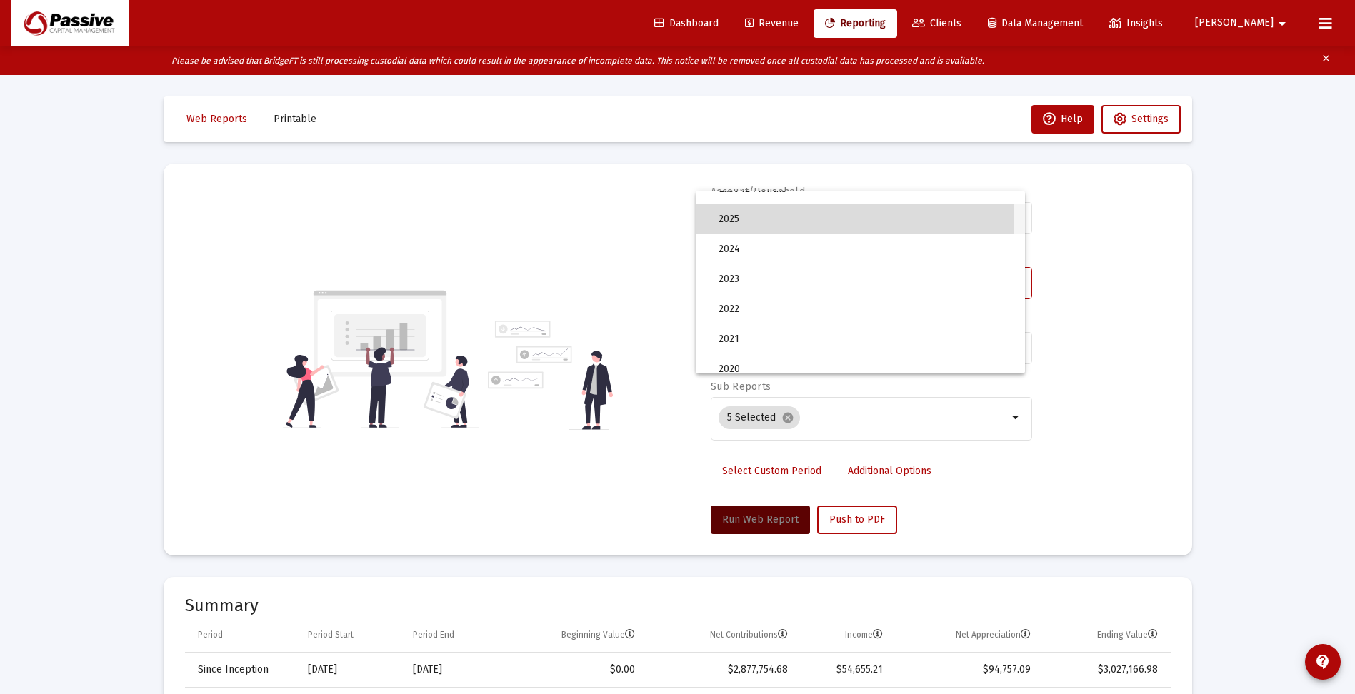
click at [737, 217] on span "2025" at bounding box center [866, 219] width 295 height 30
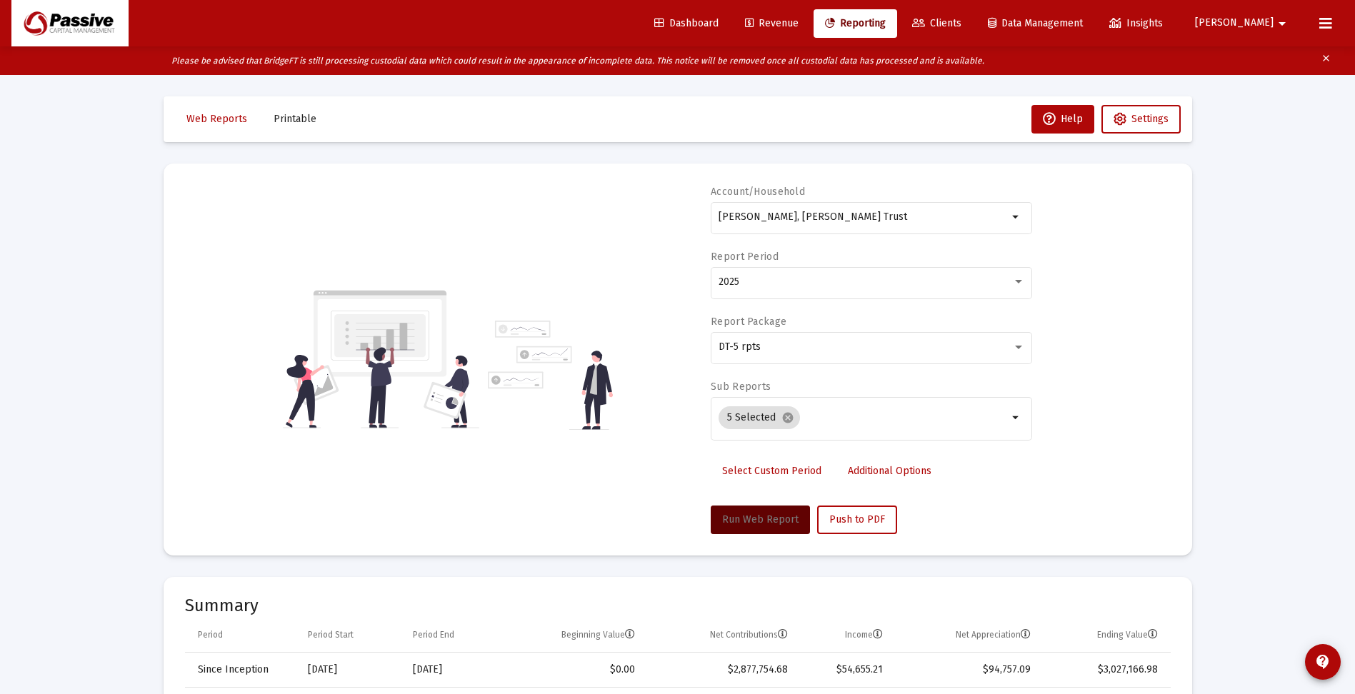
click at [755, 521] on span "Run Web Report" at bounding box center [760, 520] width 76 height 12
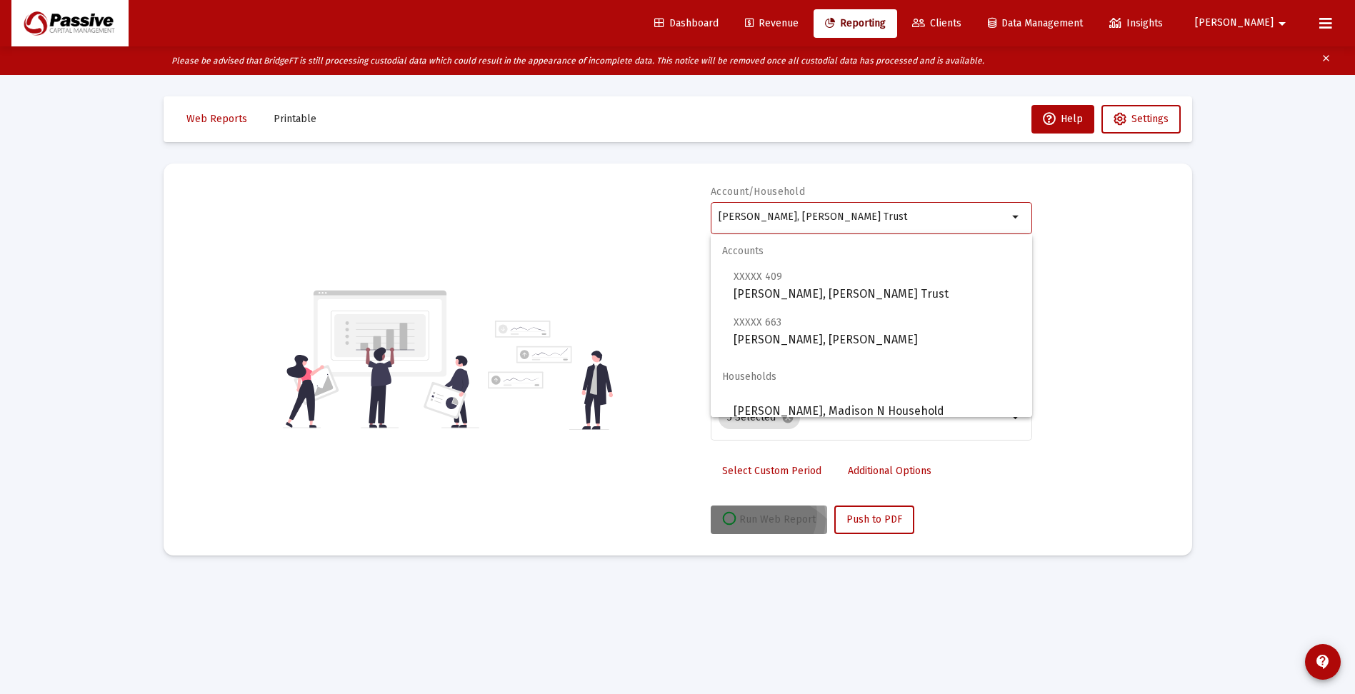
click at [774, 216] on input "[PERSON_NAME], [PERSON_NAME] Trust" at bounding box center [863, 216] width 289 height 11
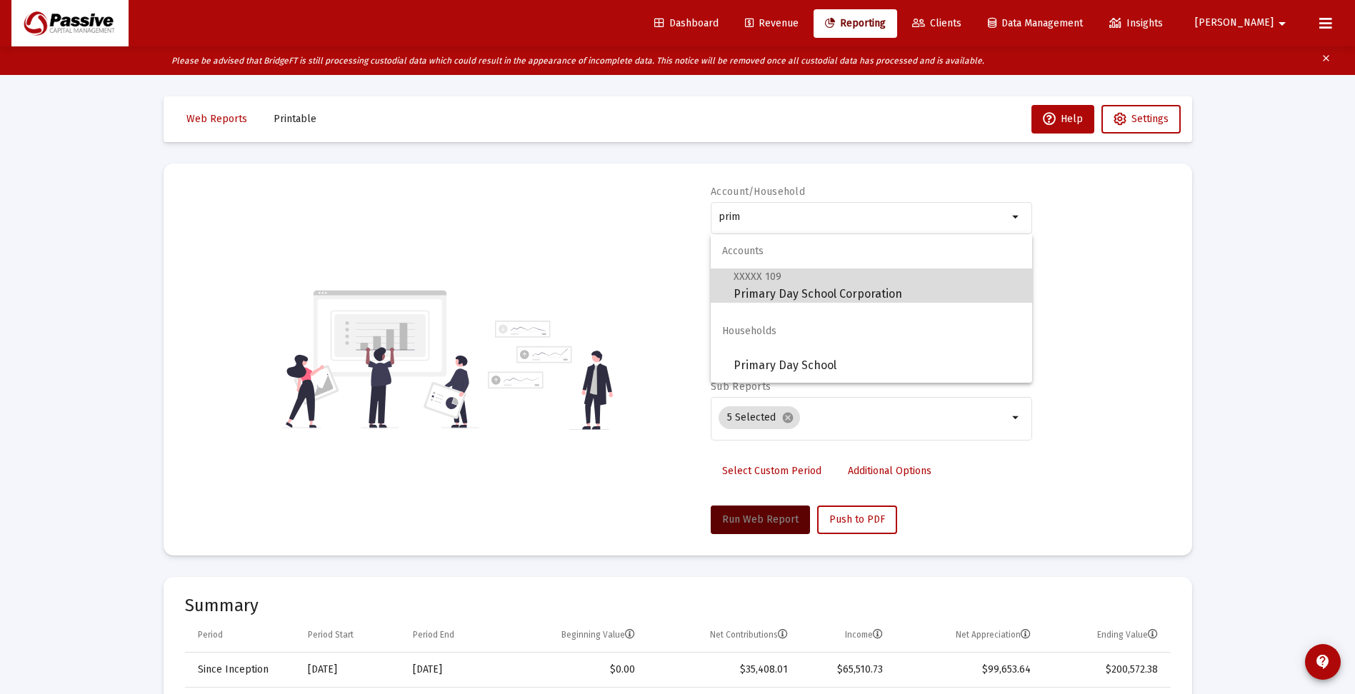
click at [825, 293] on span "XXXXX 109 Primary Day School Corporation" at bounding box center [877, 285] width 287 height 35
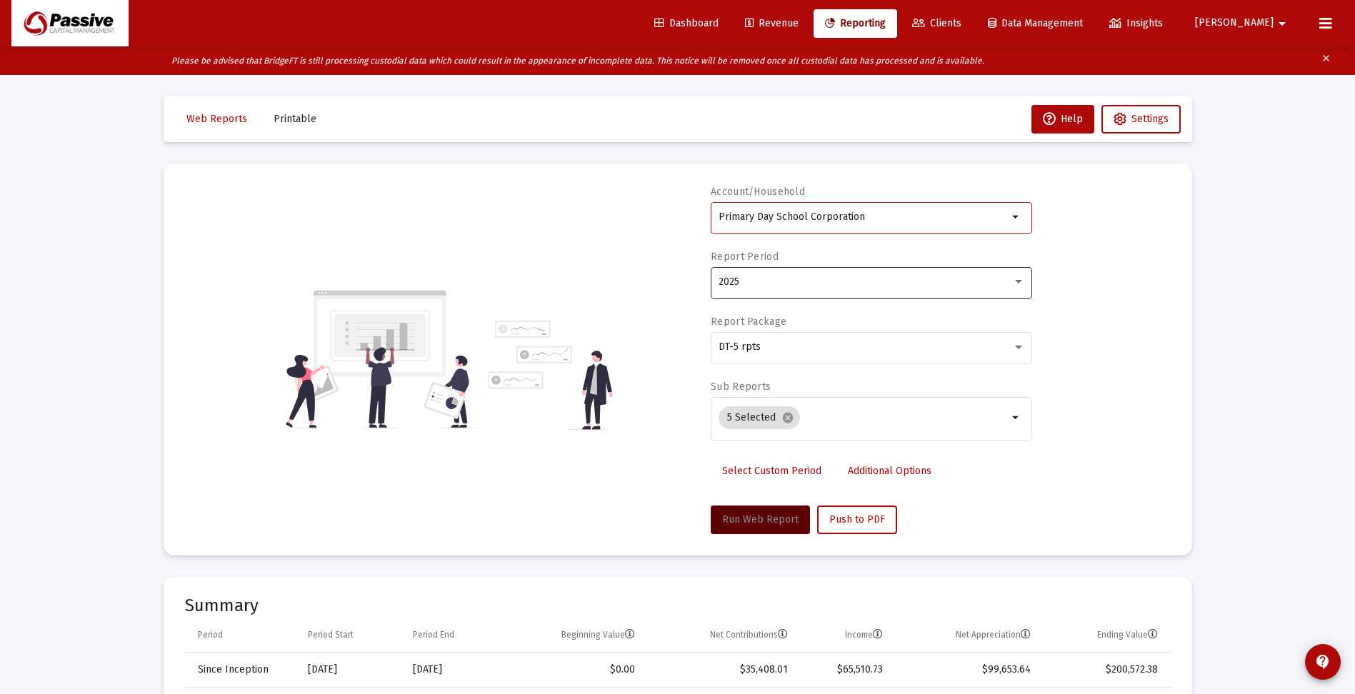
click at [777, 275] on div "2025" at bounding box center [872, 281] width 306 height 35
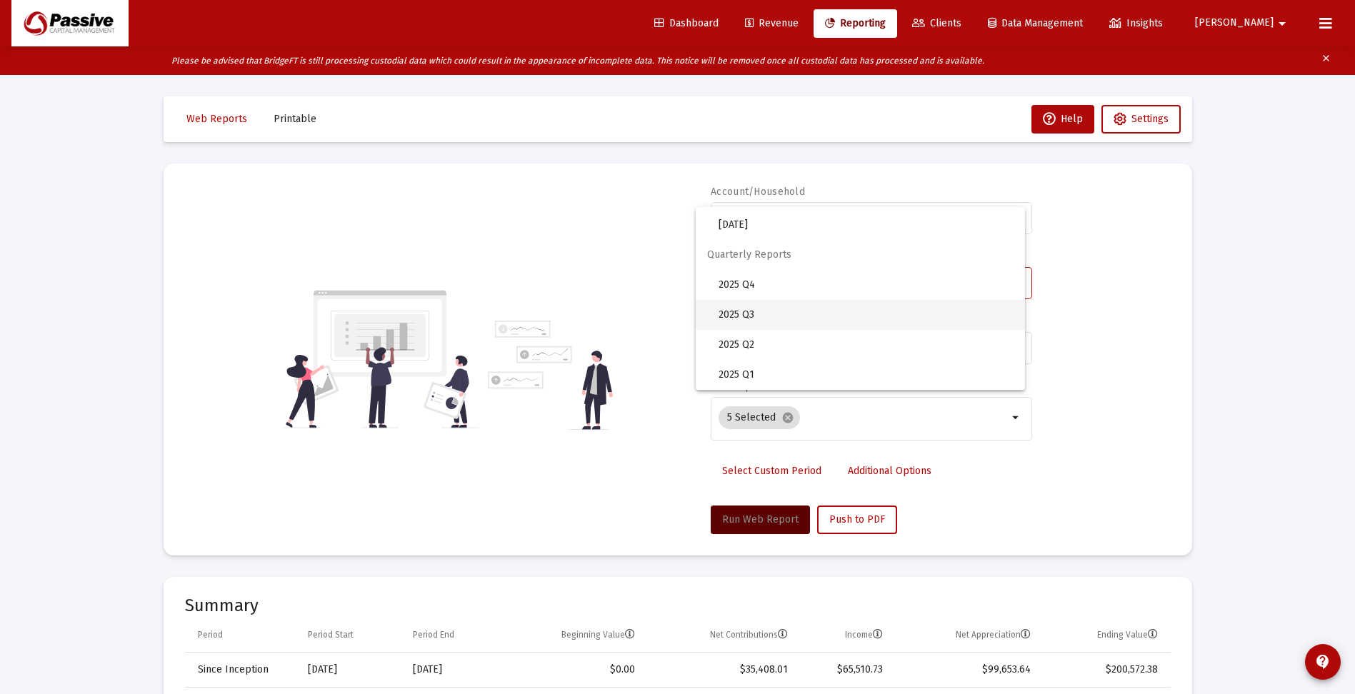
click at [774, 318] on span "2025 Q3" at bounding box center [866, 315] width 295 height 30
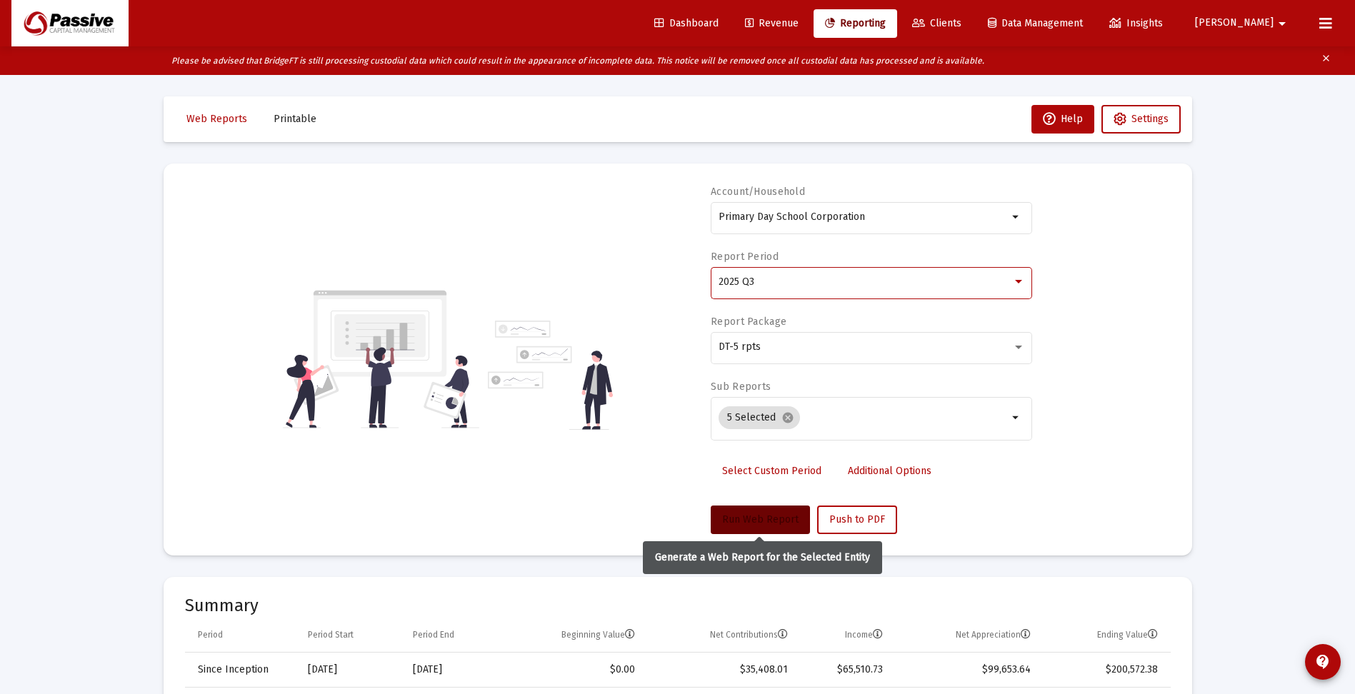
click at [753, 514] on button "Run Web Report" at bounding box center [760, 520] width 99 height 29
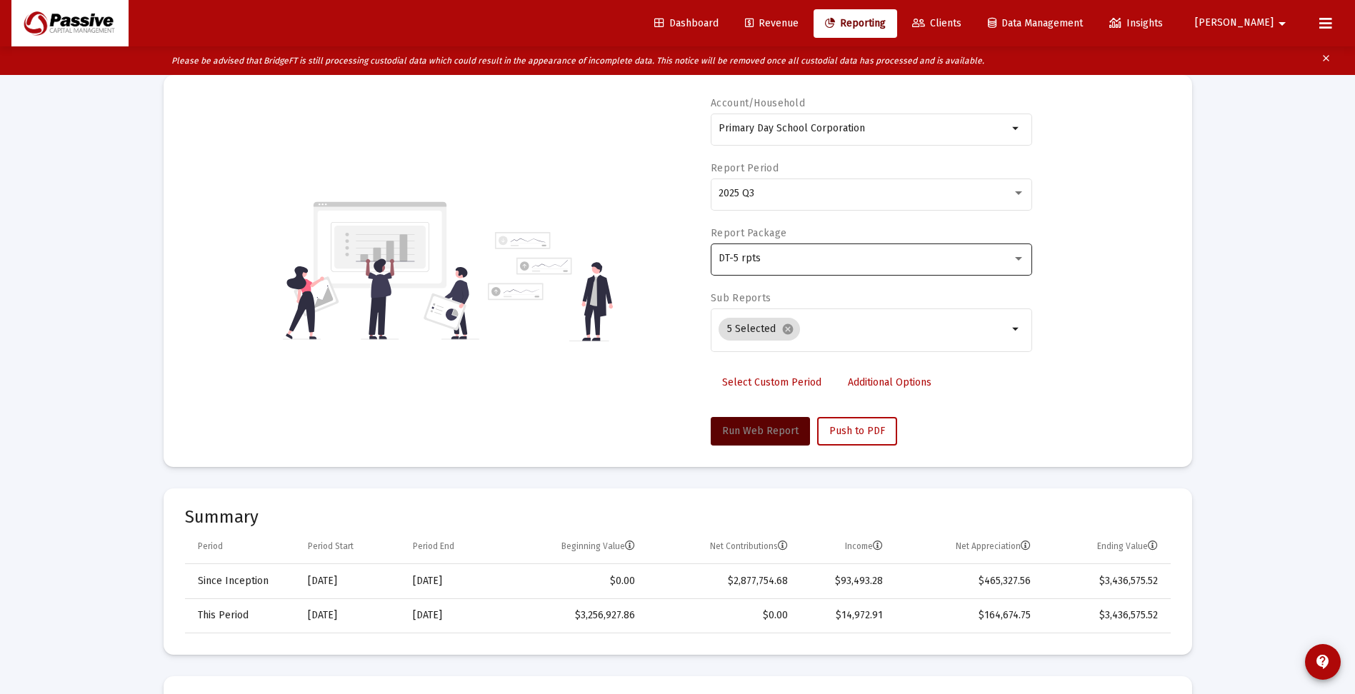
scroll to position [0, 0]
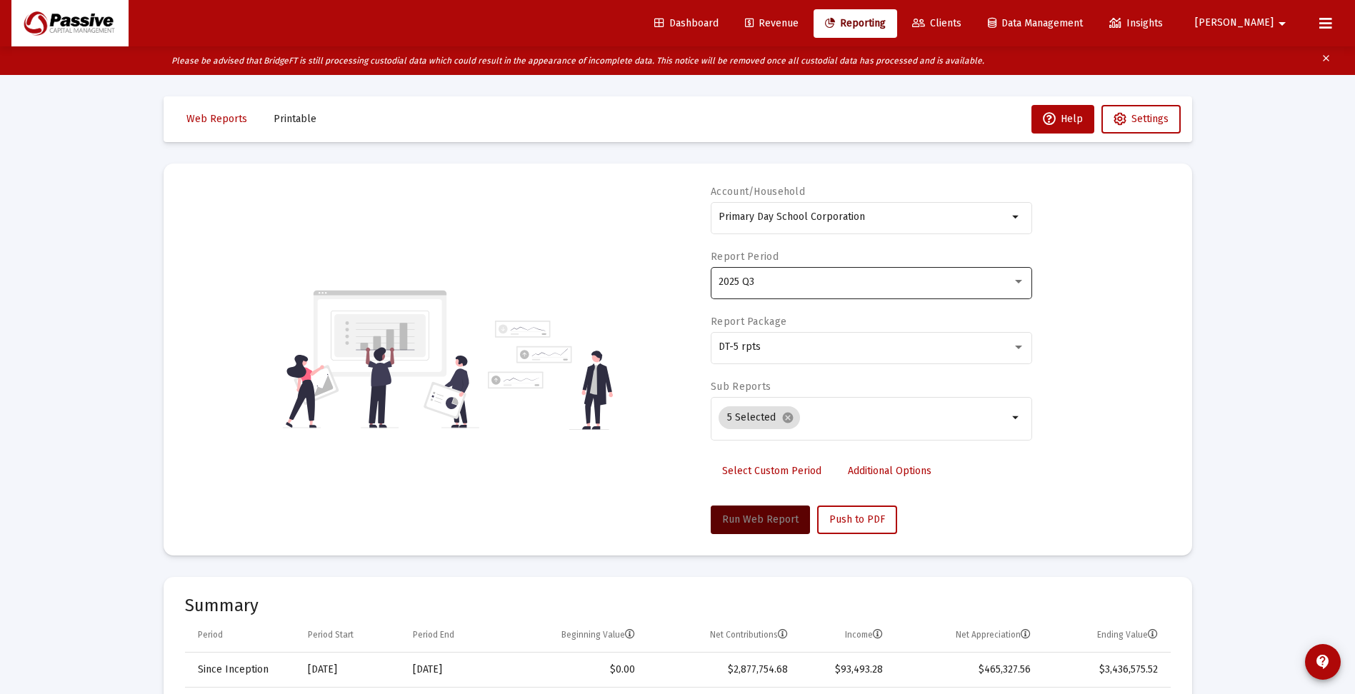
click at [861, 283] on div "2025 Q3" at bounding box center [866, 281] width 294 height 11
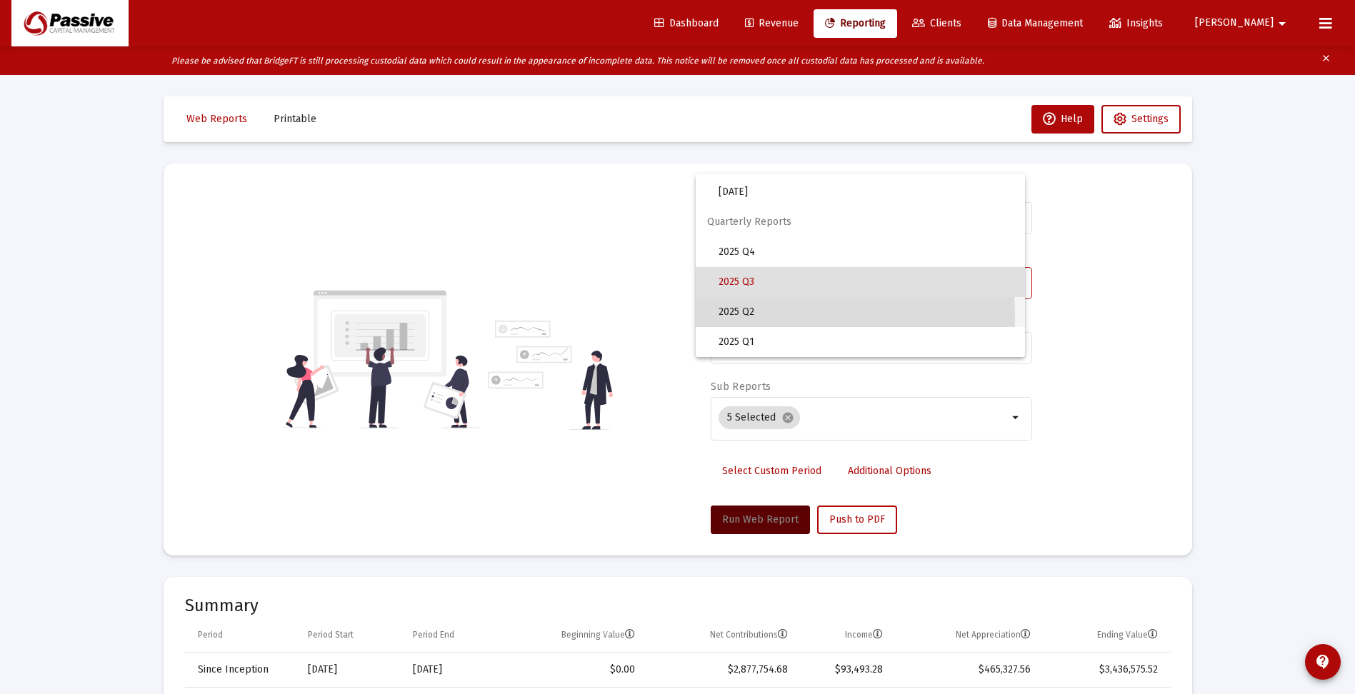
click at [757, 315] on span "2025 Q2" at bounding box center [866, 312] width 295 height 30
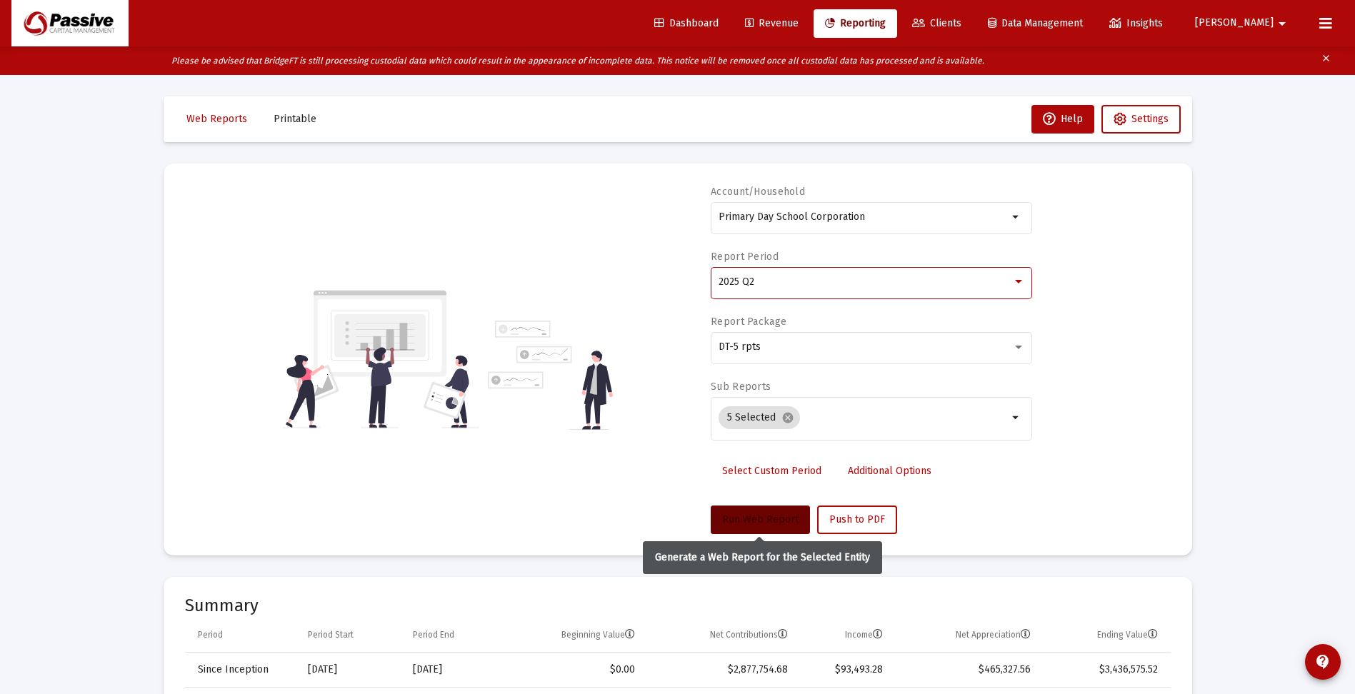
click at [745, 523] on span "Run Web Report" at bounding box center [760, 520] width 76 height 12
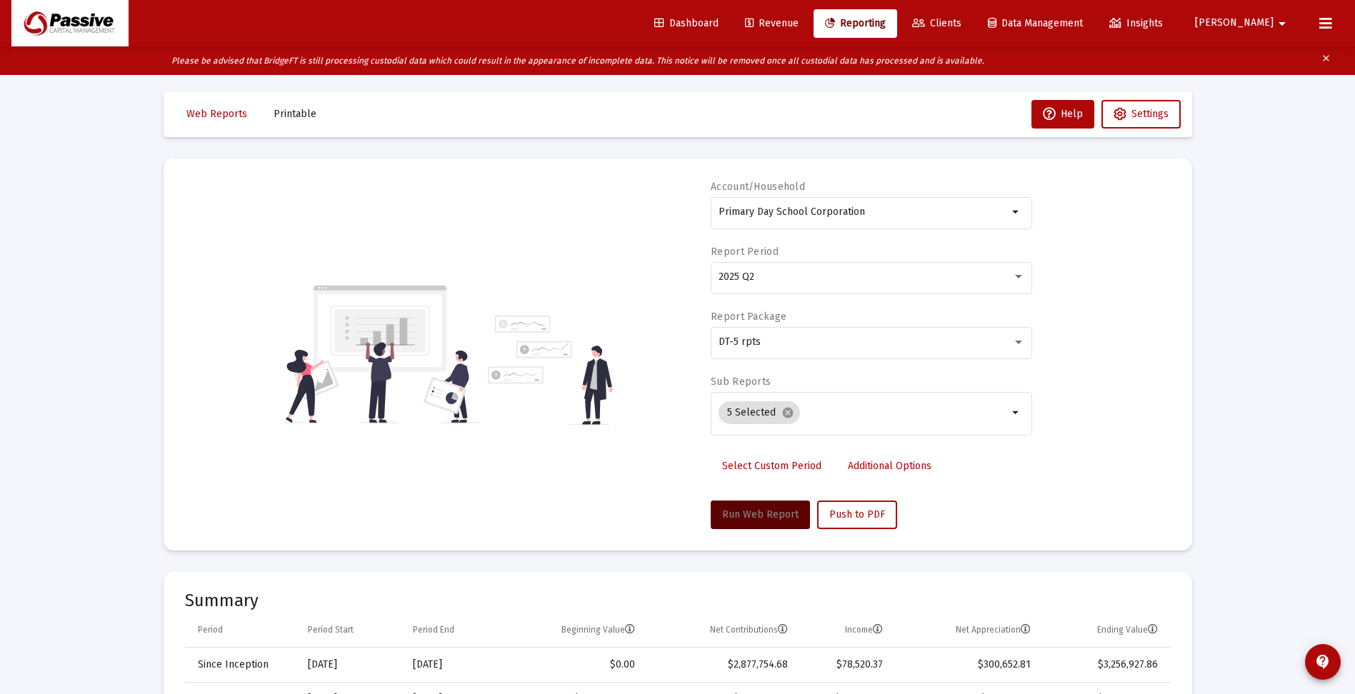
scroll to position [0, 0]
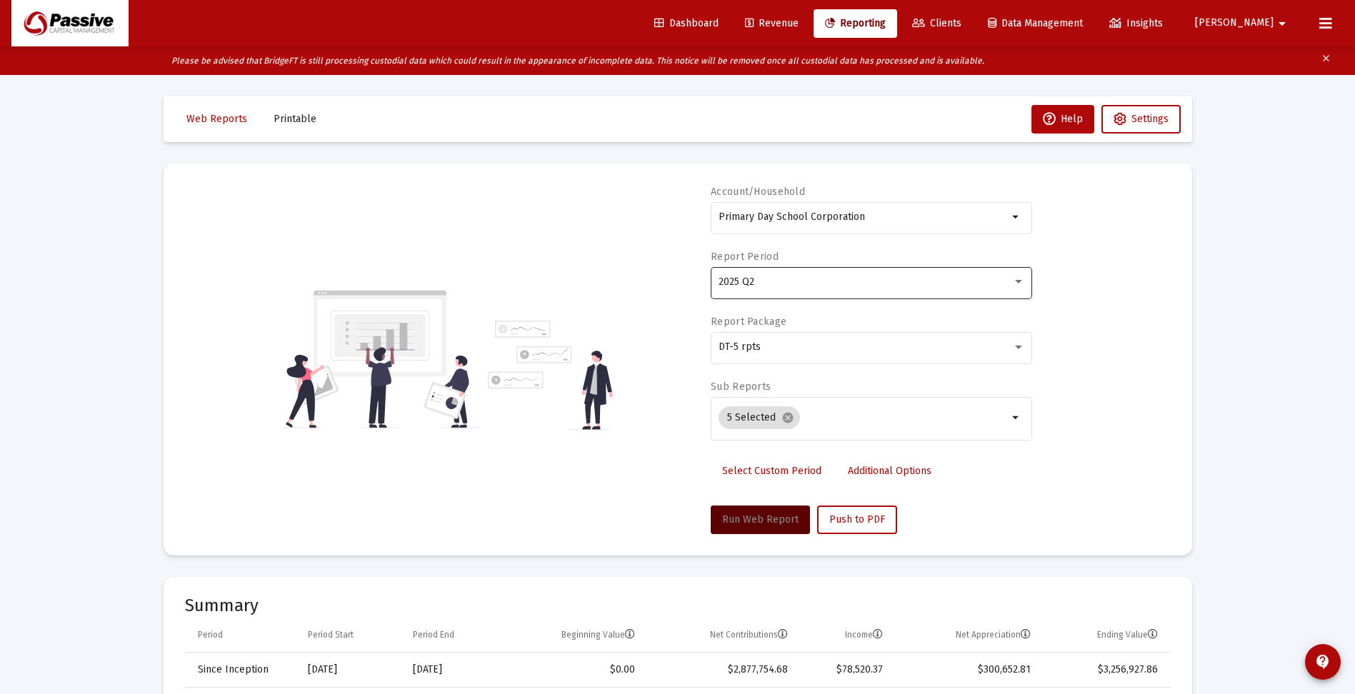
click at [768, 288] on div "2025 Q2" at bounding box center [872, 281] width 306 height 35
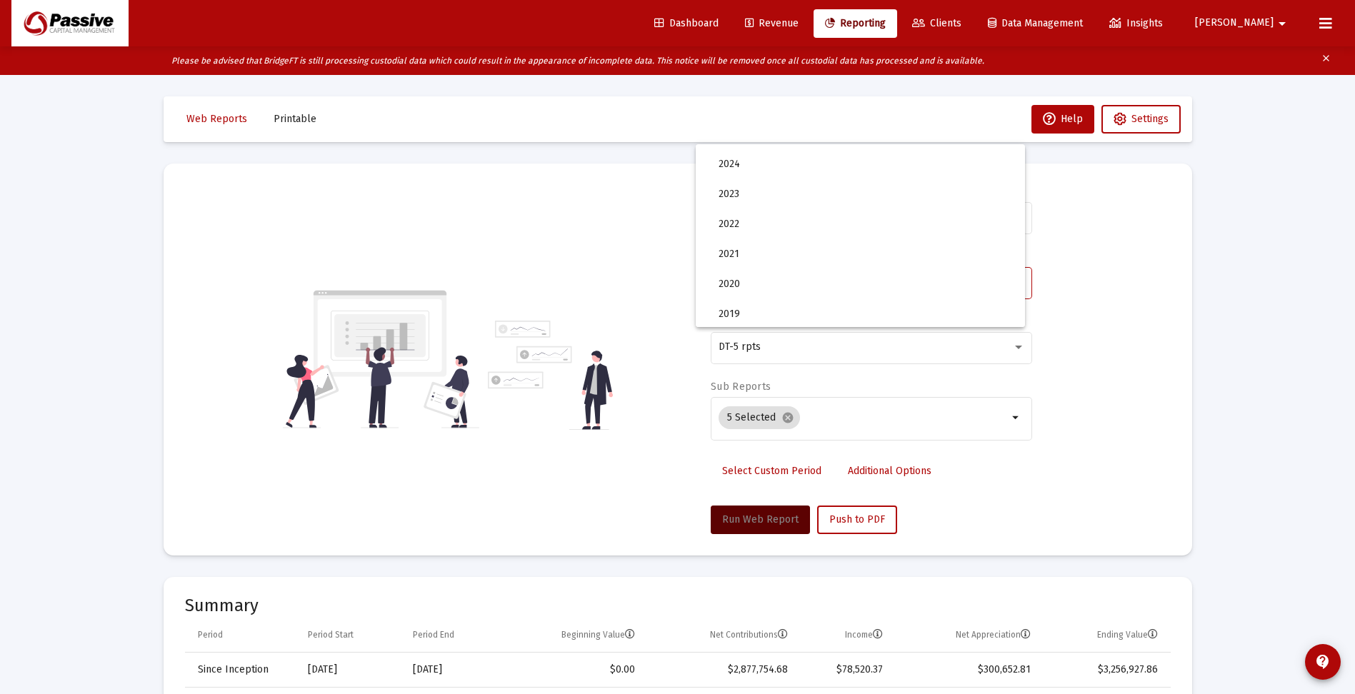
scroll to position [49, 0]
click at [754, 172] on span "2025" at bounding box center [866, 171] width 295 height 30
click at [755, 519] on span "Run Web Report" at bounding box center [760, 520] width 76 height 12
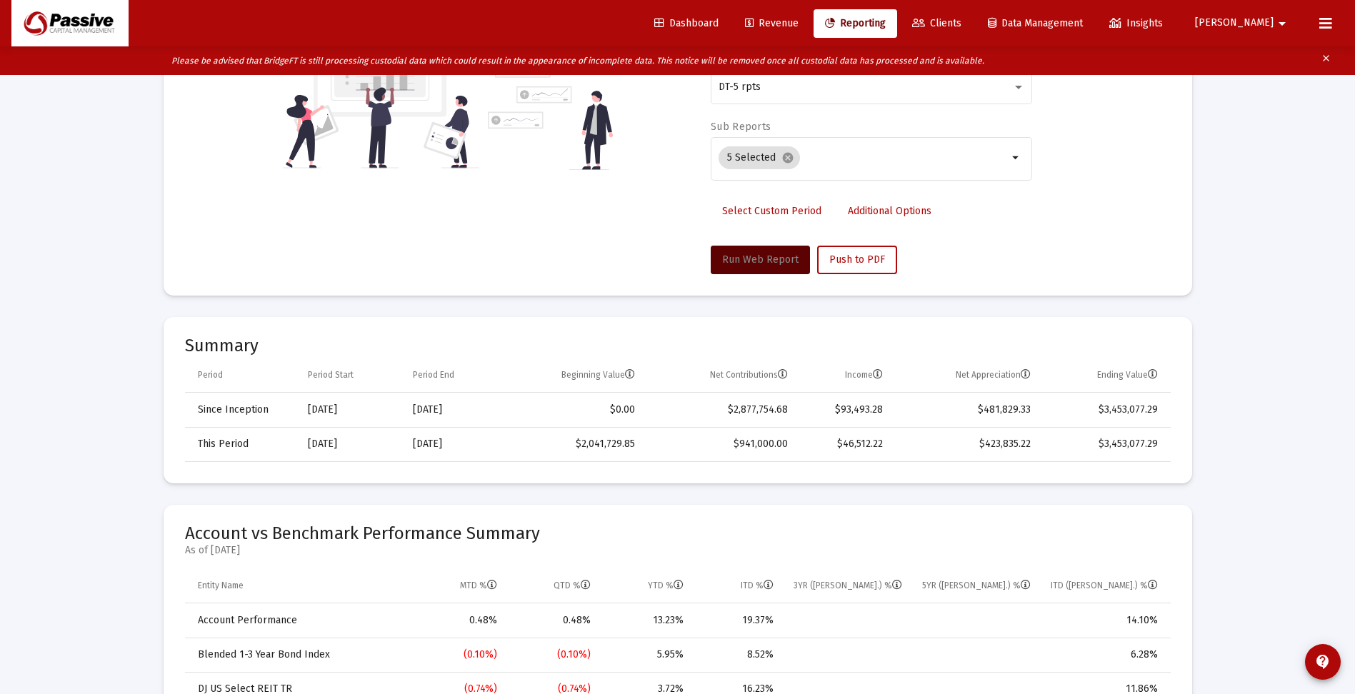
scroll to position [0, 0]
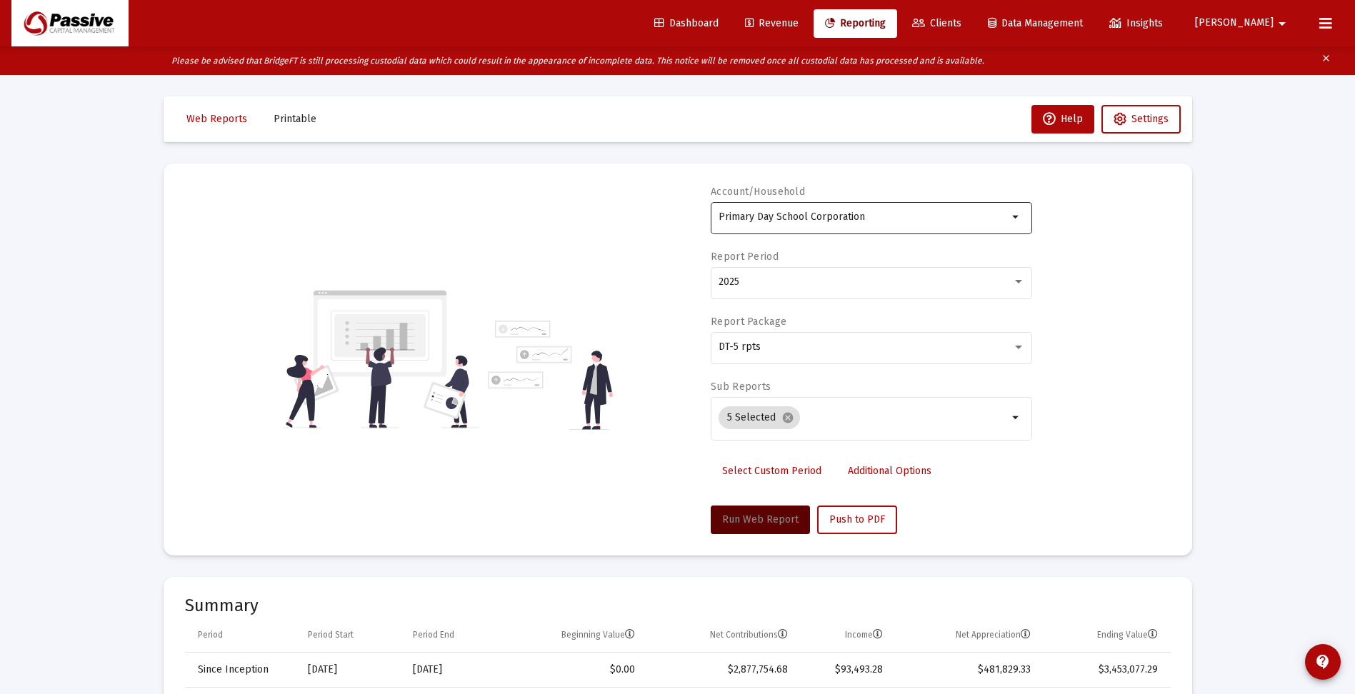
click at [850, 219] on input "Primary Day School Corporation" at bounding box center [863, 216] width 289 height 11
click at [851, 219] on input "Primary Day School Corporation" at bounding box center [863, 216] width 289 height 11
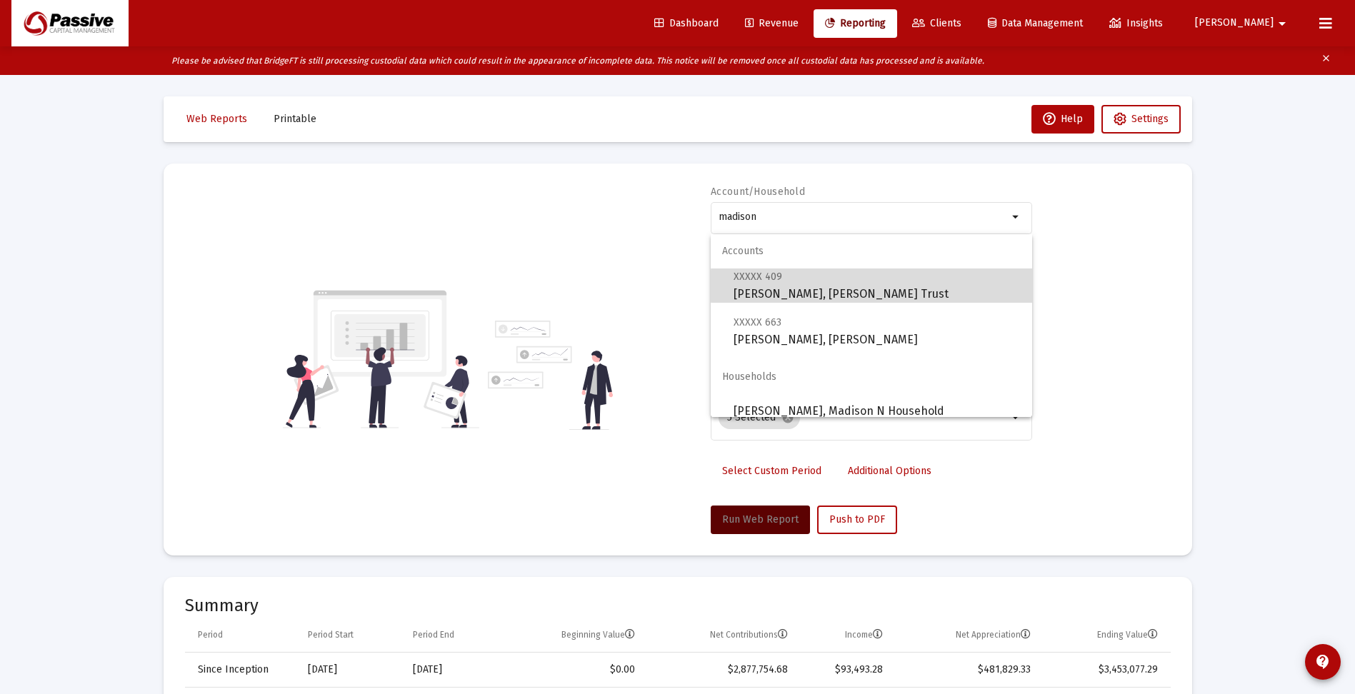
click at [875, 286] on span "XXXXX 409 [PERSON_NAME], [PERSON_NAME] Trust" at bounding box center [877, 285] width 287 height 35
type input "[PERSON_NAME], [PERSON_NAME] Trust"
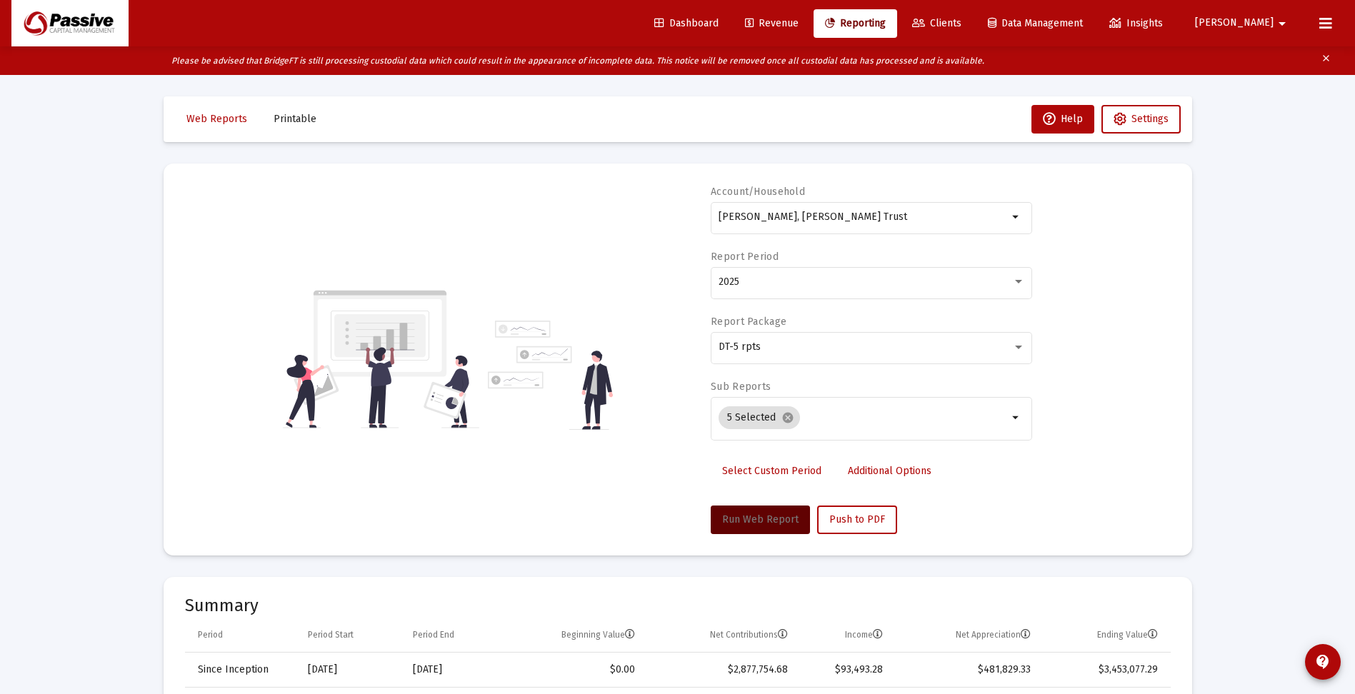
click at [766, 521] on span "Run Web Report" at bounding box center [760, 520] width 76 height 12
